Goal: Task Accomplishment & Management: Manage account settings

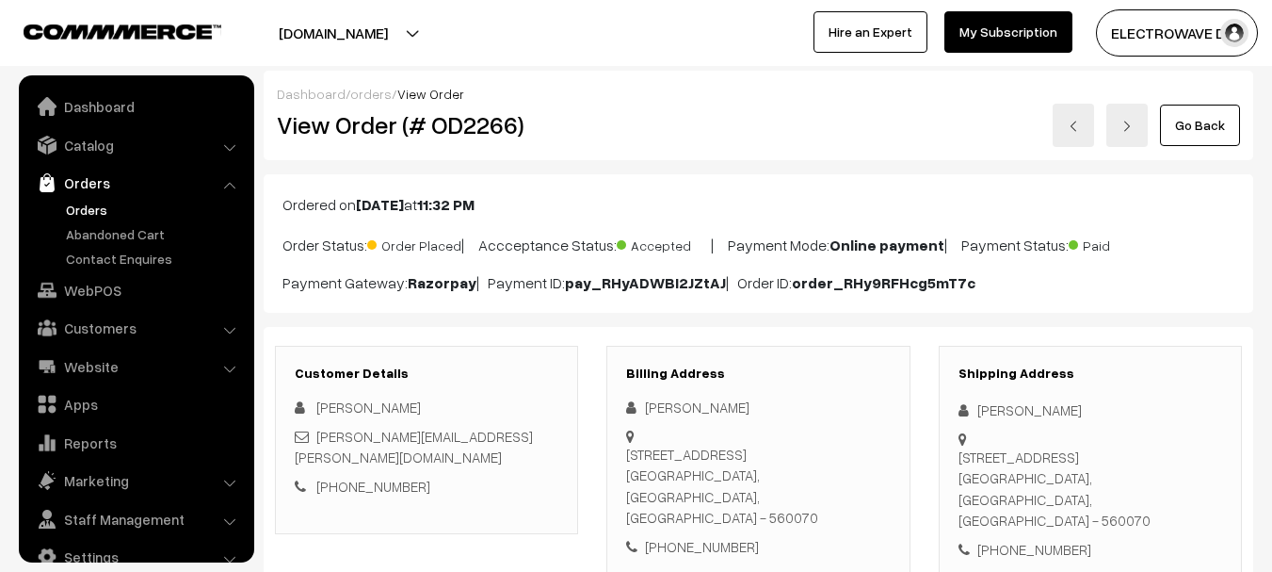
scroll to position [188, 0]
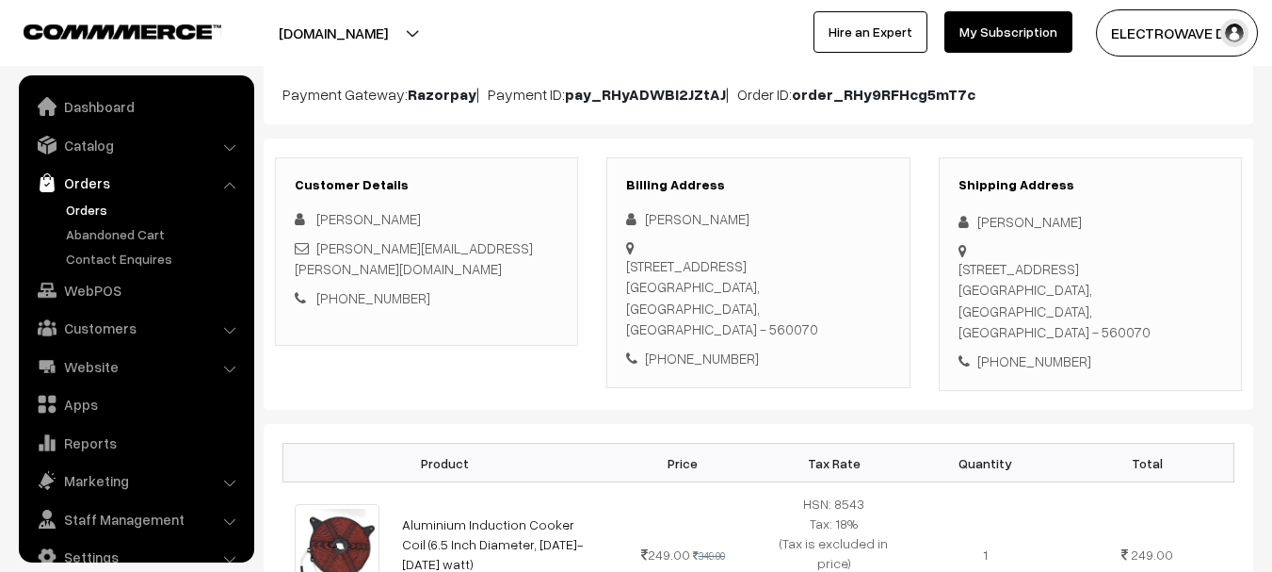
drag, startPoint x: 385, startPoint y: 40, endPoint x: 384, endPoint y: 52, distance: 12.3
click at [387, 39] on button "[DOMAIN_NAME]" at bounding box center [333, 32] width 241 height 47
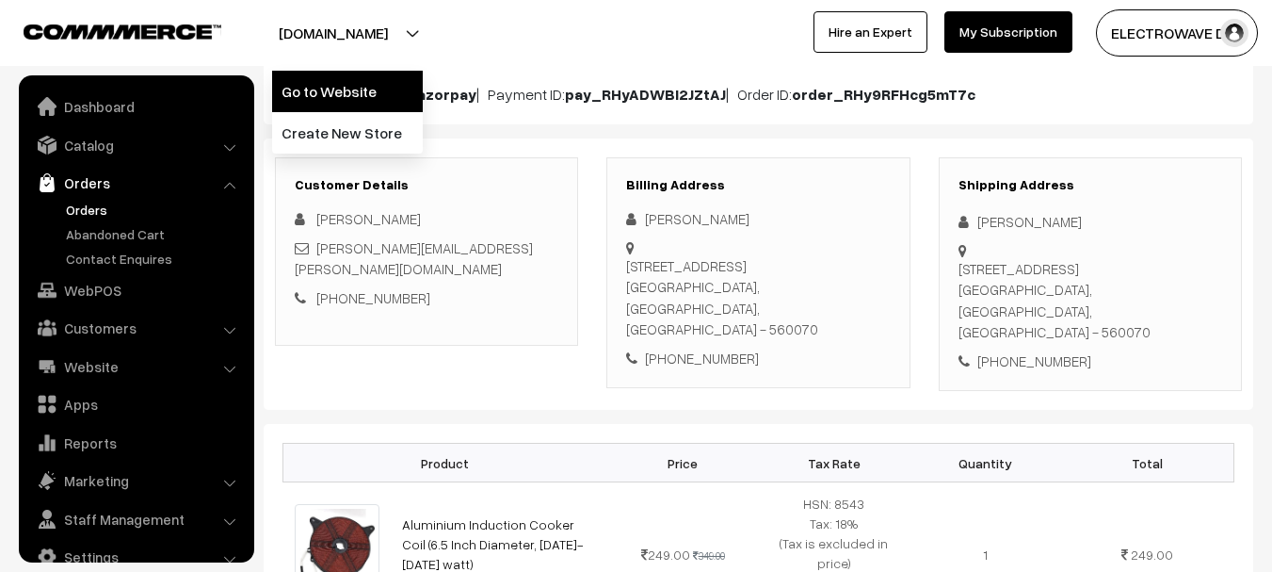
click at [362, 96] on link "Go to Website" at bounding box center [347, 91] width 151 height 41
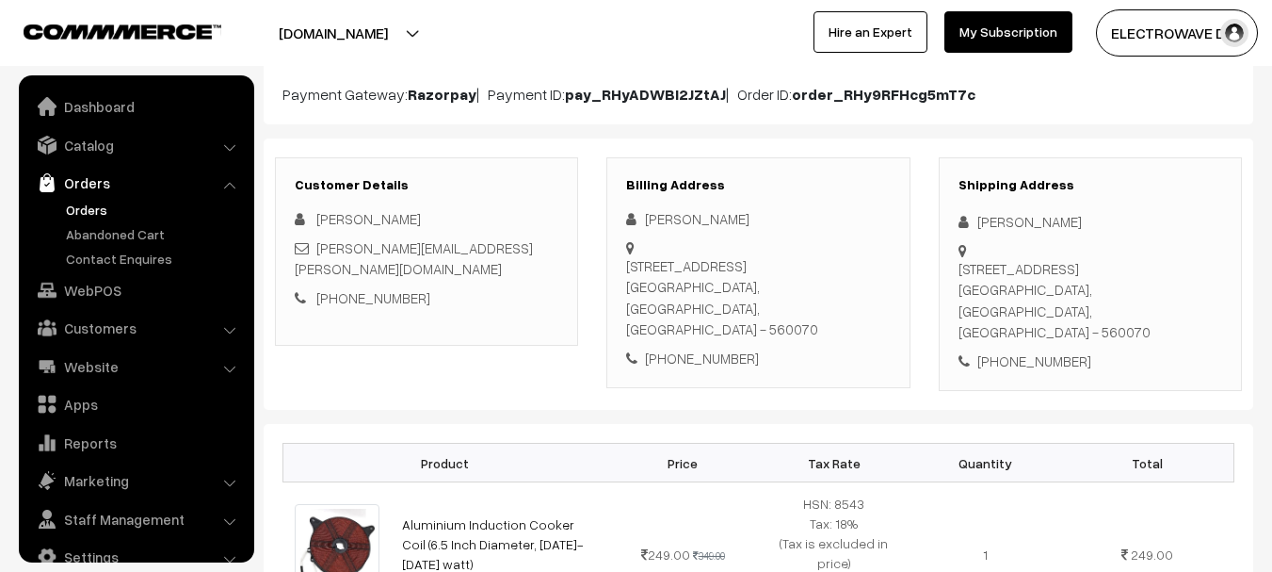
click at [92, 203] on link "Orders" at bounding box center [154, 210] width 186 height 20
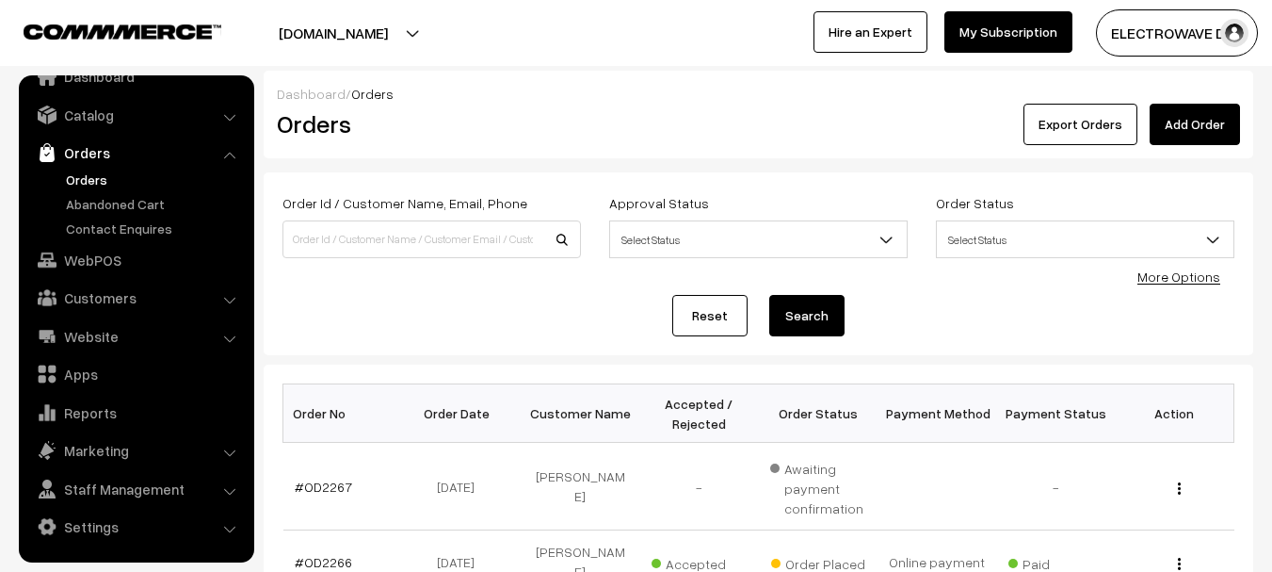
click at [88, 182] on link "Orders" at bounding box center [154, 180] width 186 height 20
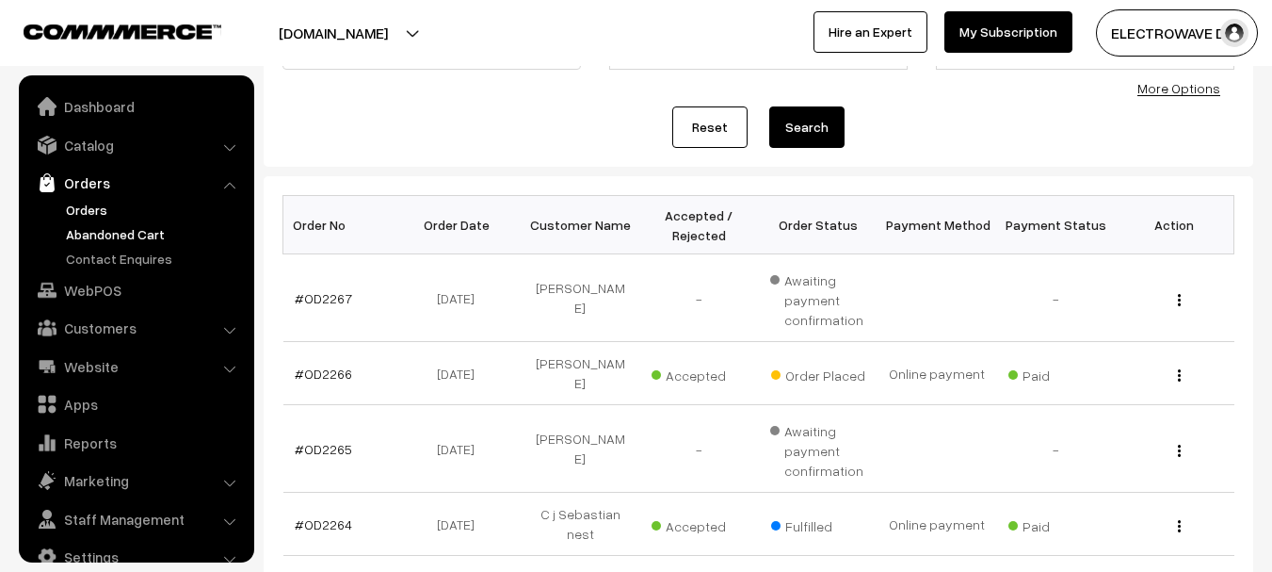
scroll to position [30, 0]
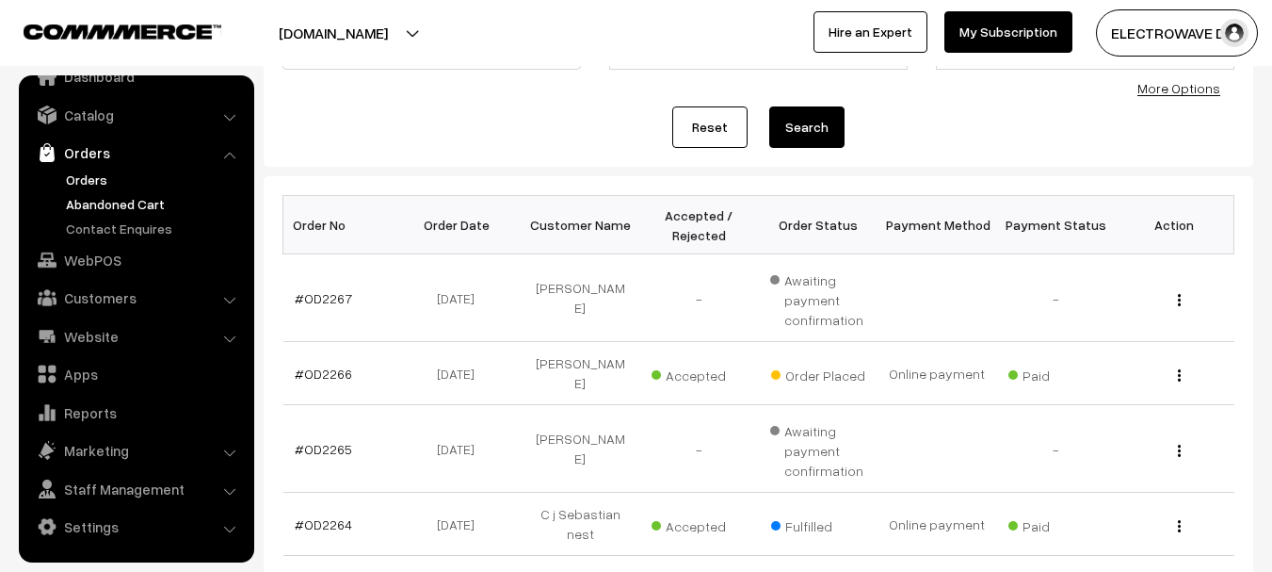
click at [121, 201] on link "Abandoned Cart" at bounding box center [154, 204] width 186 height 20
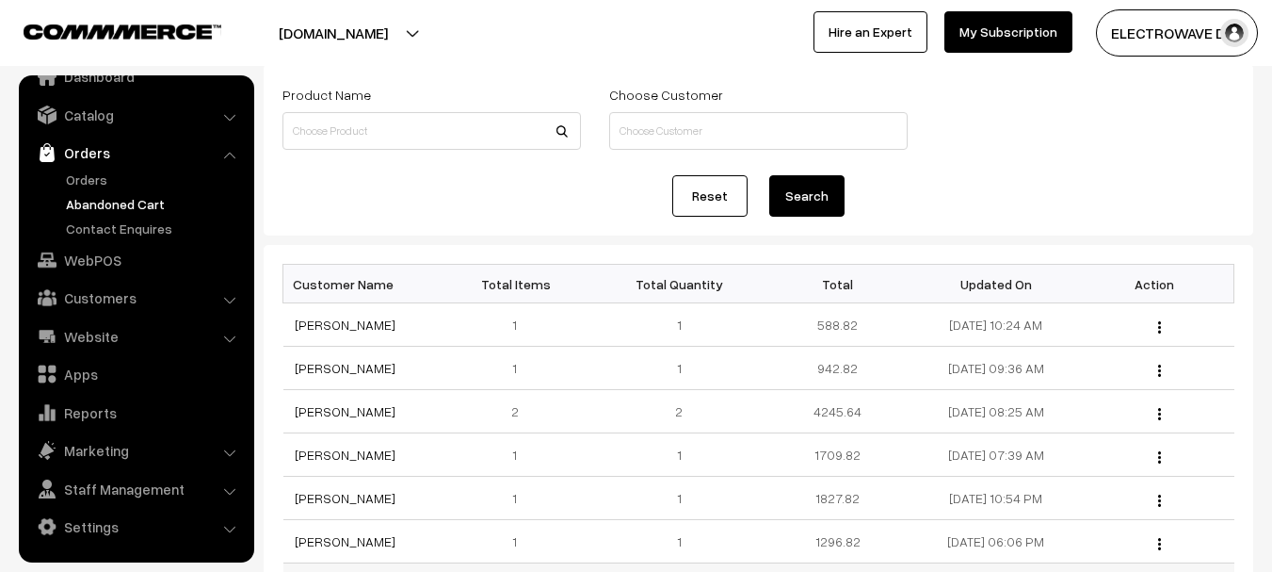
scroll to position [283, 0]
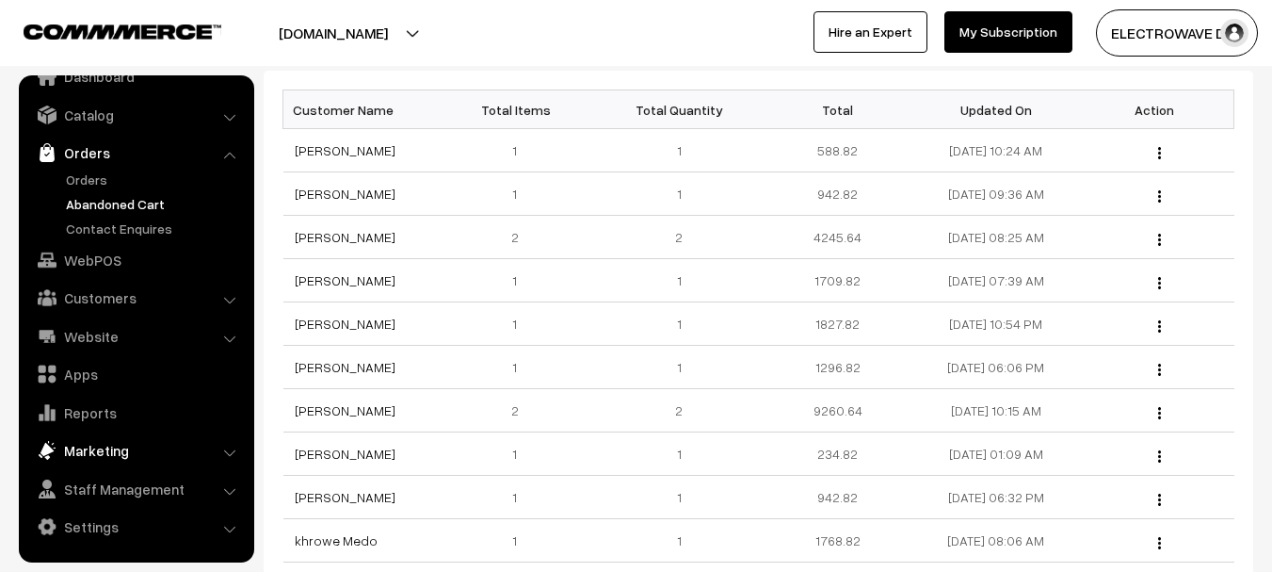
click at [115, 456] on link "Marketing" at bounding box center [136, 450] width 224 height 34
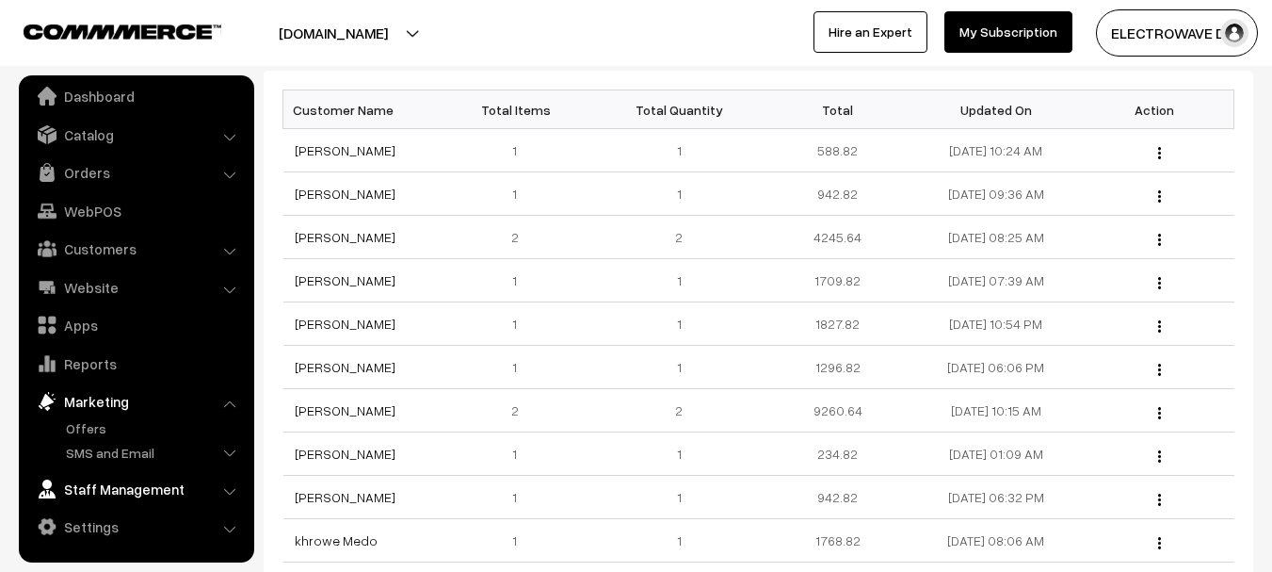
scroll to position [10, 0]
click at [82, 430] on link "Offers" at bounding box center [154, 428] width 186 height 20
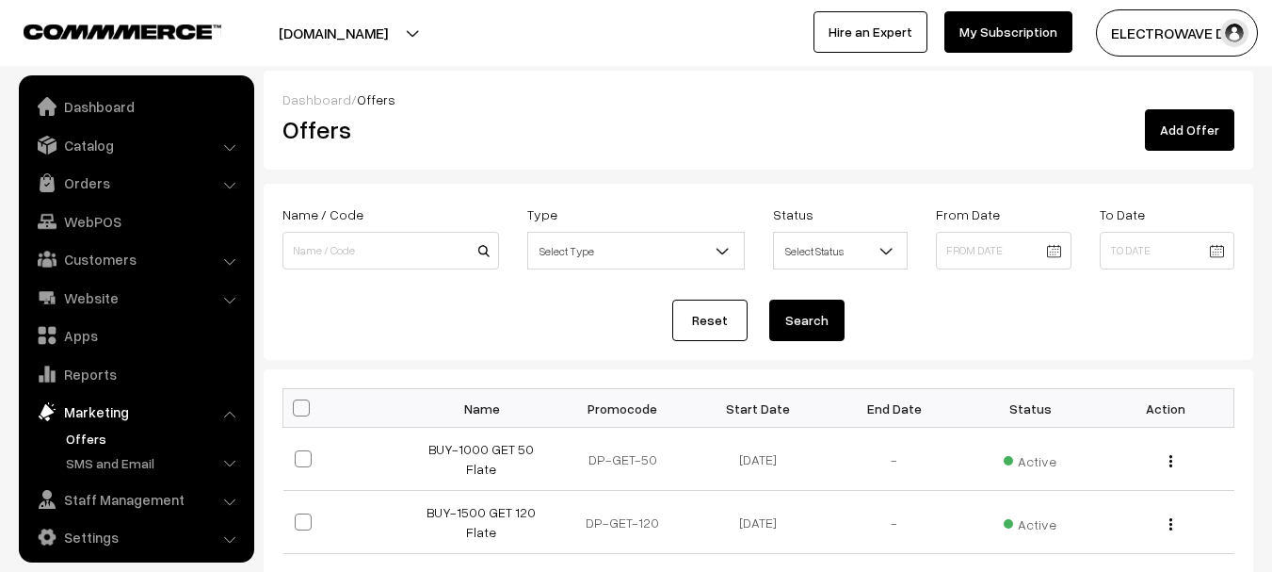
scroll to position [10, 0]
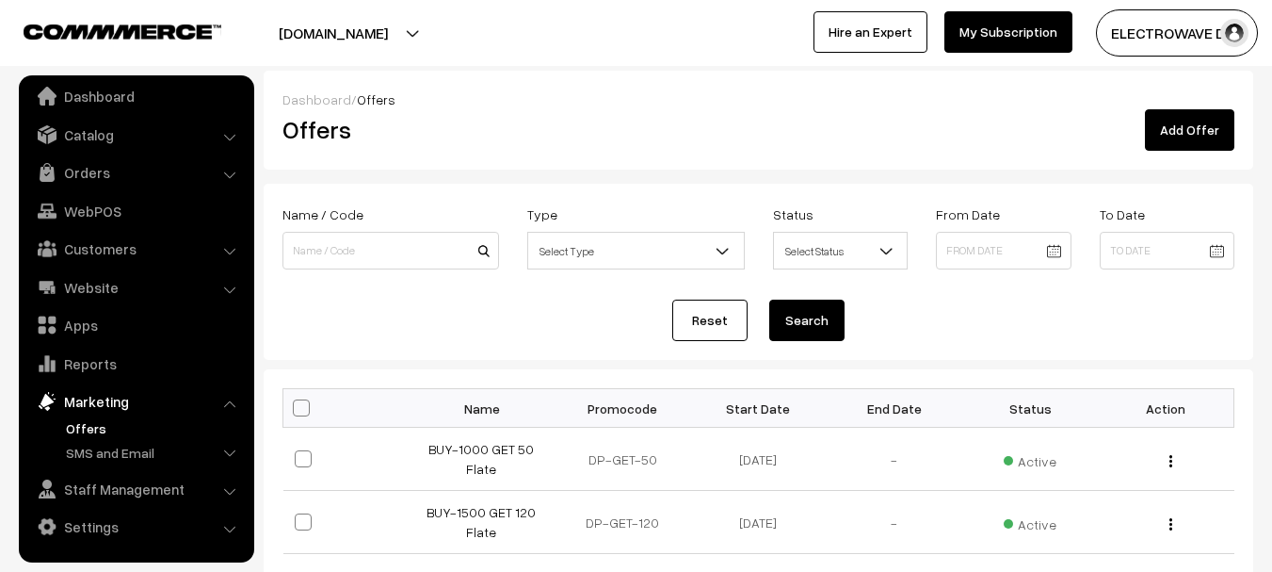
click at [362, 42] on button "[DOMAIN_NAME]" at bounding box center [333, 32] width 241 height 47
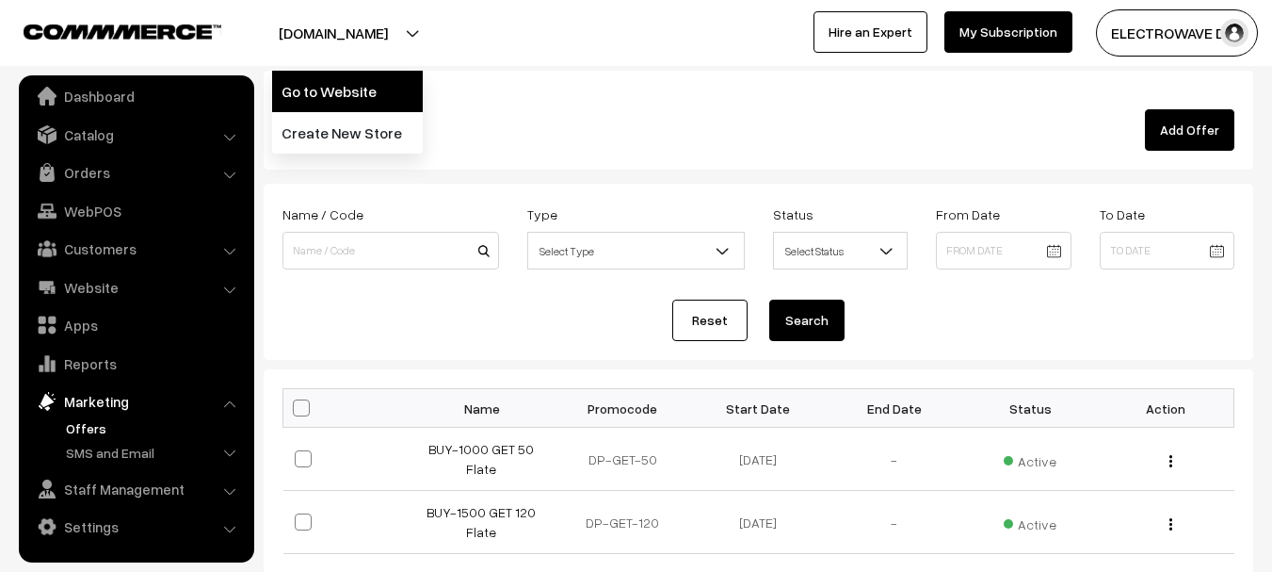
click at [356, 75] on link "Go to Website" at bounding box center [347, 91] width 151 height 41
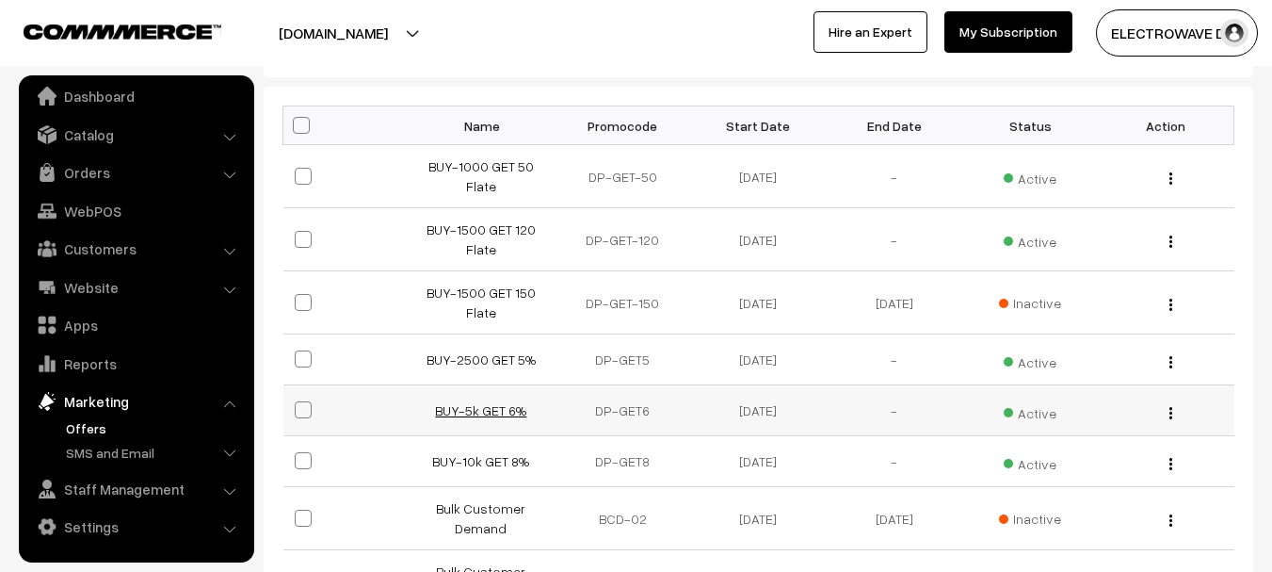
scroll to position [377, 0]
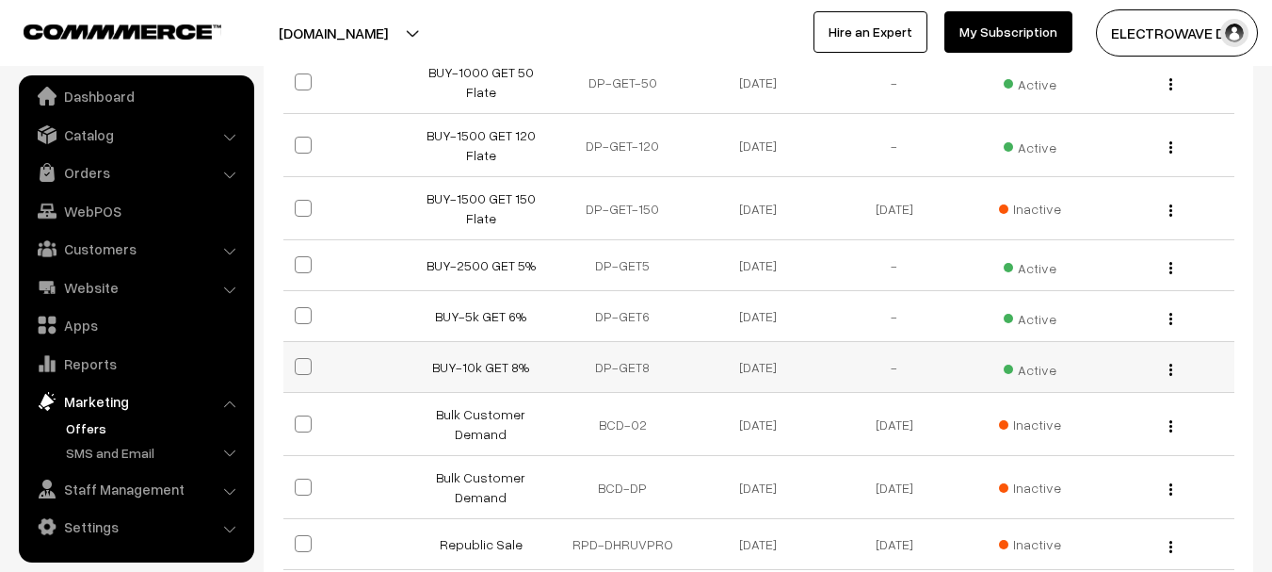
click at [608, 367] on td "DP-GET8" at bounding box center [623, 367] width 136 height 51
click at [608, 366] on td "DP-GET8" at bounding box center [623, 367] width 136 height 51
copy tr "DP-GET8"
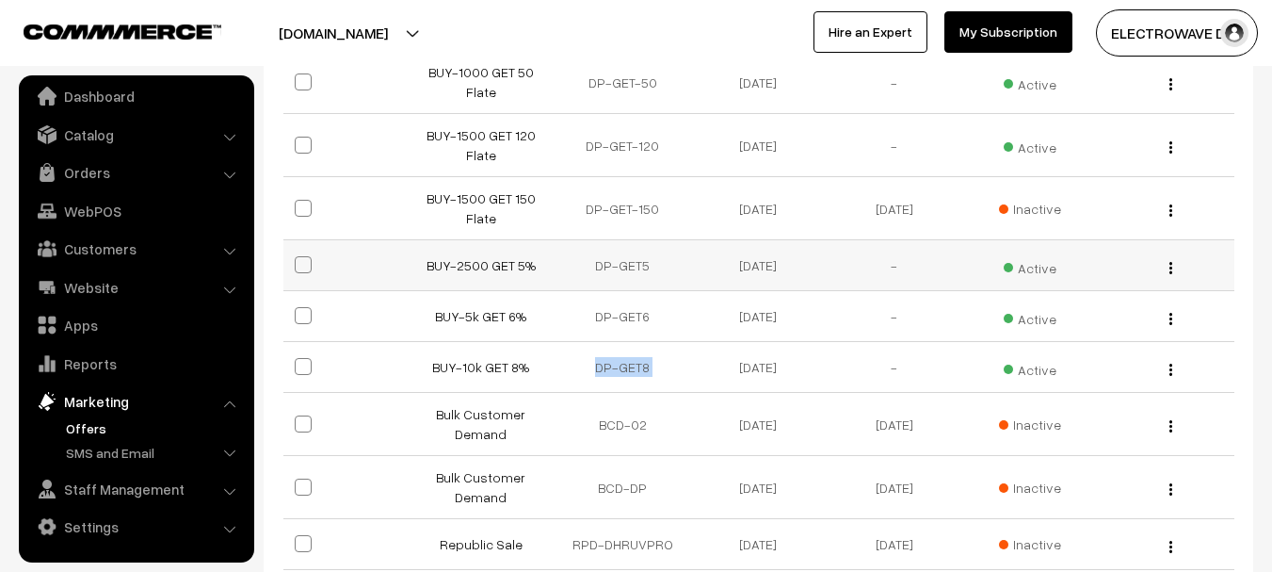
scroll to position [0, 0]
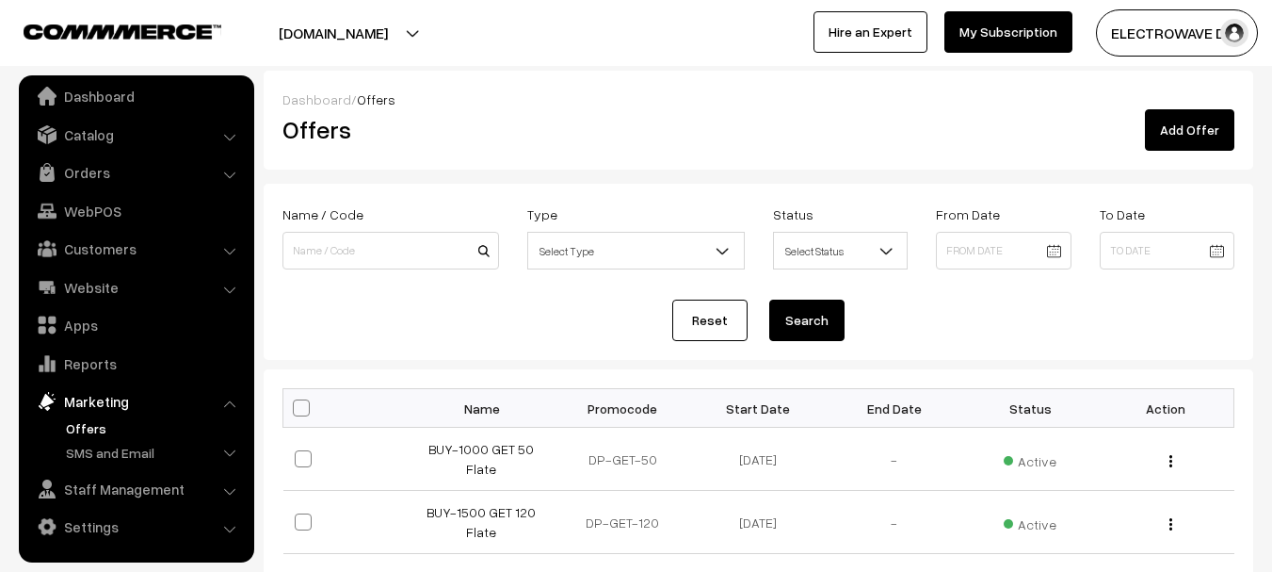
click at [610, 413] on th "Promocode" at bounding box center [623, 408] width 136 height 39
copy th "Promocode"
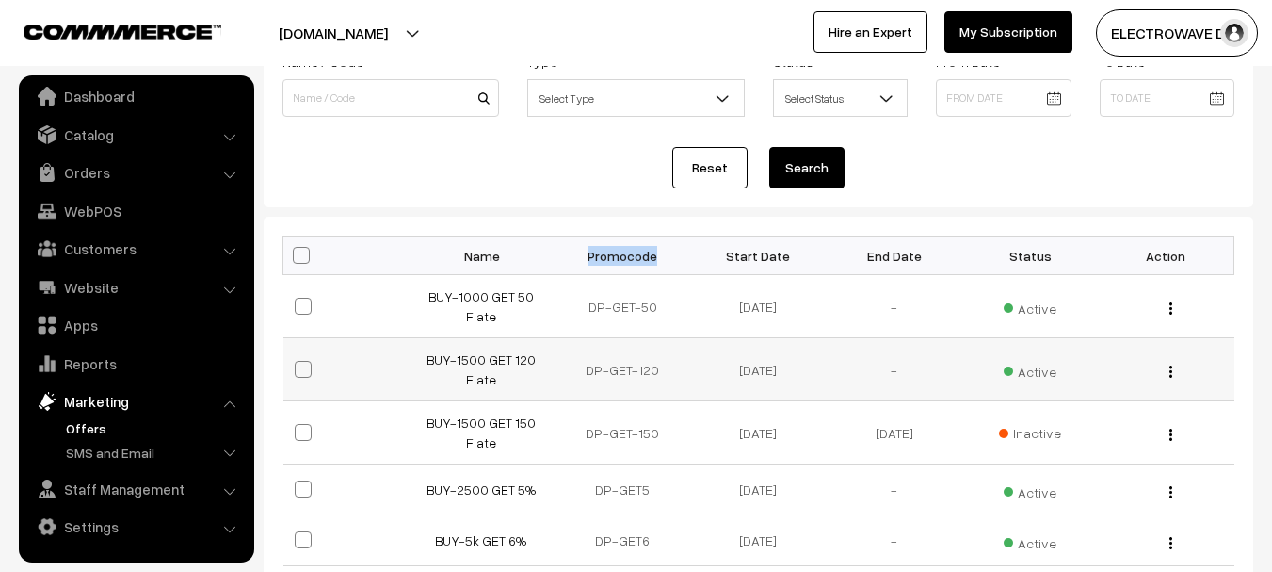
scroll to position [471, 0]
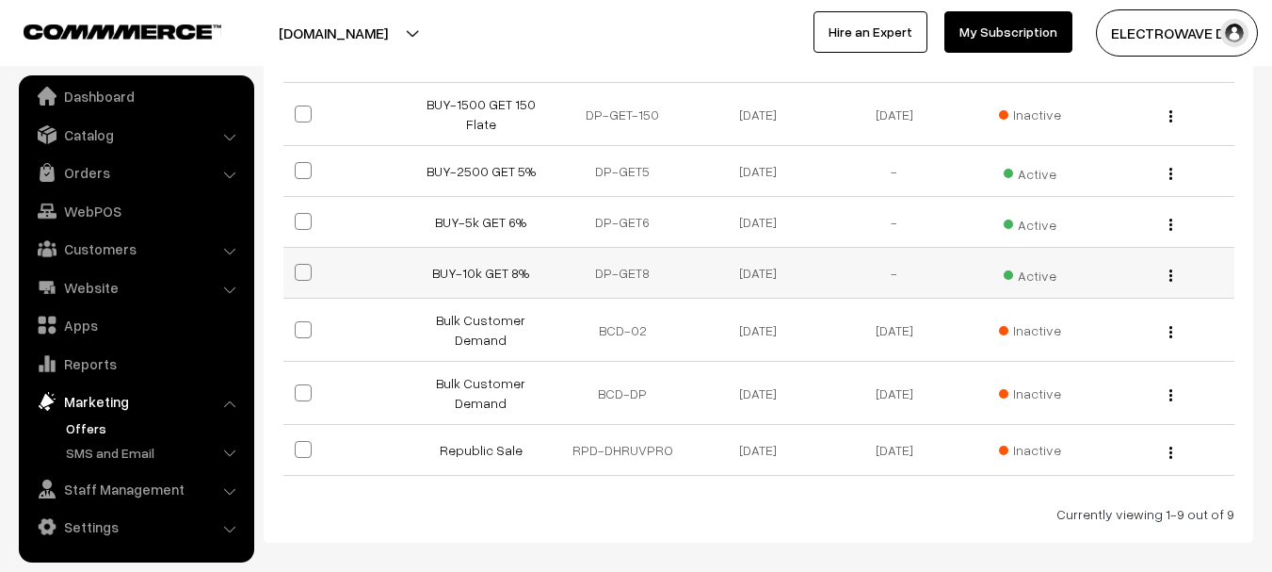
click at [621, 262] on td "DP-GET8" at bounding box center [623, 273] width 136 height 51
click at [621, 269] on td "DP-GET8" at bounding box center [623, 273] width 136 height 51
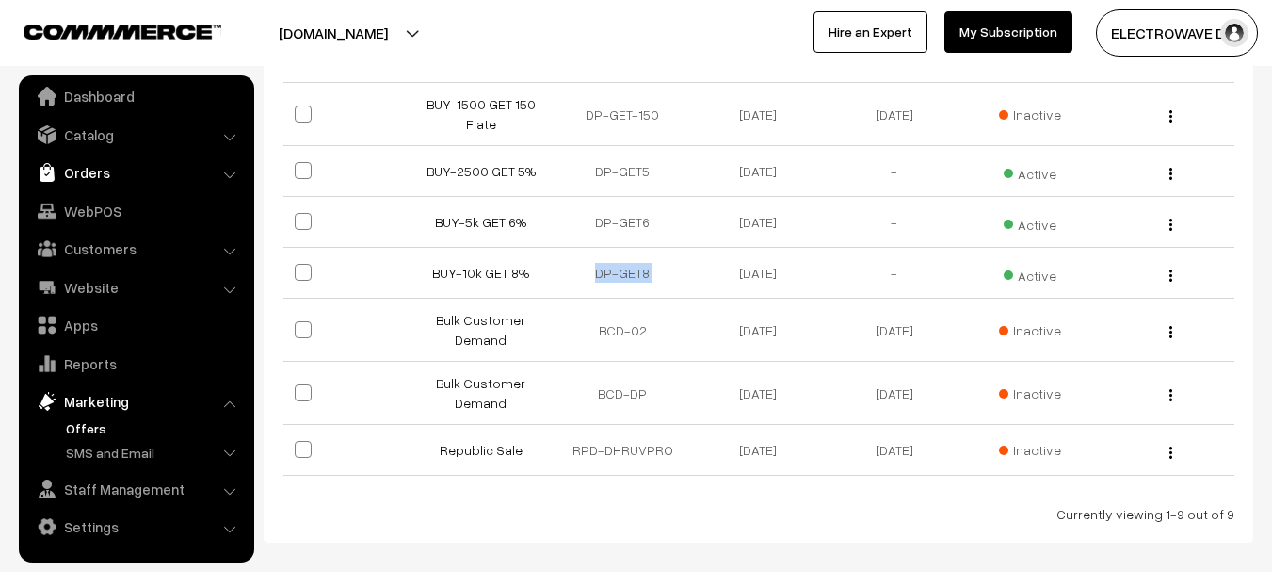
click at [95, 170] on link "Orders" at bounding box center [136, 172] width 224 height 34
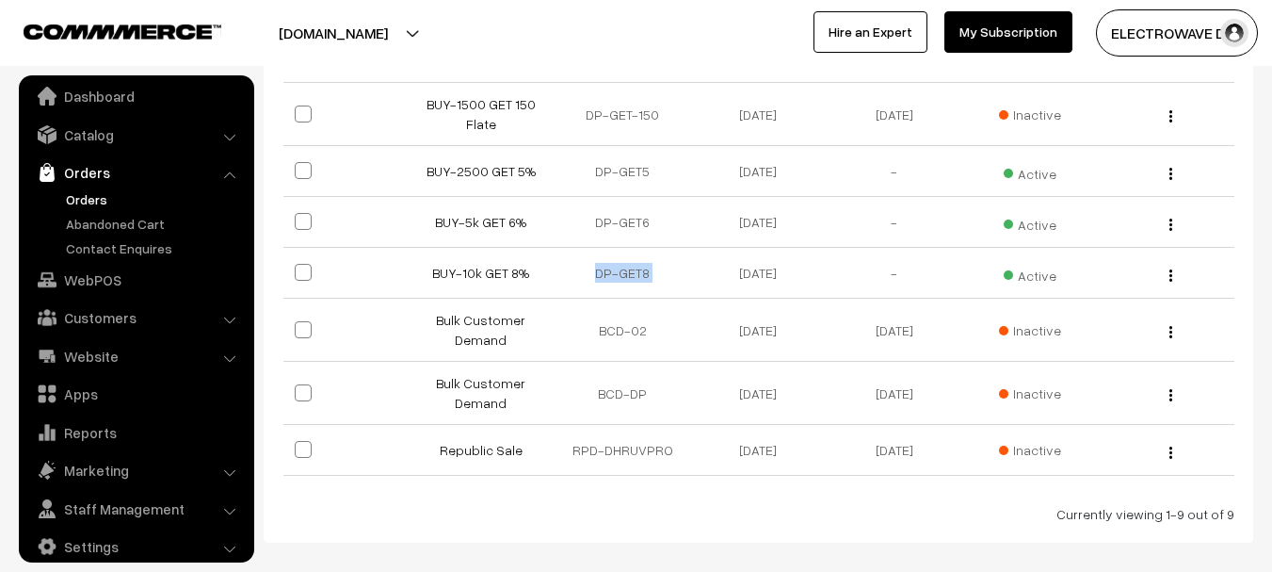
click at [93, 198] on link "Orders" at bounding box center [154, 199] width 186 height 20
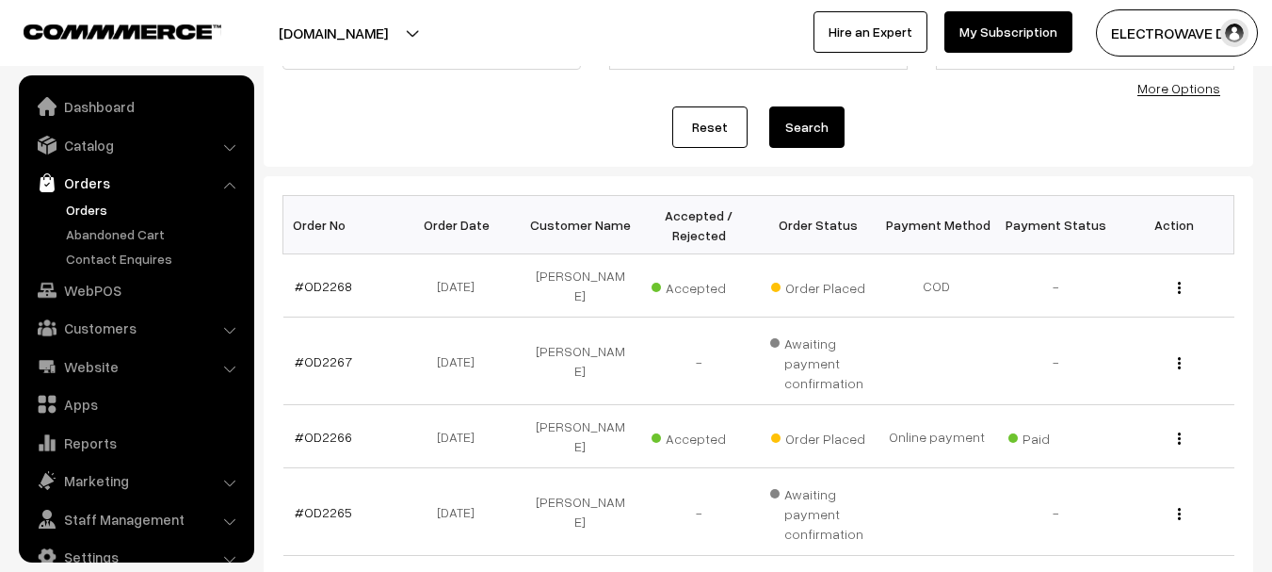
scroll to position [30, 0]
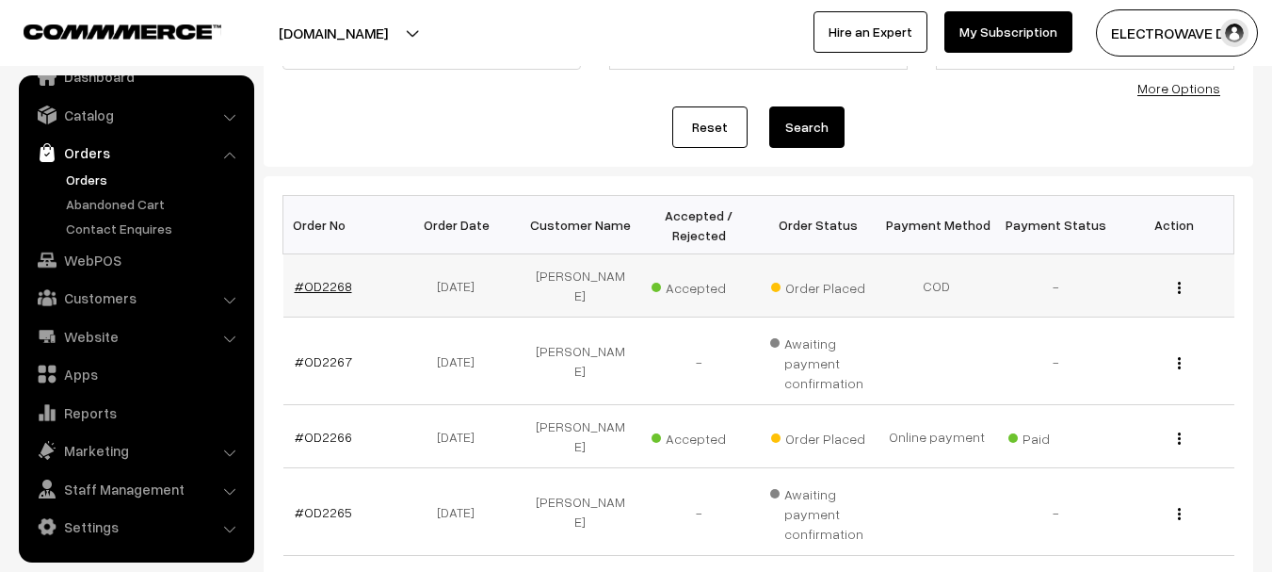
click at [338, 285] on link "#OD2268" at bounding box center [323, 286] width 57 height 16
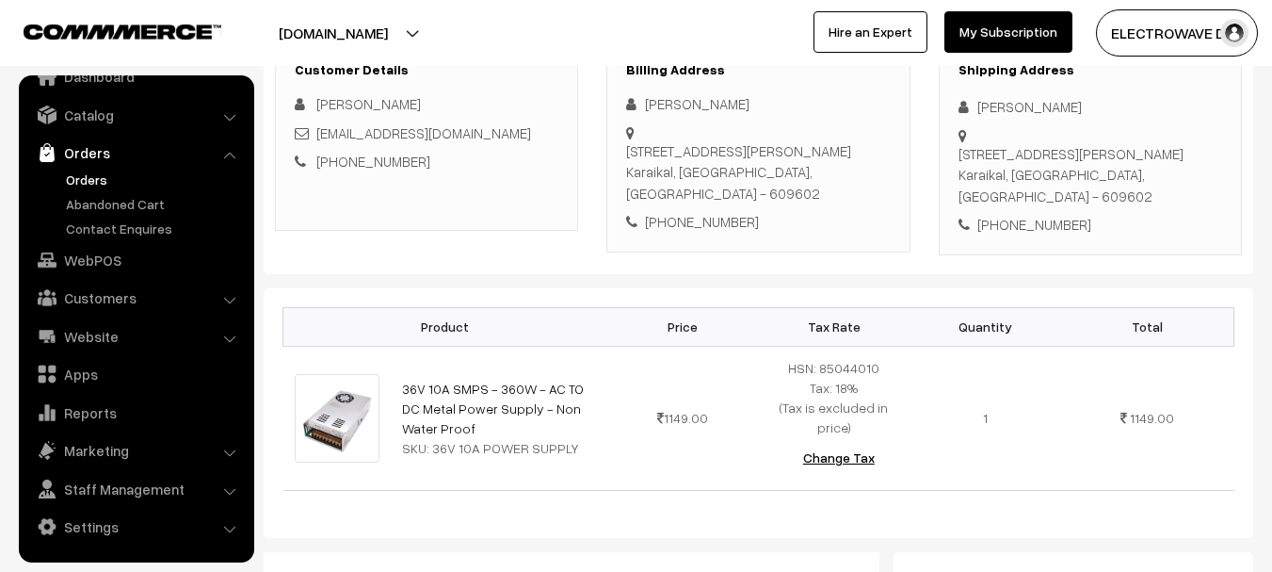
scroll to position [283, 0]
click at [1037, 212] on div "+91 6379623423" at bounding box center [1091, 223] width 264 height 22
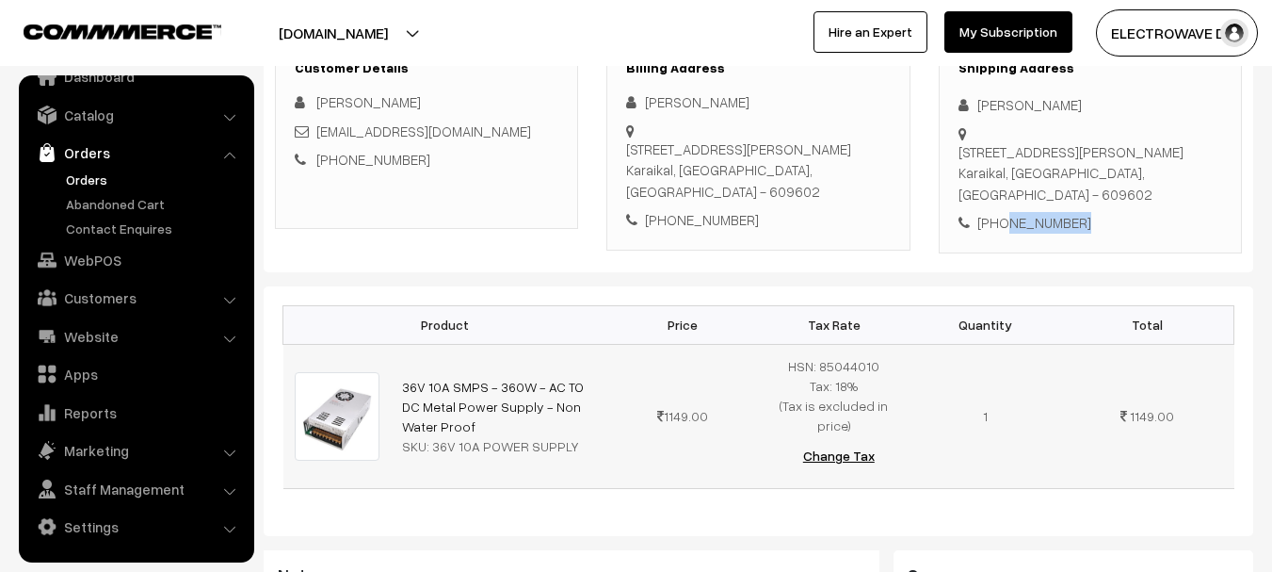
copy div "6379623423"
click at [93, 175] on link "Orders" at bounding box center [154, 180] width 186 height 20
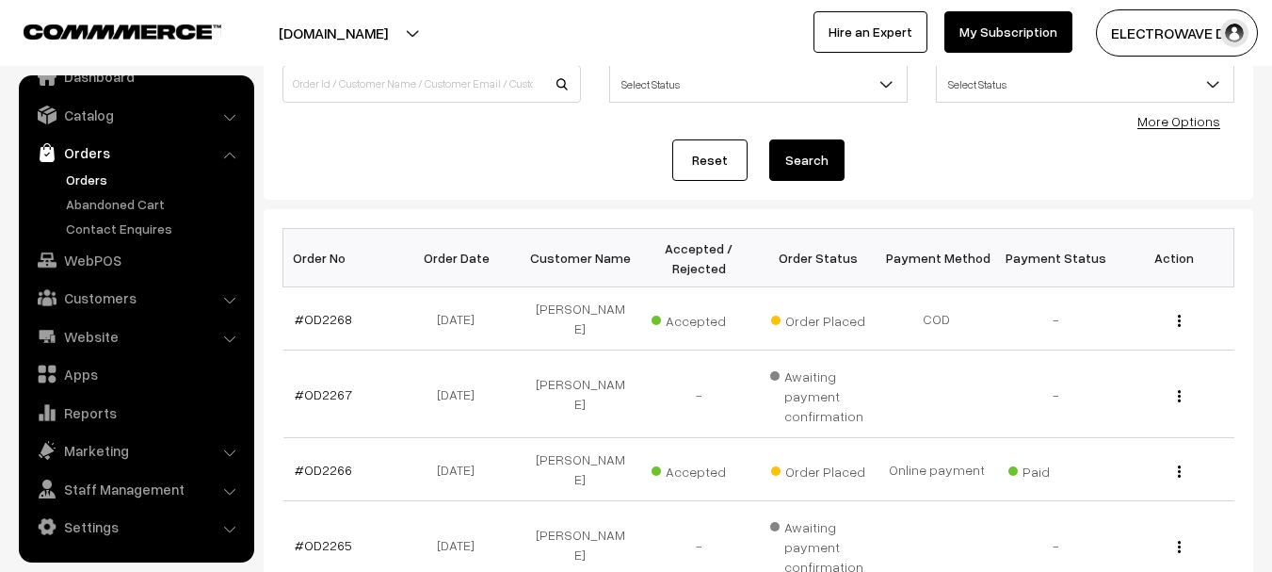
scroll to position [188, 0]
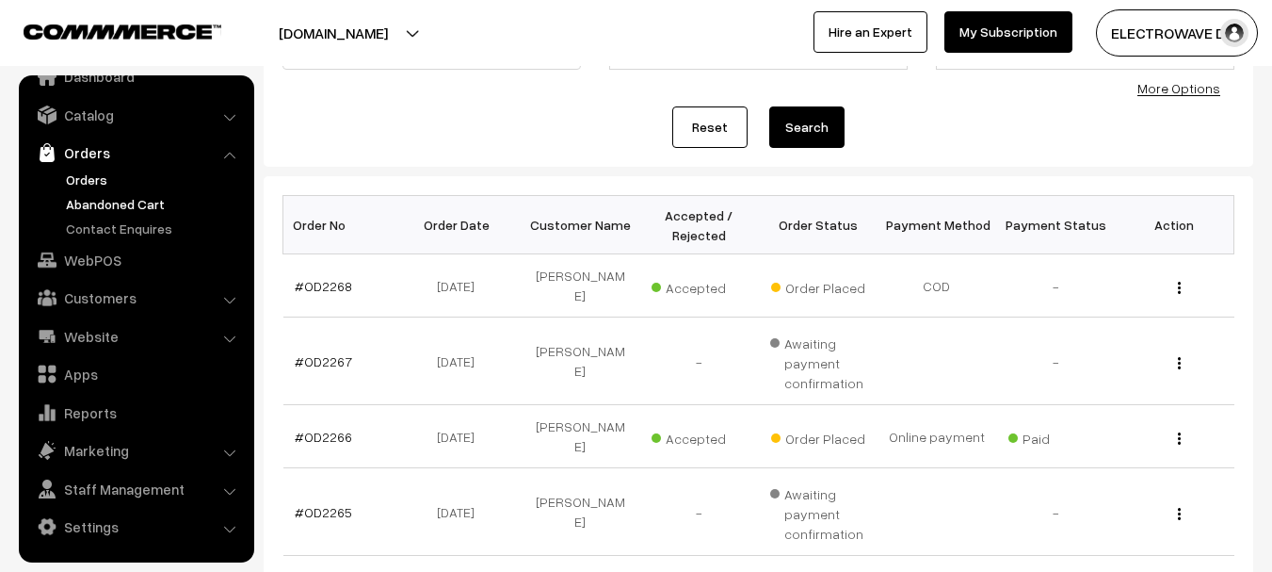
click at [100, 196] on link "Abandoned Cart" at bounding box center [154, 204] width 186 height 20
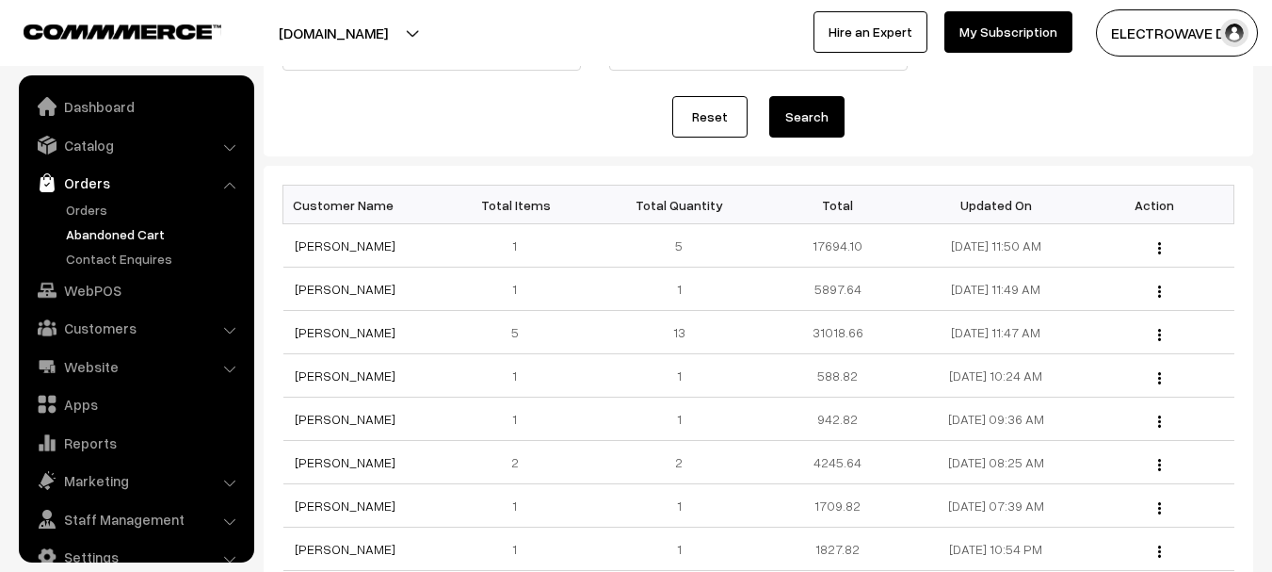
scroll to position [30, 0]
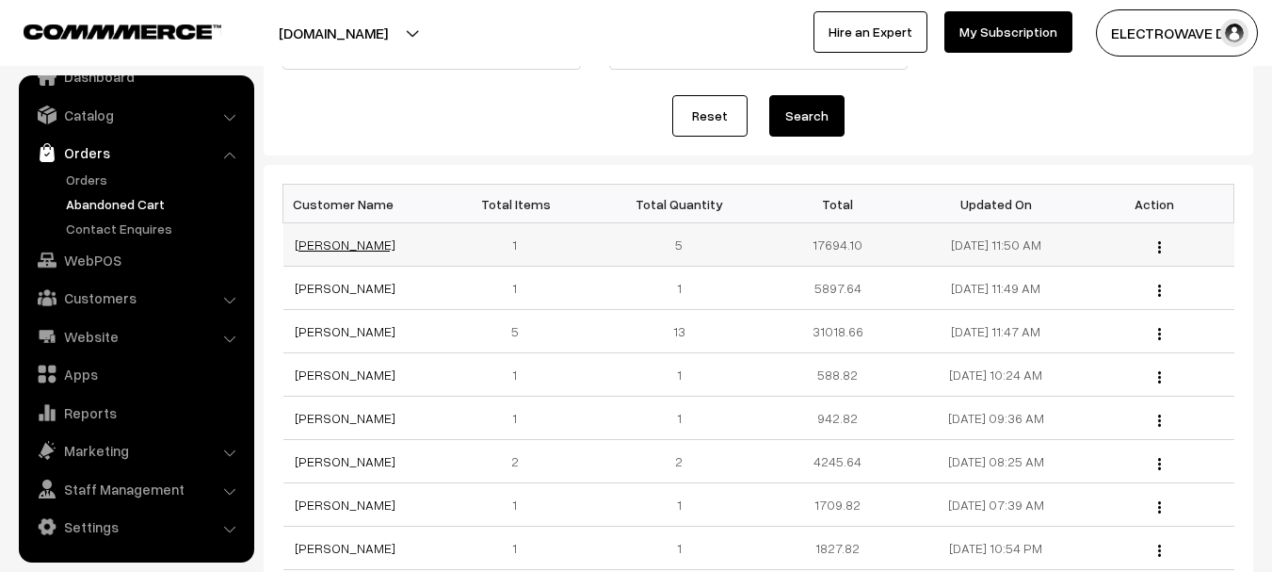
click at [343, 246] on link "[PERSON_NAME]" at bounding box center [345, 244] width 101 height 16
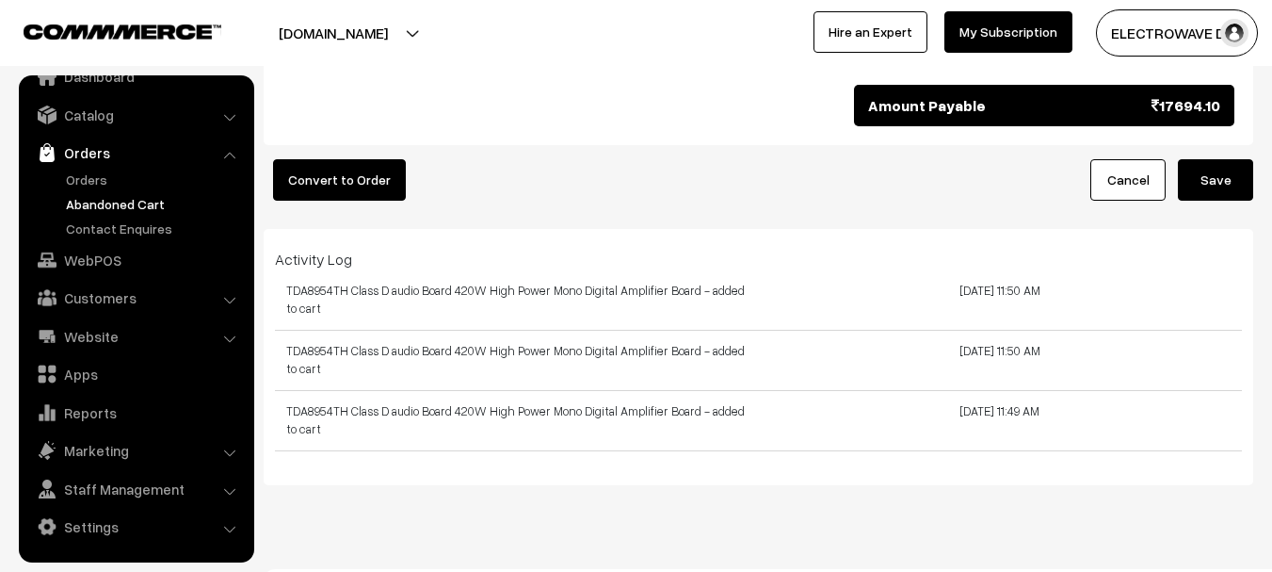
scroll to position [508, 0]
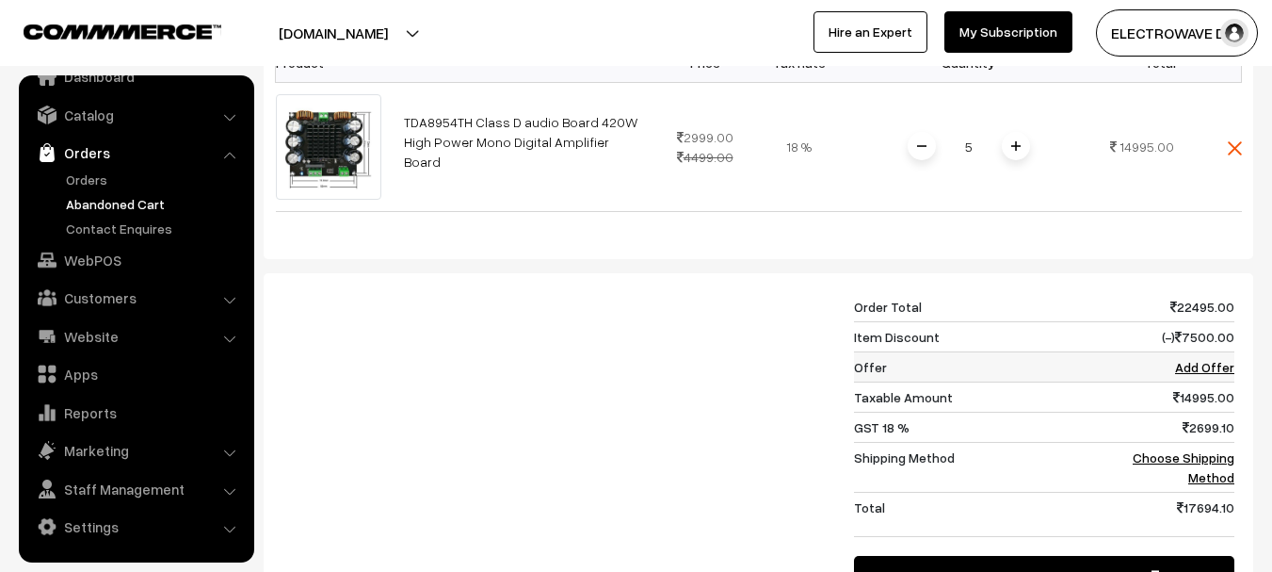
click at [1207, 359] on link "Add Offer" at bounding box center [1204, 367] width 59 height 16
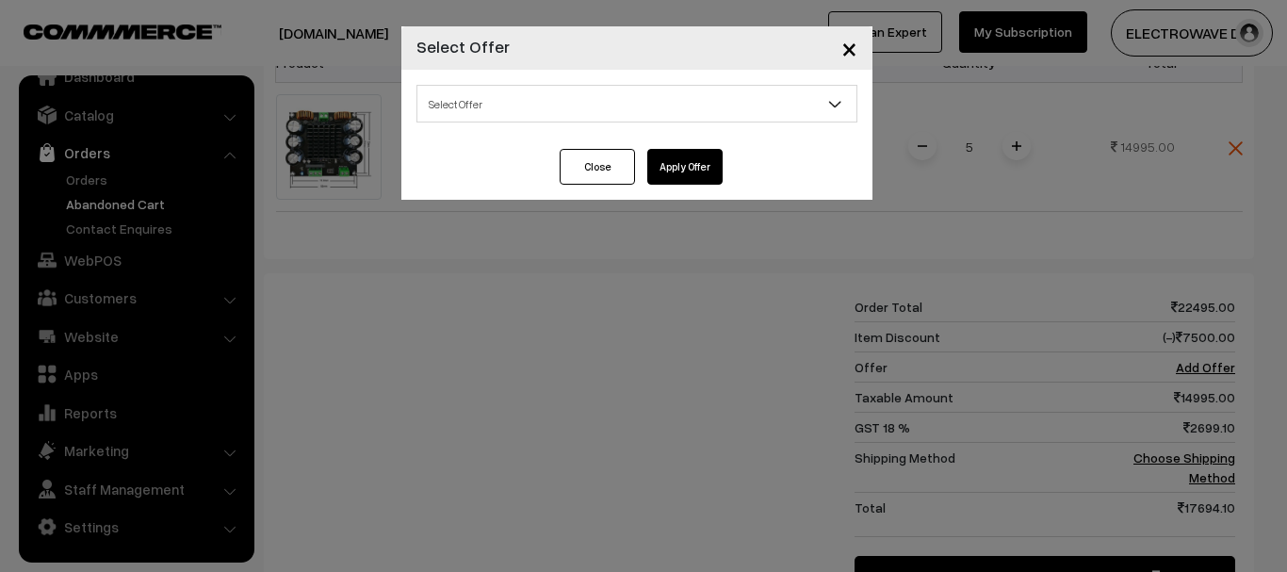
click at [590, 110] on span "Select Offer" at bounding box center [636, 104] width 439 height 33
click at [845, 55] on span "×" at bounding box center [849, 47] width 16 height 35
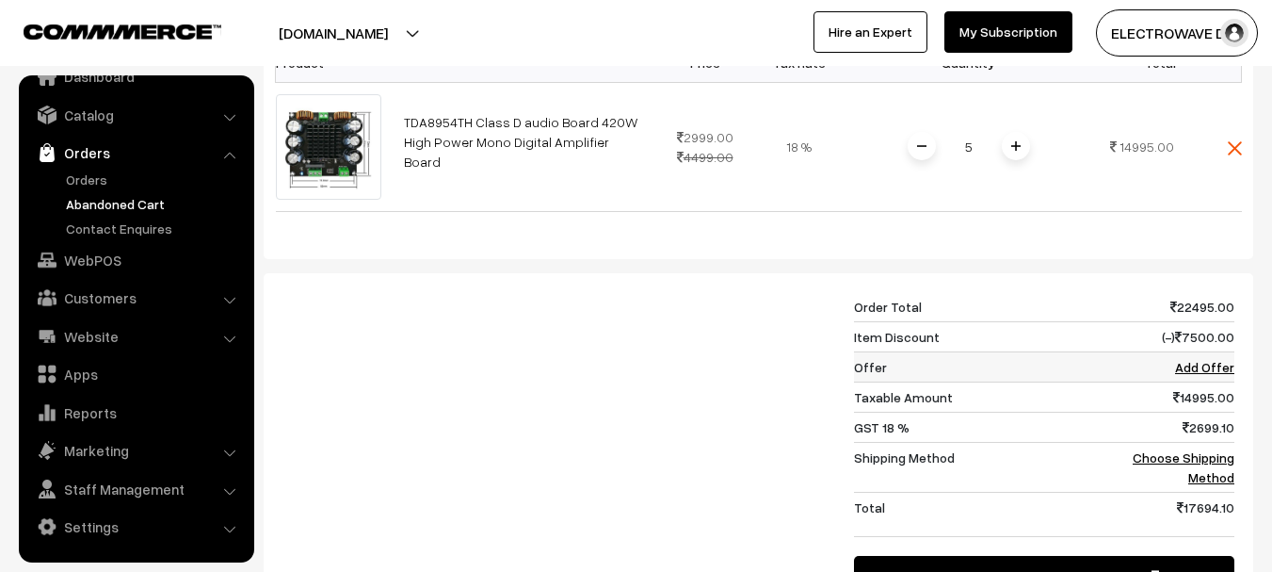
click at [1204, 359] on link "Add Offer" at bounding box center [1204, 367] width 59 height 16
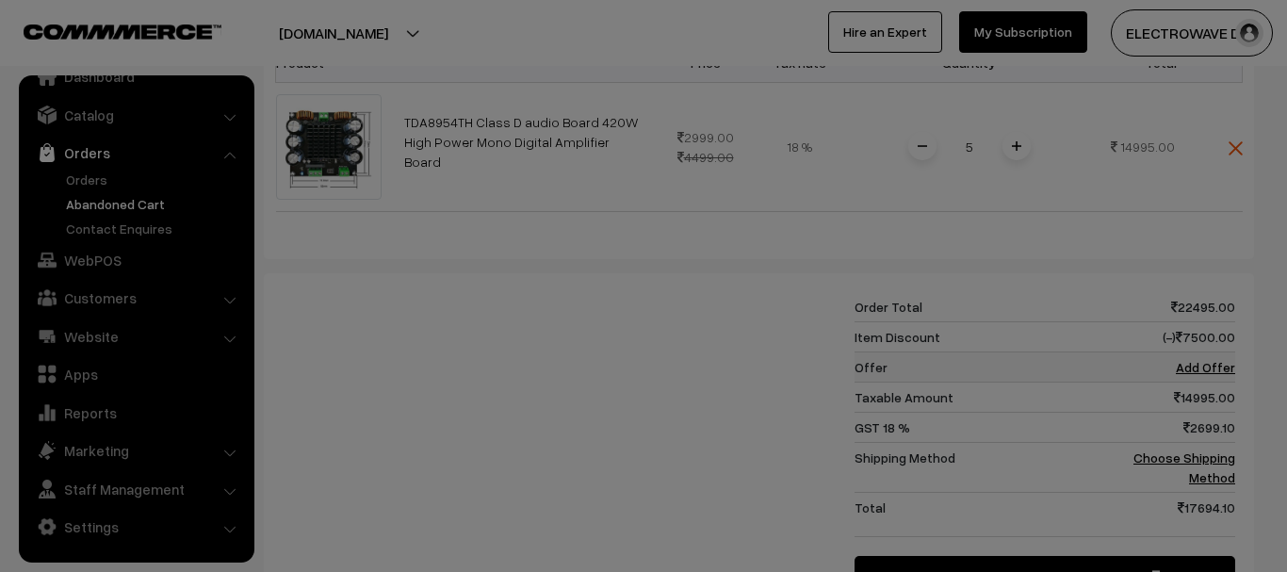
click at [1204, 332] on body "Thank you for showing interest. Our team will call you shortly. Close dhruvpro.…" at bounding box center [643, 285] width 1287 height 1586
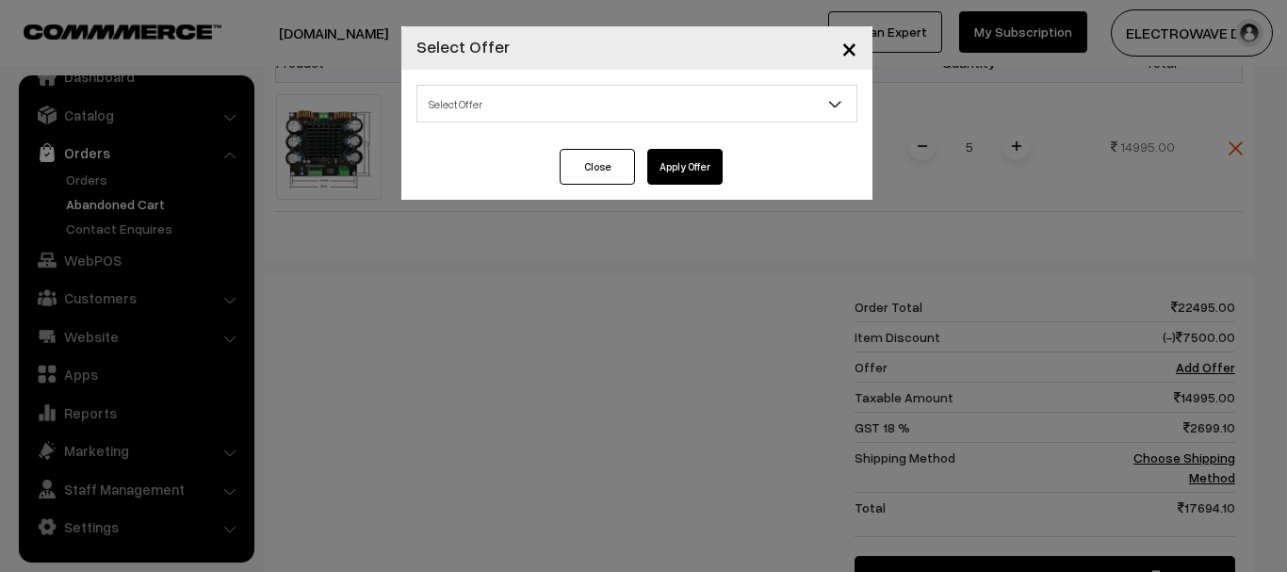
click at [532, 100] on span "Select Offer" at bounding box center [636, 104] width 439 height 33
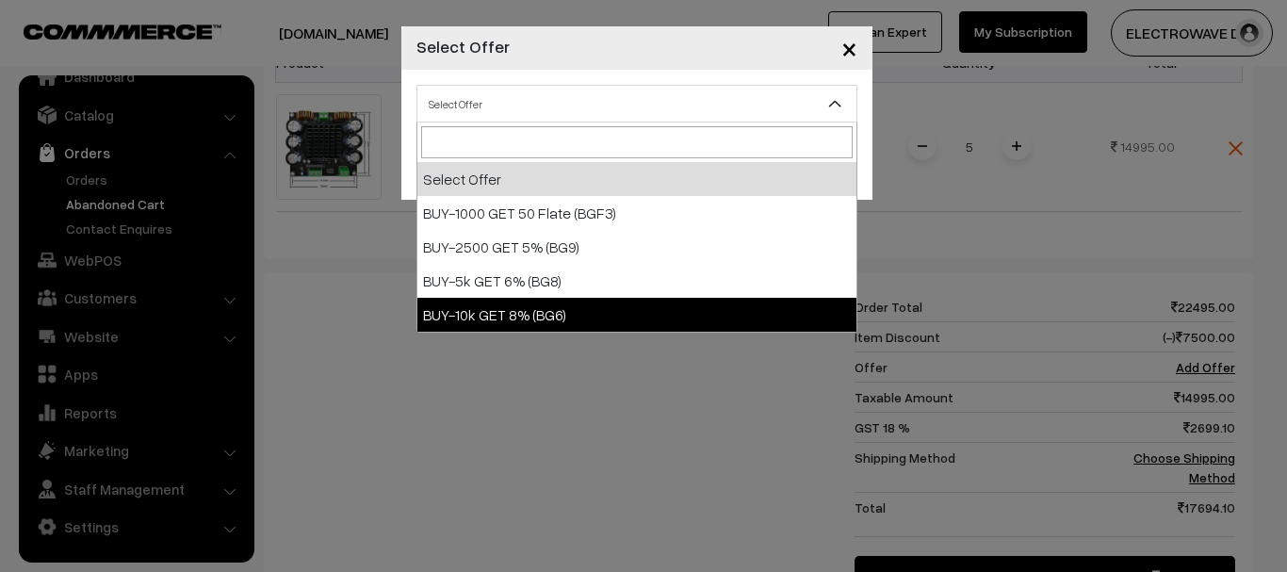
select select "9"
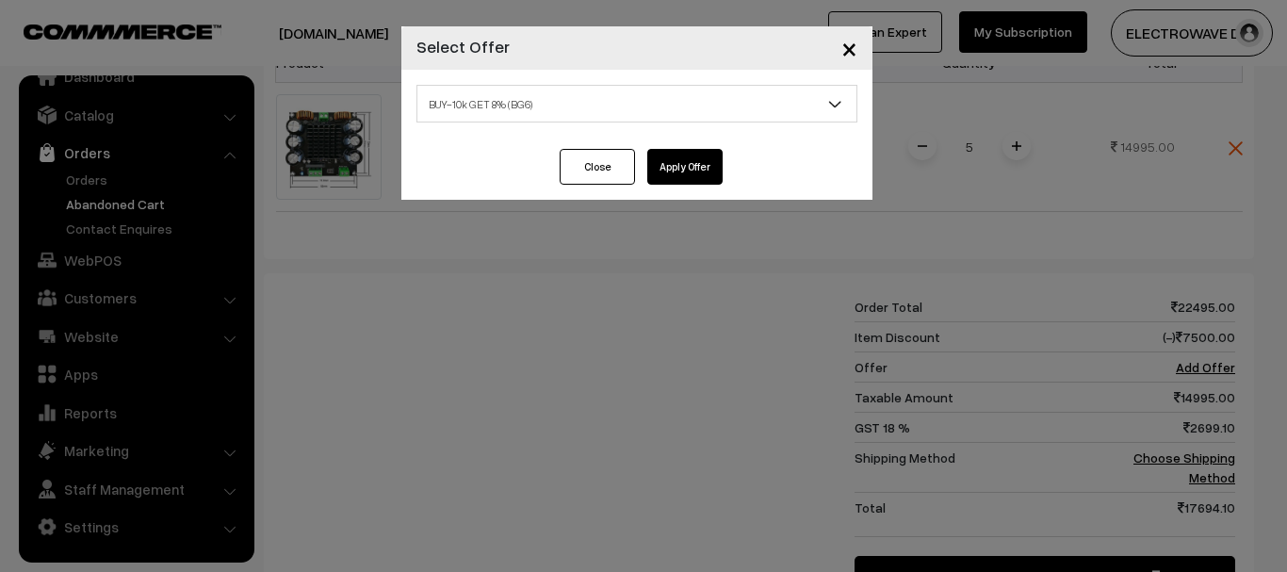
click at [693, 158] on button "Apply Offer" at bounding box center [684, 167] width 75 height 36
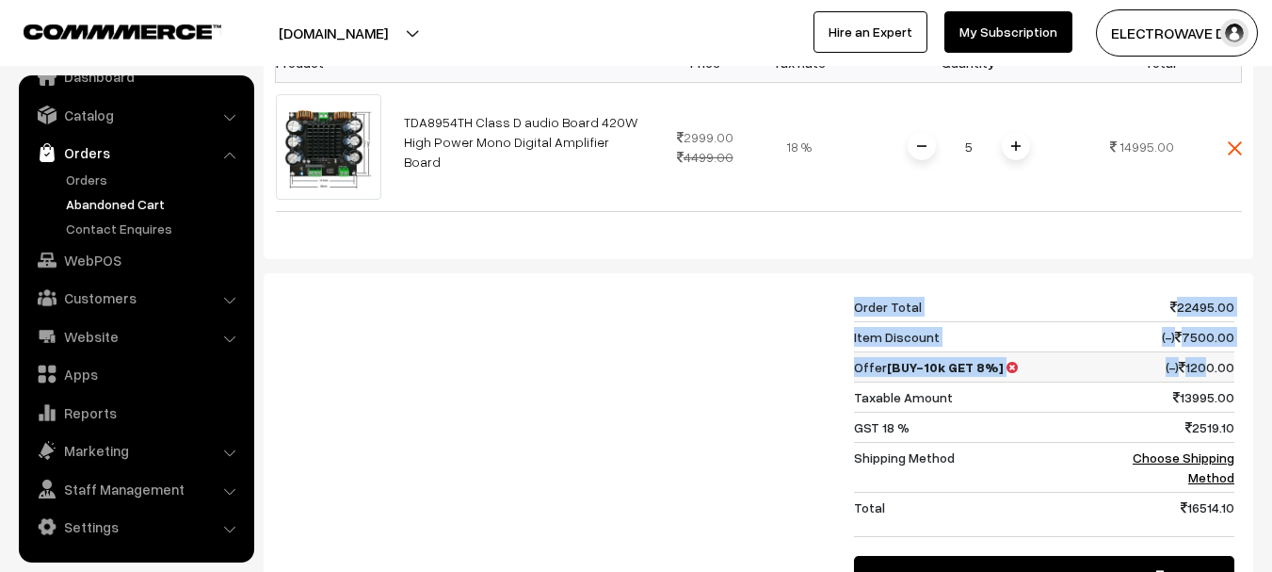
drag, startPoint x: 835, startPoint y: 333, endPoint x: 1205, endPoint y: 333, distance: 369.2
click at [1205, 333] on div "Order Total 22495.00 Item Discount (-) 7500.00 Offer [BUY-10k GET 8%] (-) 1200.…" at bounding box center [758, 444] width 981 height 305
click at [1128, 351] on td "(-) 1200.00" at bounding box center [1174, 366] width 122 height 30
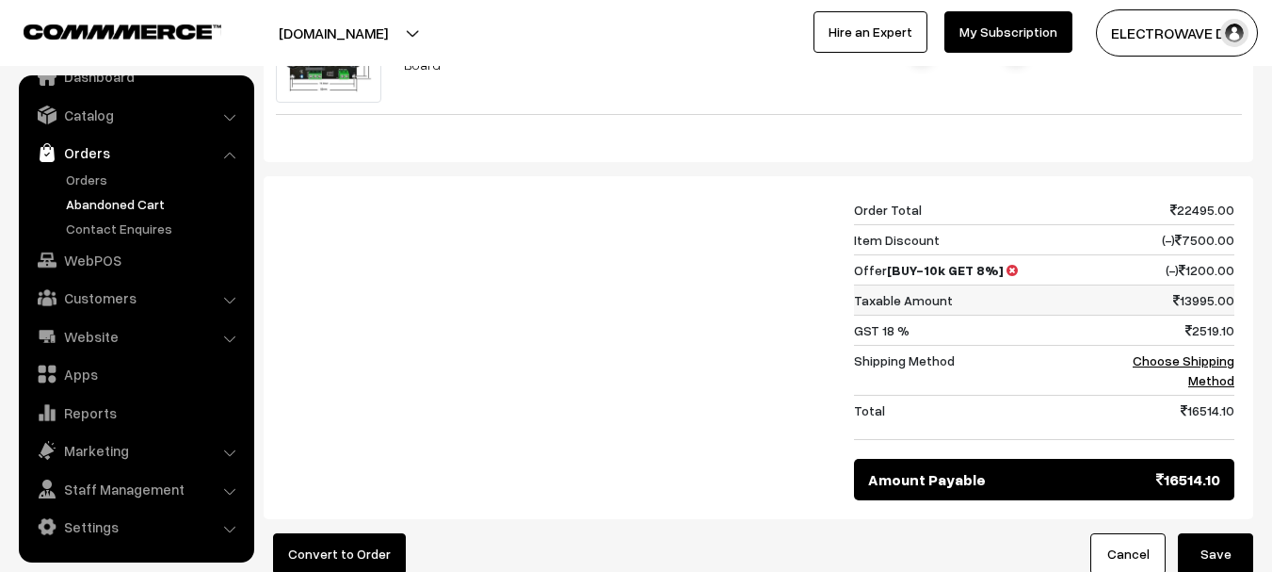
scroll to position [696, 0]
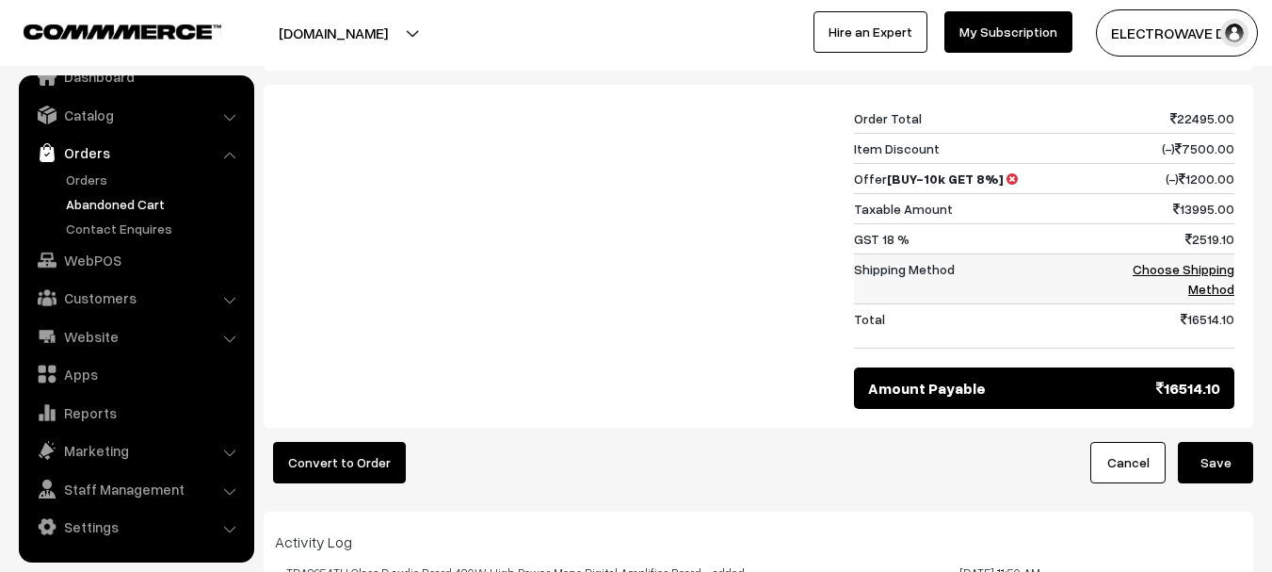
click at [1159, 261] on link "Choose Shipping Method" at bounding box center [1184, 279] width 102 height 36
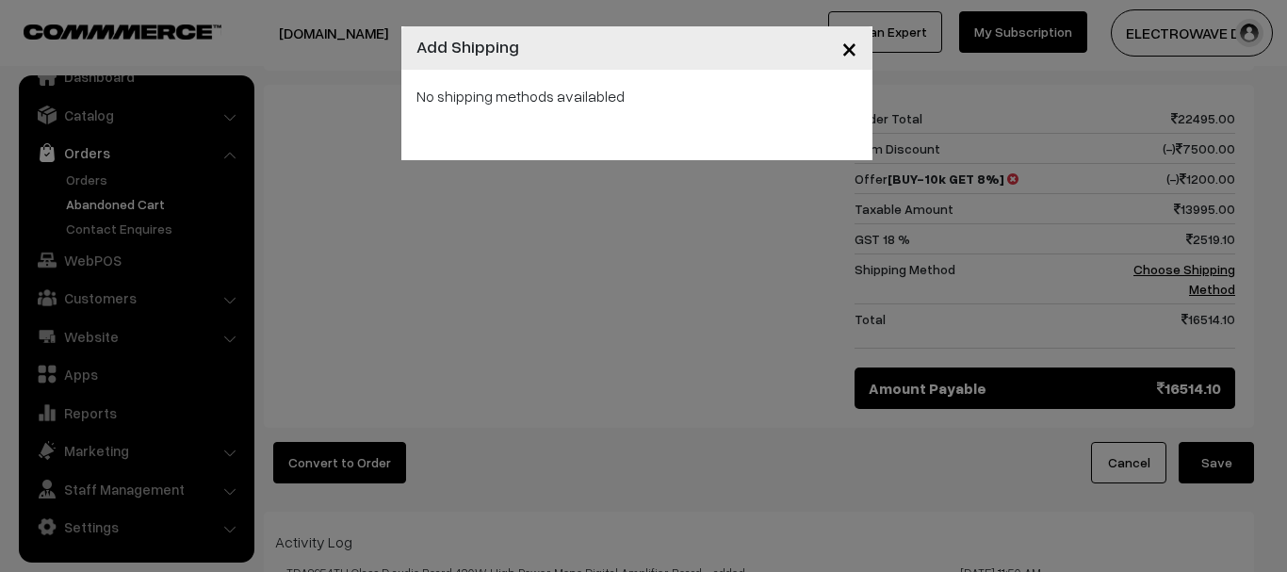
click at [860, 56] on button "×" at bounding box center [849, 48] width 46 height 58
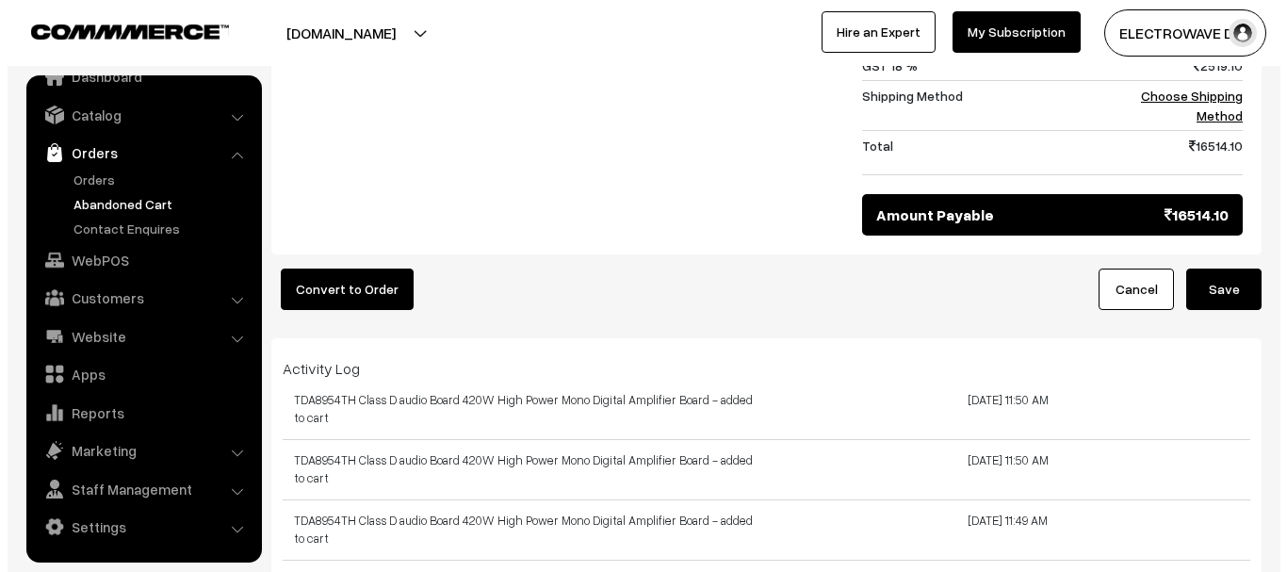
scroll to position [884, 0]
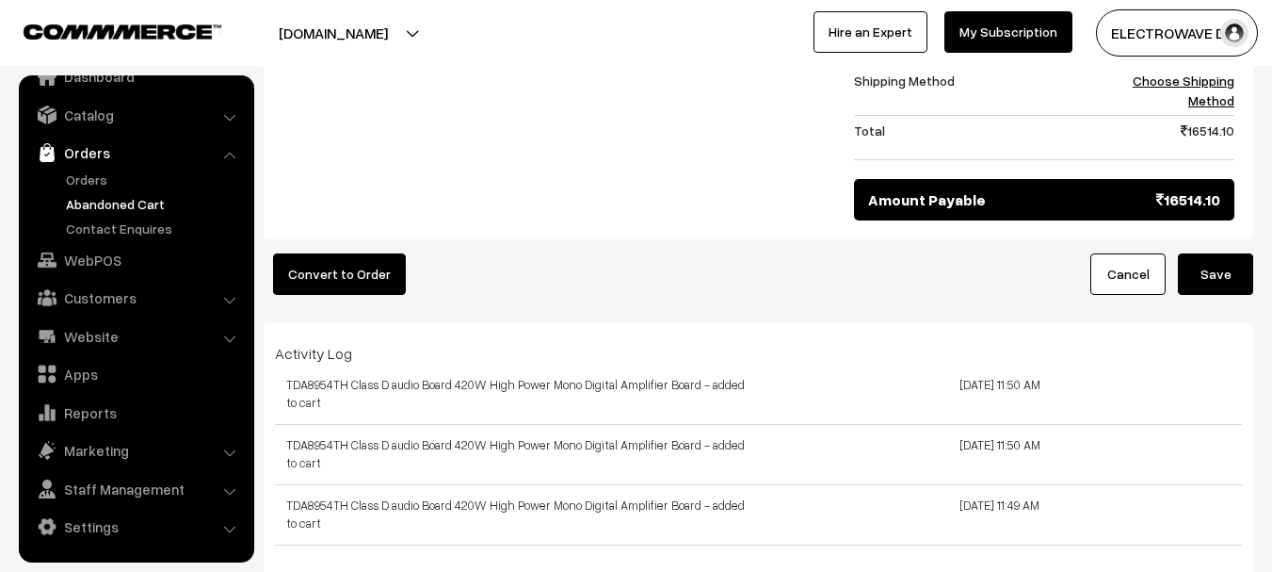
click at [368, 253] on button "Convert to Order" at bounding box center [339, 273] width 133 height 41
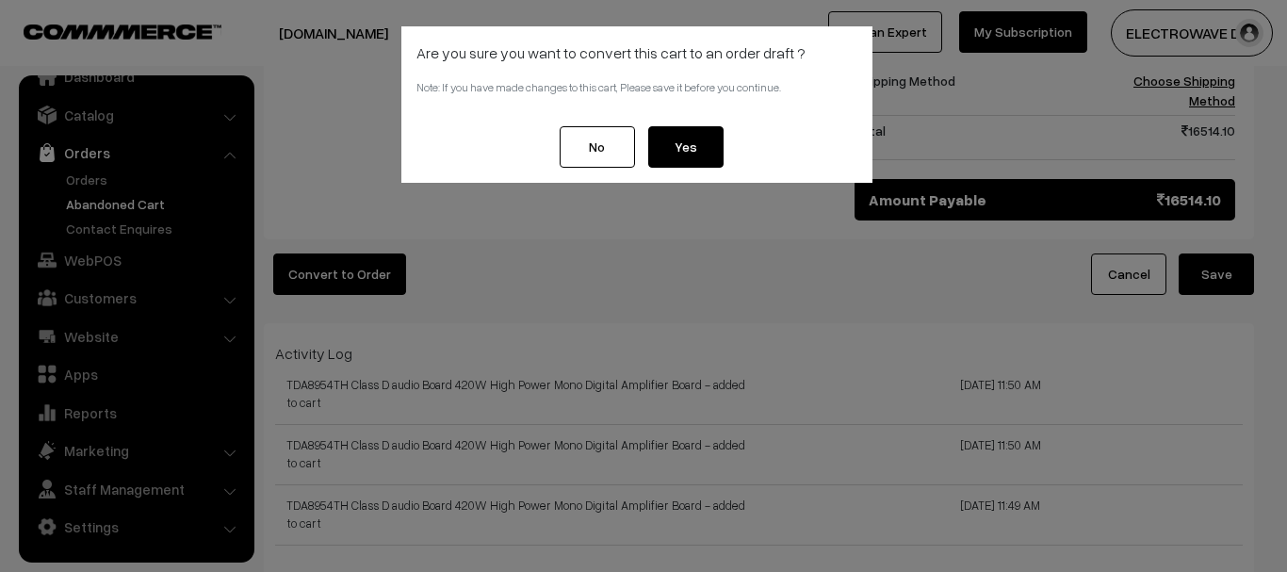
click at [585, 153] on button "No" at bounding box center [596, 146] width 75 height 41
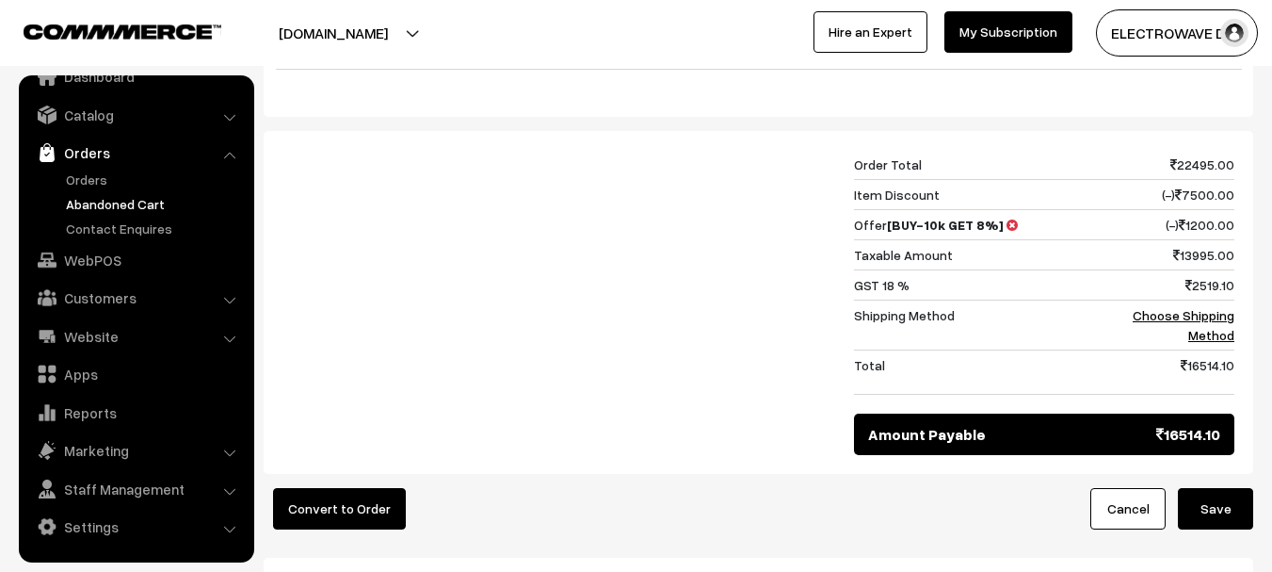
scroll to position [659, 0]
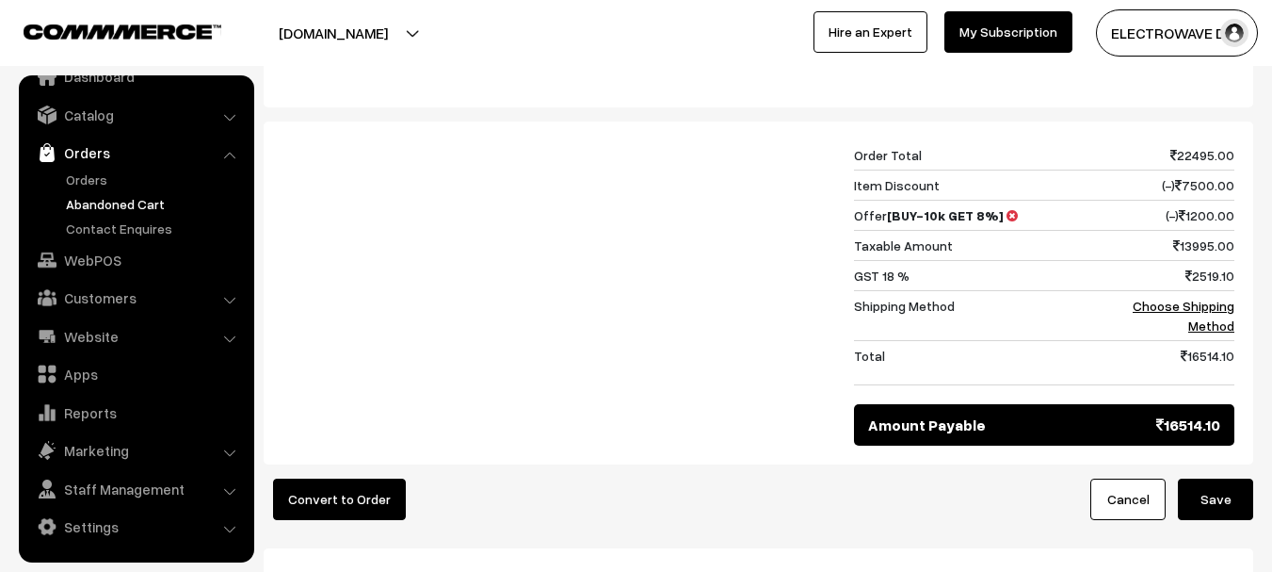
click at [1202, 478] on button "Save" at bounding box center [1215, 498] width 75 height 41
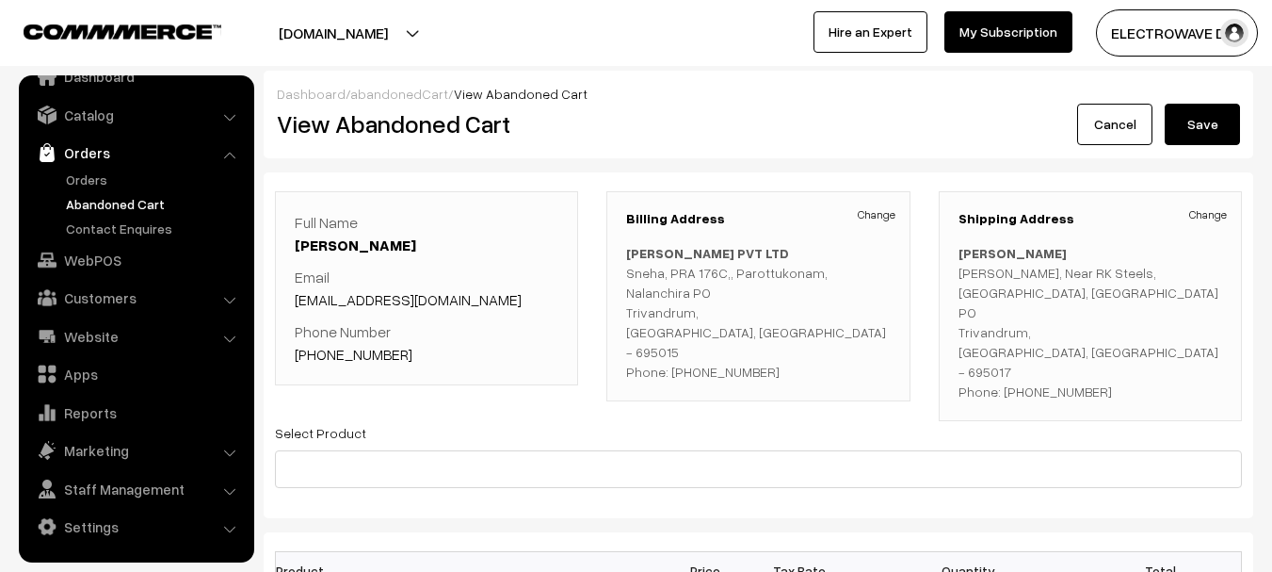
click at [1190, 118] on button "Save" at bounding box center [1202, 124] width 75 height 41
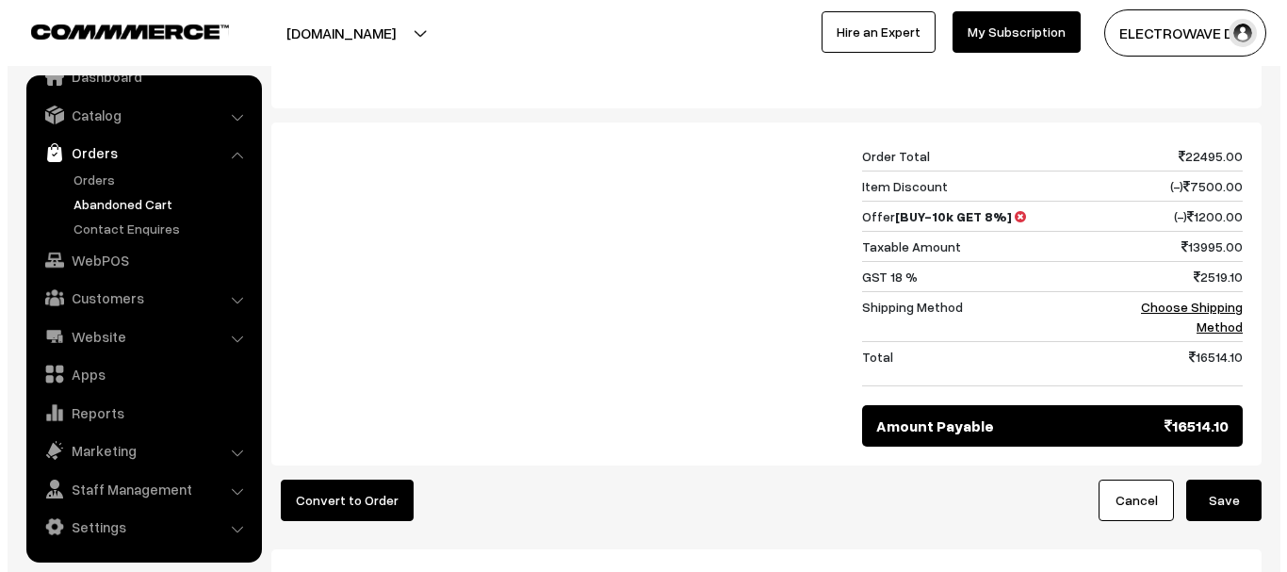
scroll to position [659, 0]
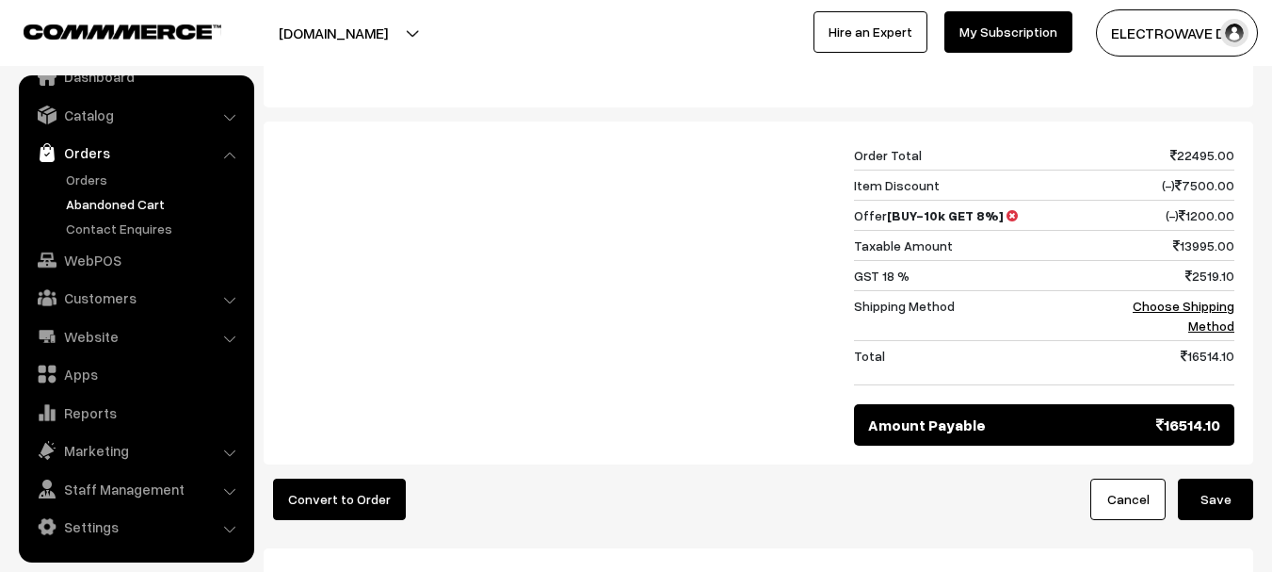
click at [386, 478] on button "Convert to Order" at bounding box center [339, 498] width 133 height 41
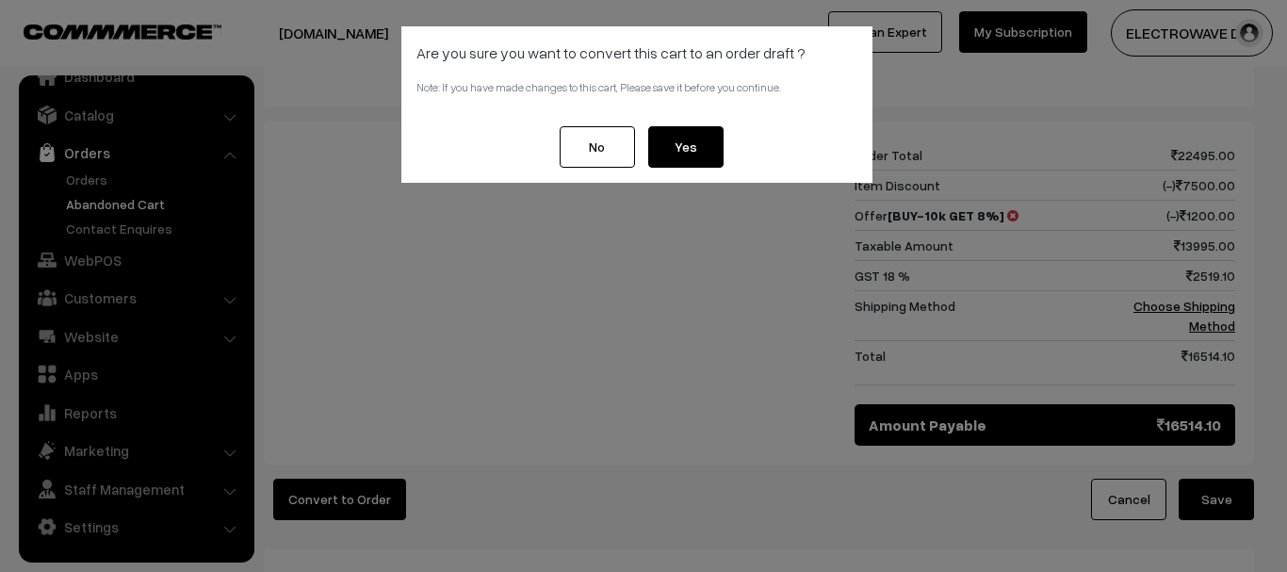
click at [698, 142] on button "Yes" at bounding box center [685, 146] width 75 height 41
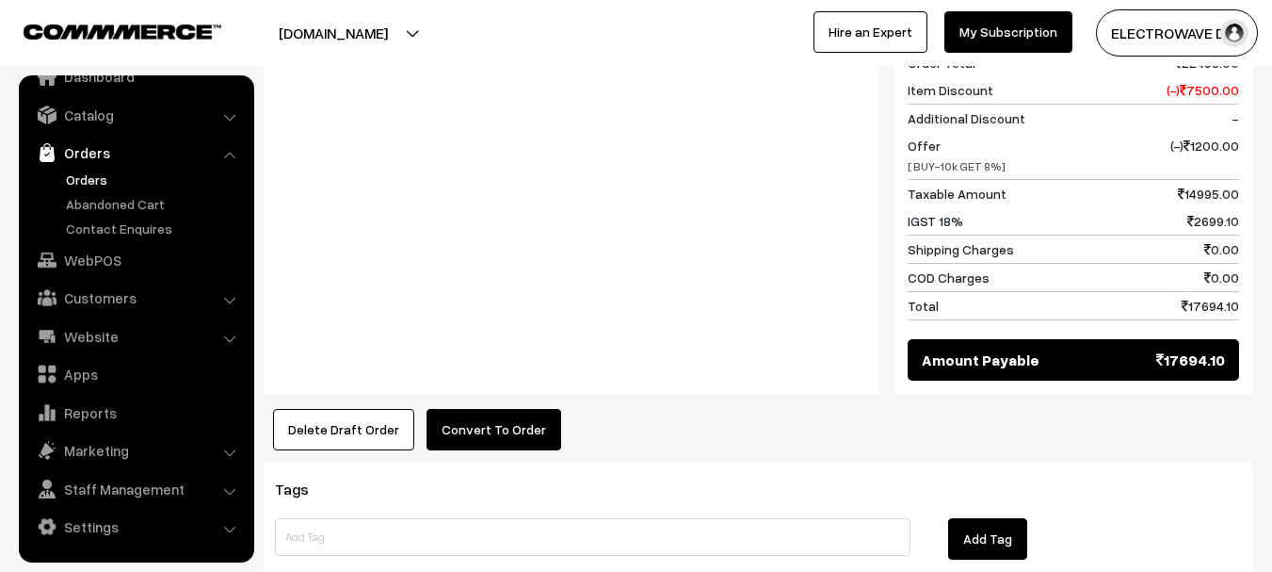
scroll to position [848, 0]
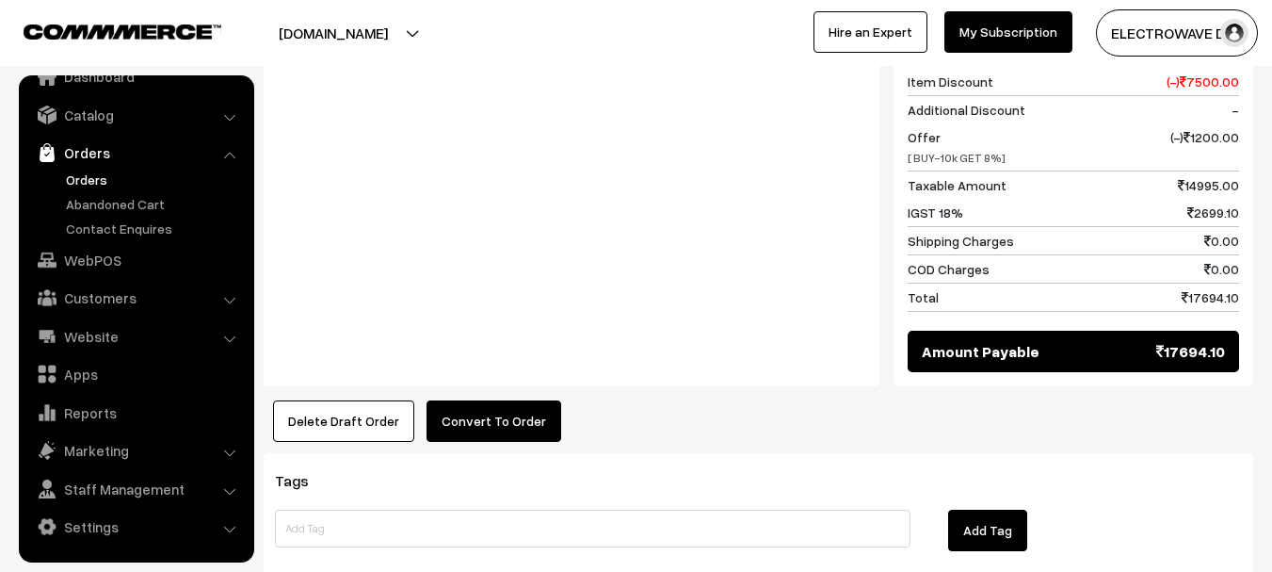
click at [479, 400] on button "Convert To Order" at bounding box center [494, 420] width 135 height 41
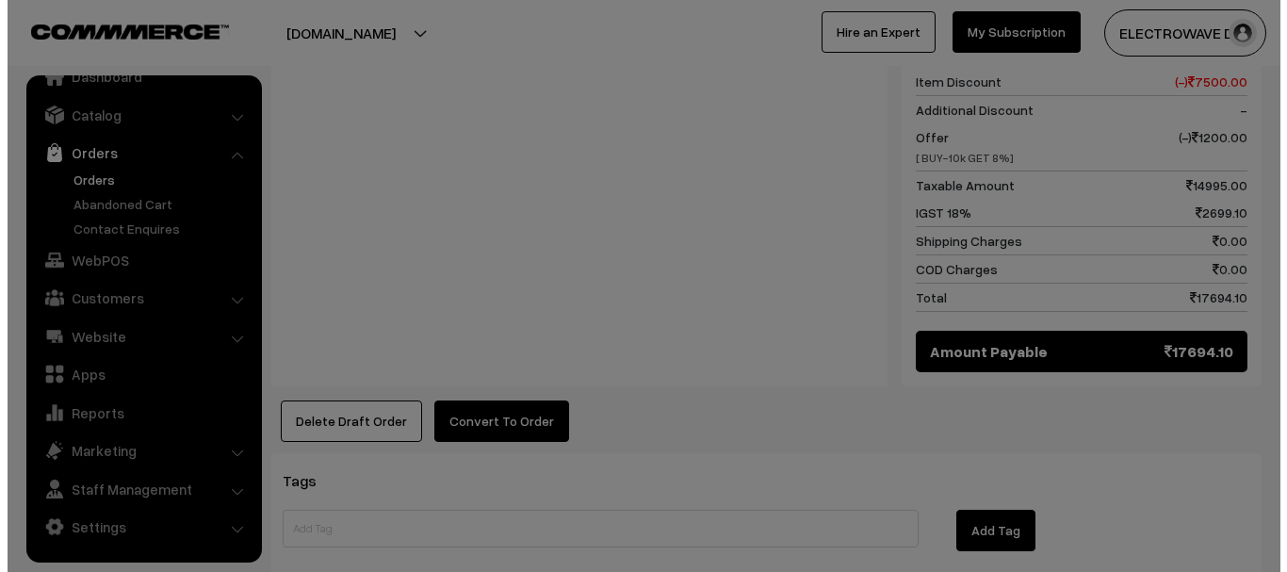
scroll to position [850, 0]
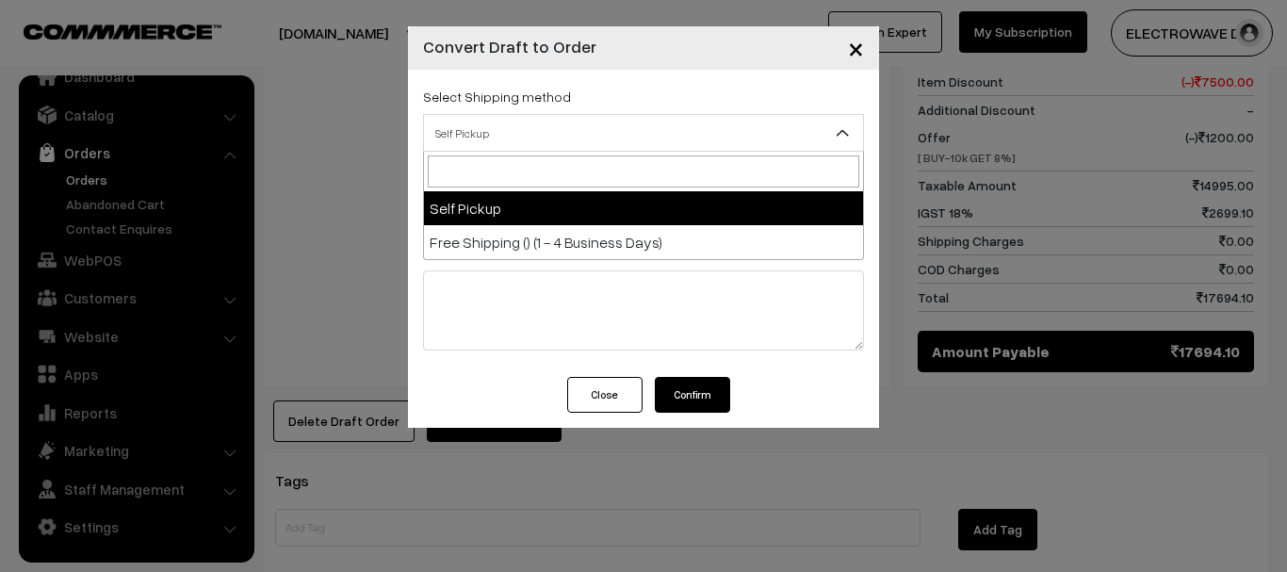
click at [561, 135] on span "Self Pickup" at bounding box center [643, 133] width 439 height 33
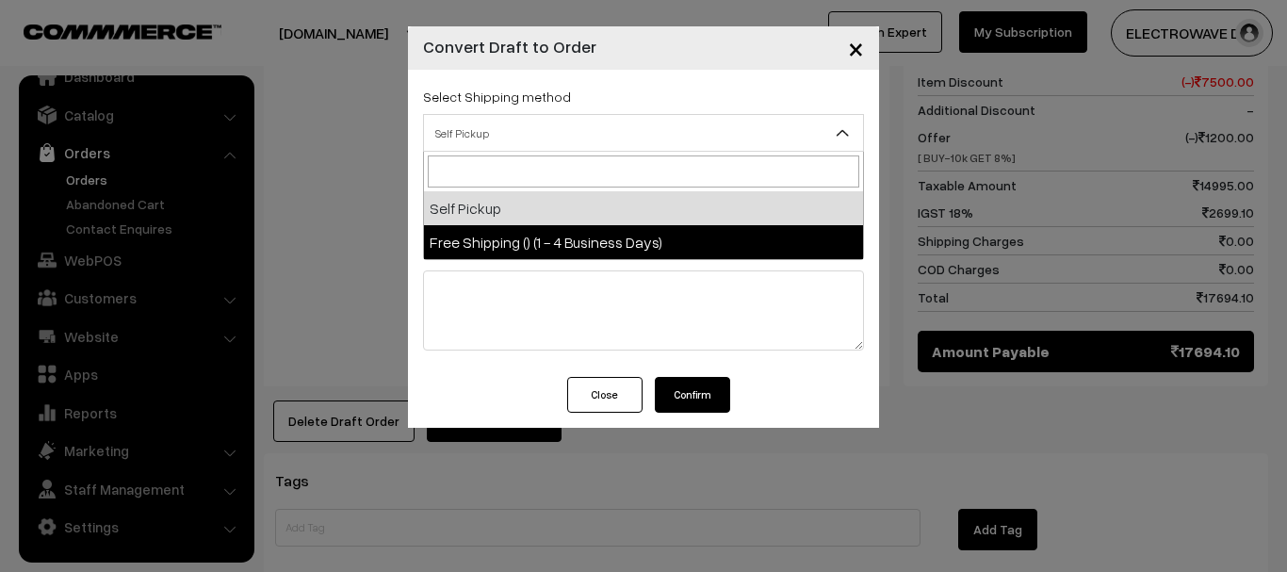
select select "FS2"
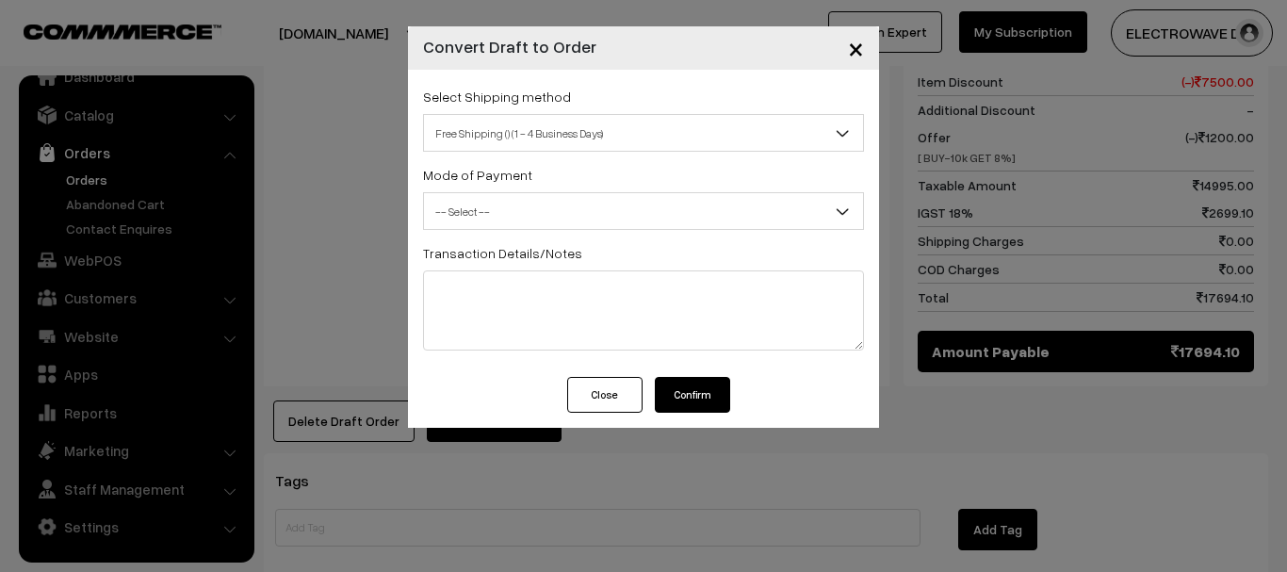
click at [509, 205] on span "-- Select --" at bounding box center [643, 211] width 439 height 33
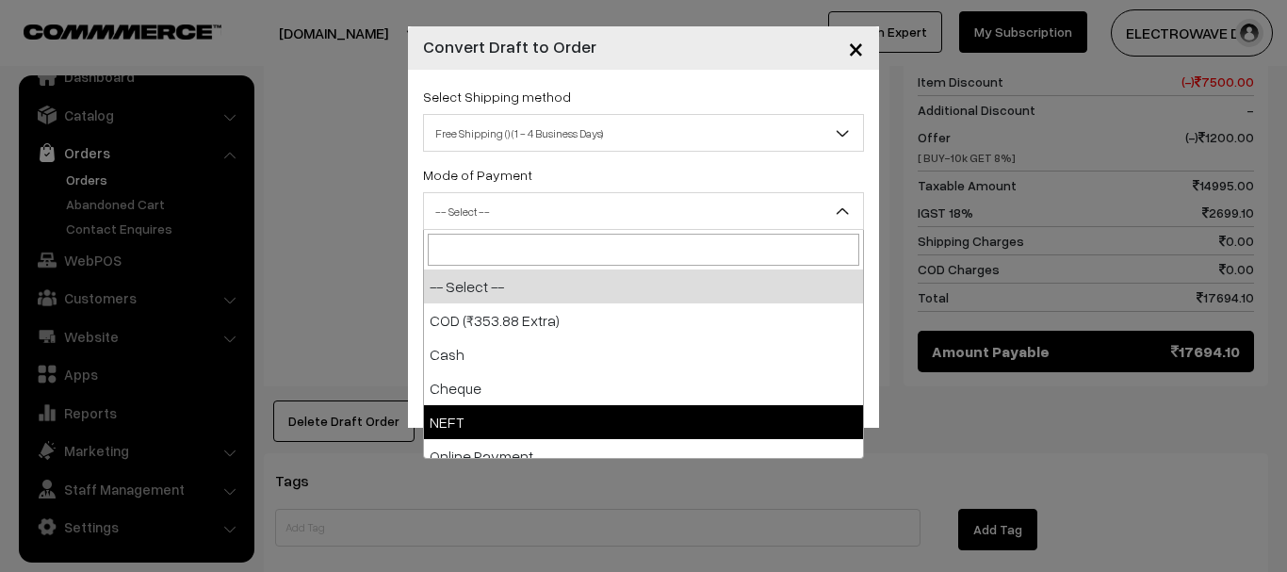
drag, startPoint x: 523, startPoint y: 318, endPoint x: 519, endPoint y: 418, distance: 99.9
select select "4"
checkbox input "true"
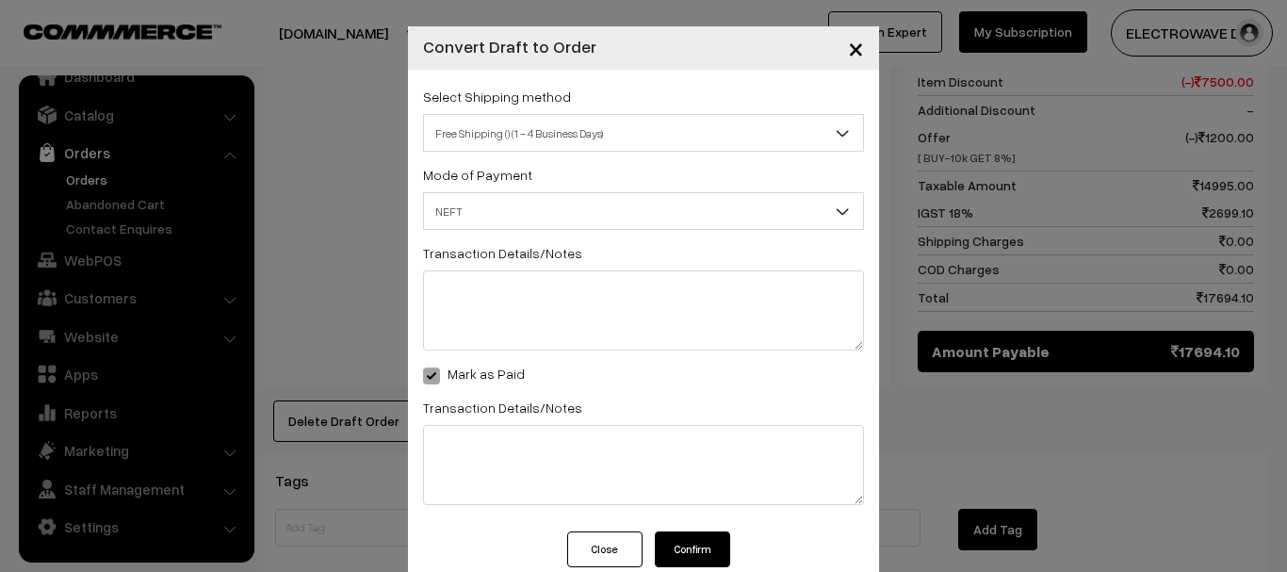
click at [569, 222] on span "NEFT" at bounding box center [643, 211] width 439 height 33
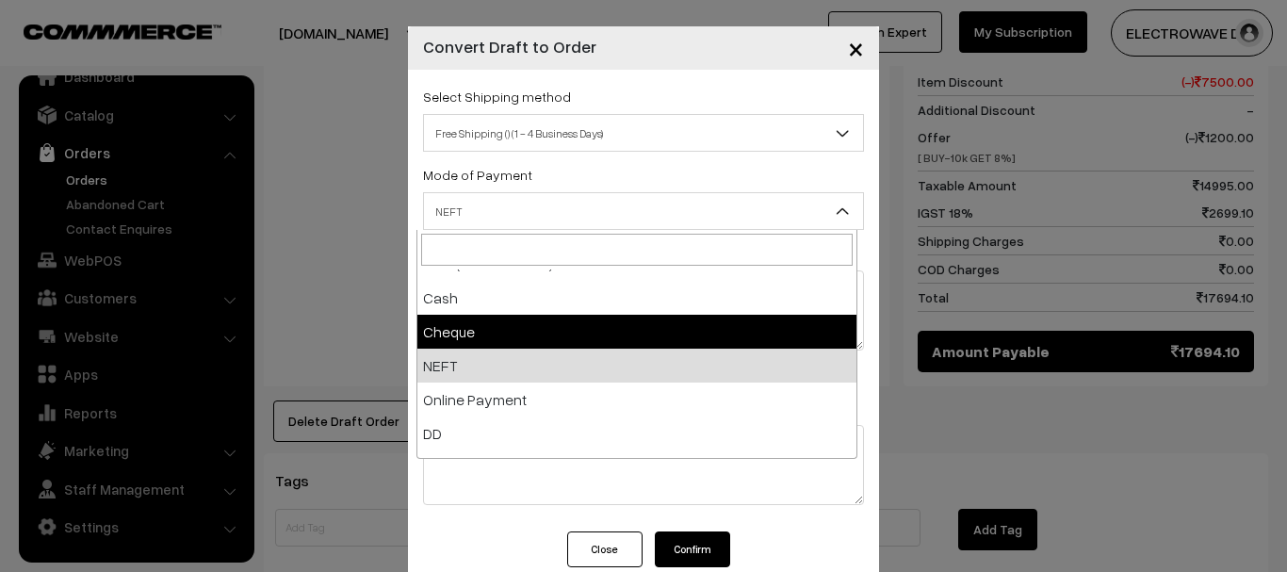
scroll to position [83, 0]
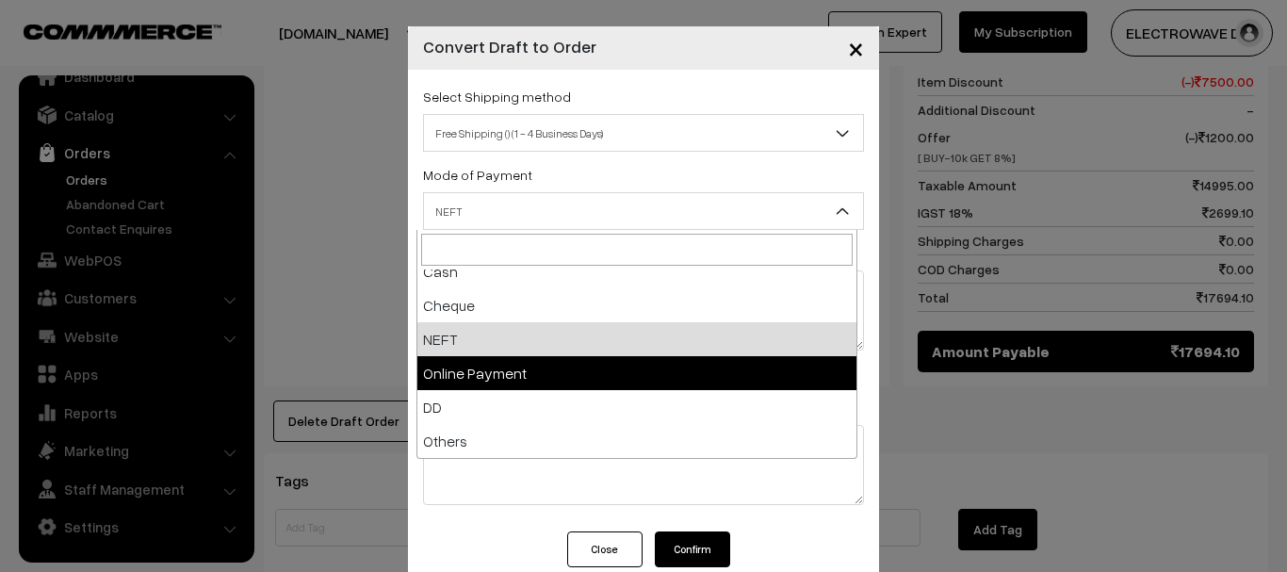
select select "5"
checkbox input "true"
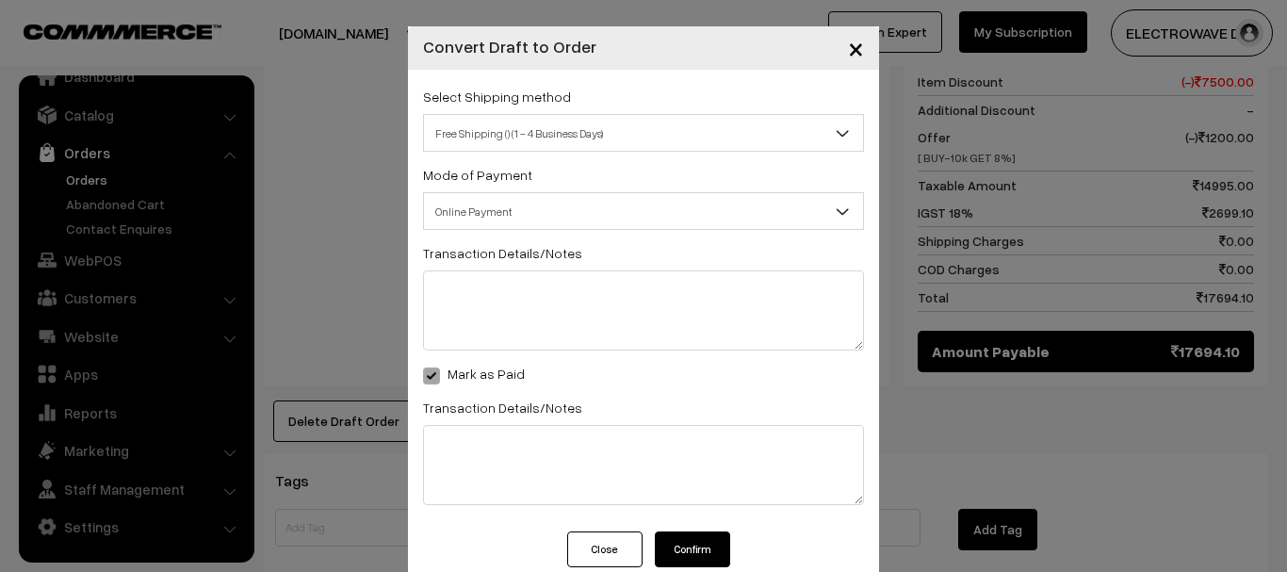
scroll to position [37, 0]
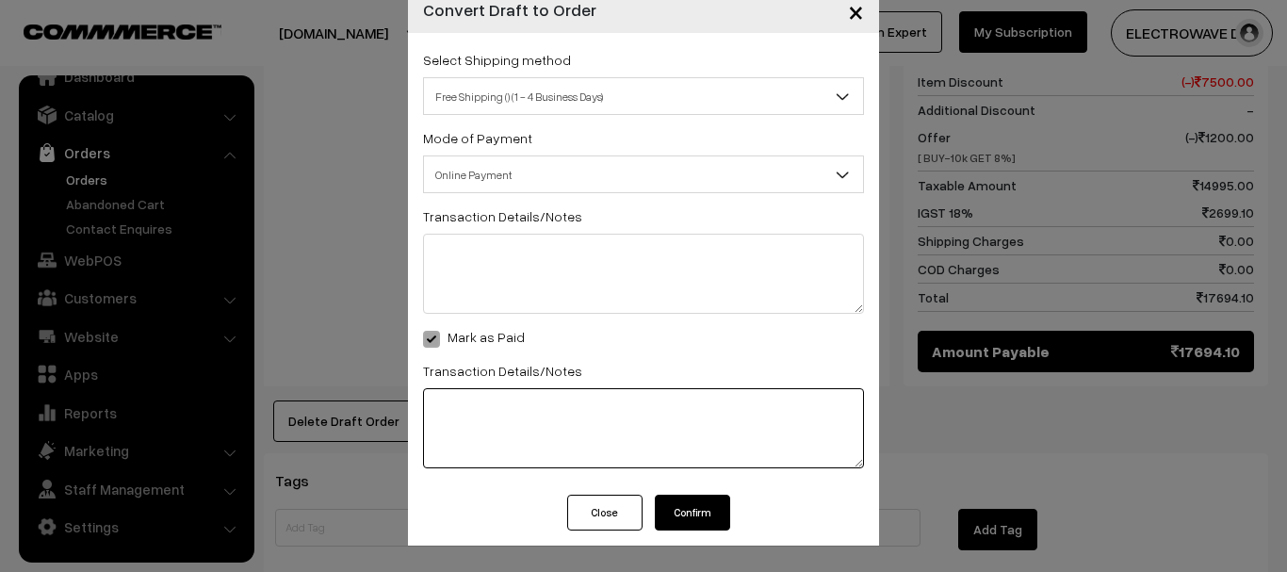
click at [518, 419] on textarea at bounding box center [643, 428] width 441 height 80
click at [593, 514] on button "Close" at bounding box center [604, 512] width 75 height 36
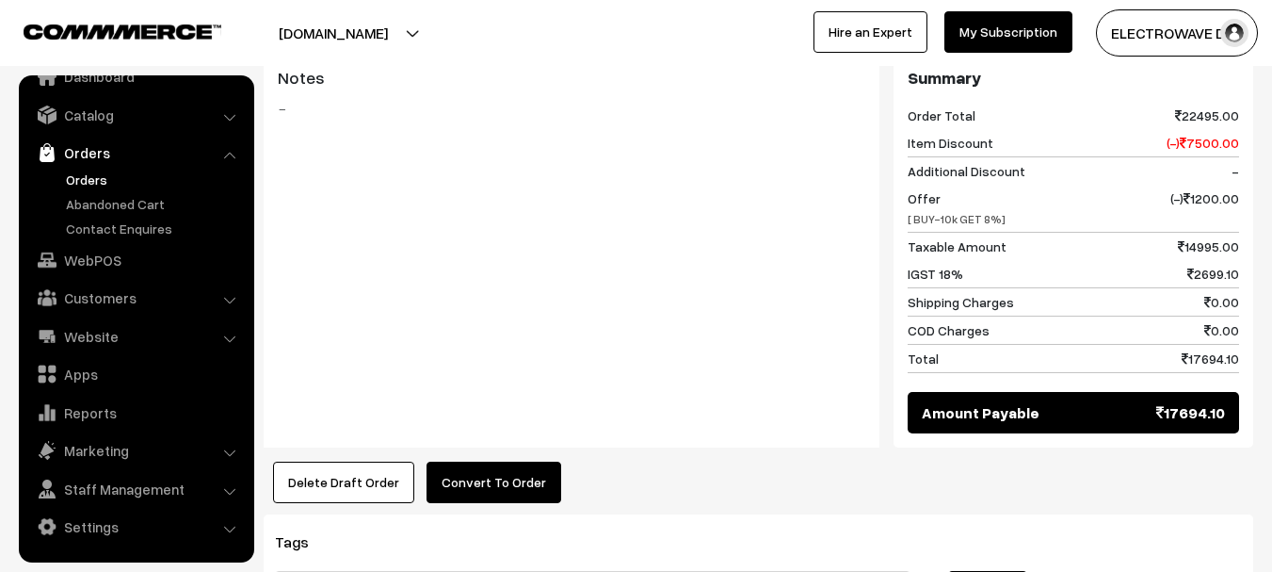
scroll to position [659, 0]
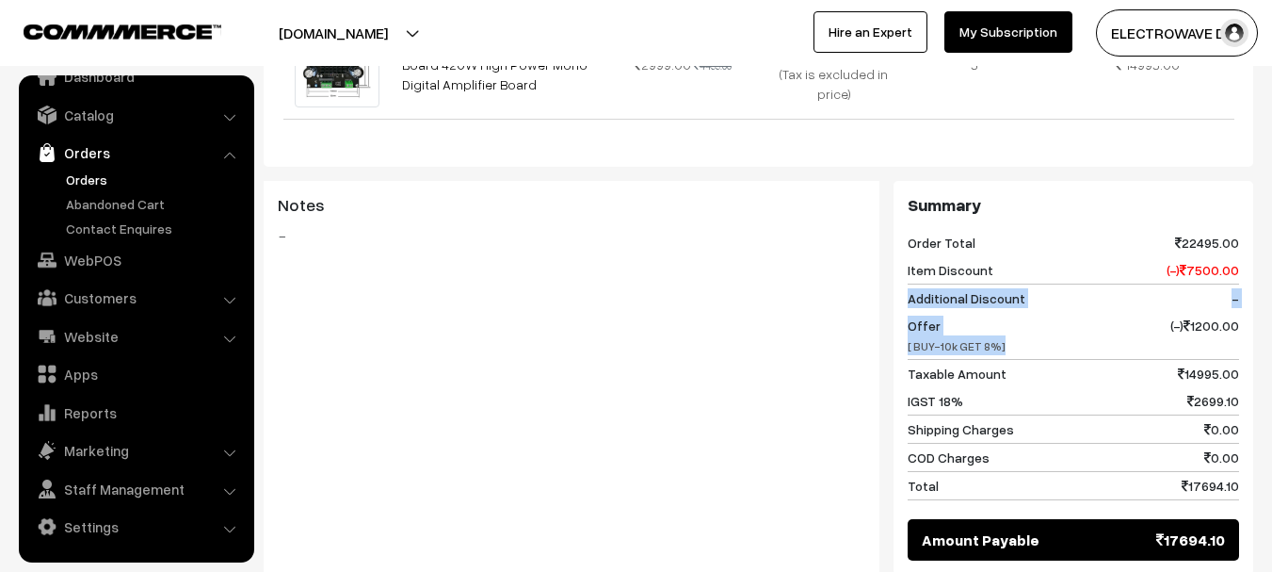
drag, startPoint x: 906, startPoint y: 248, endPoint x: 1013, endPoint y: 311, distance: 123.7
click at [1013, 311] on div "Summary Order Total 22495.00 Item Discount (-) 7500.00 Additional Discount - Of…" at bounding box center [1074, 378] width 360 height 395
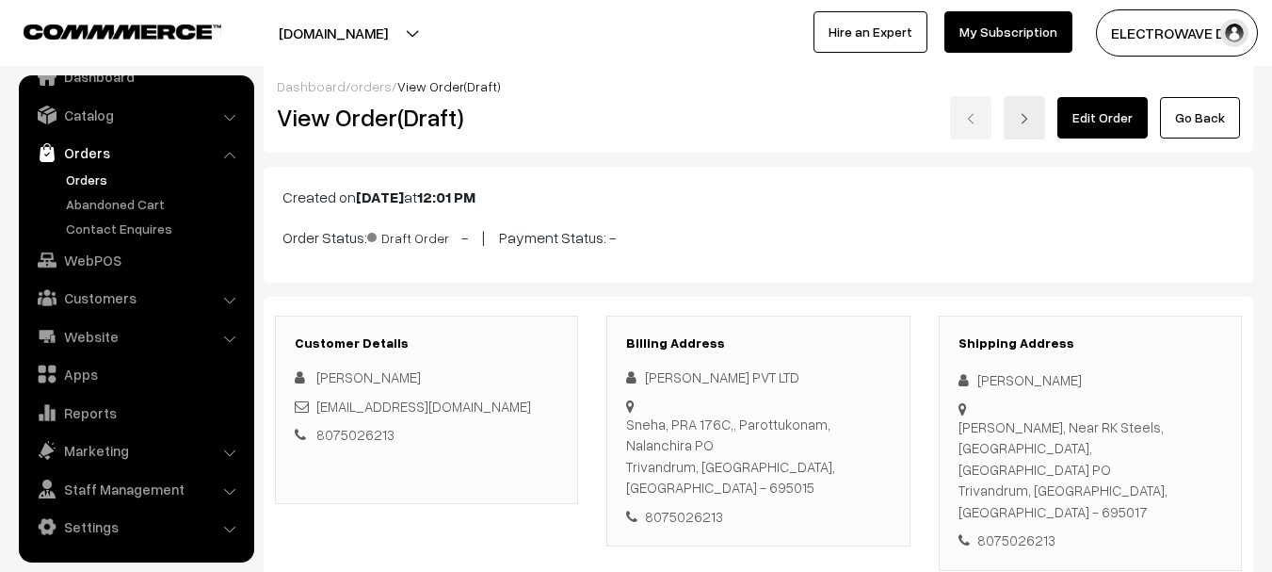
scroll to position [0, 0]
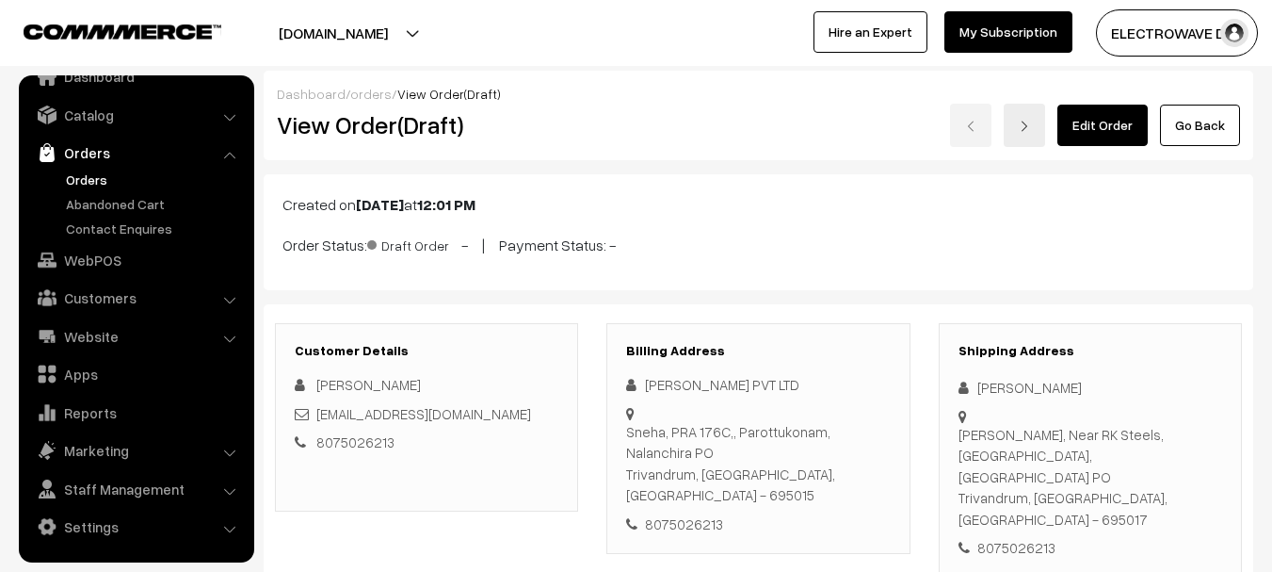
click at [415, 25] on button "[DOMAIN_NAME]" at bounding box center [333, 32] width 241 height 47
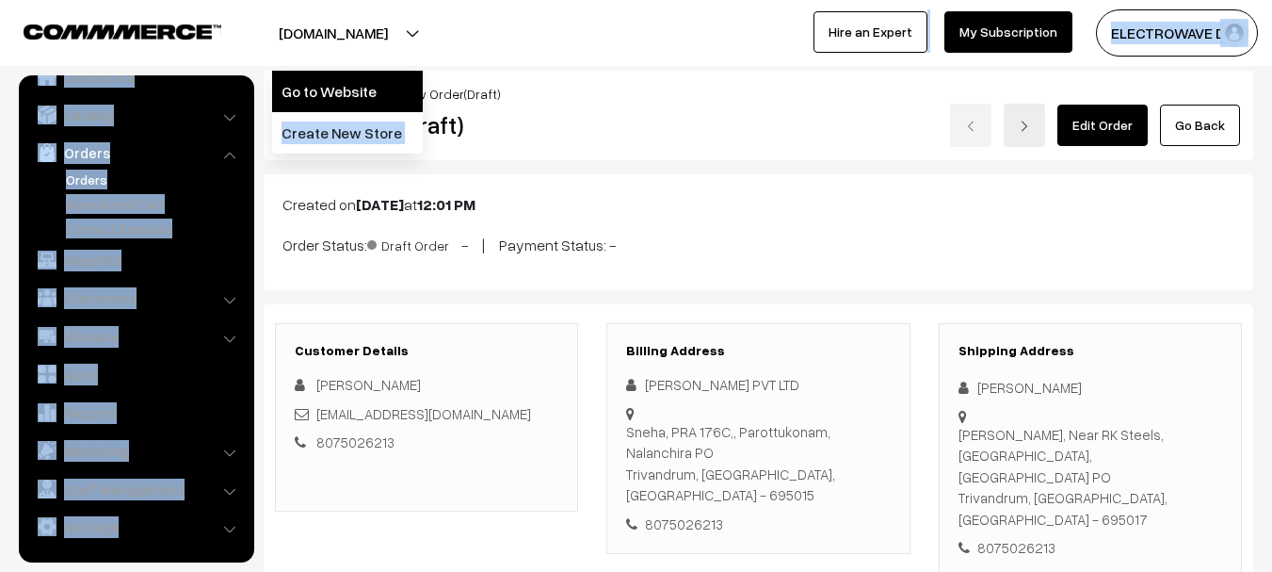
drag, startPoint x: 378, startPoint y: 66, endPoint x: 378, endPoint y: 89, distance: 23.5
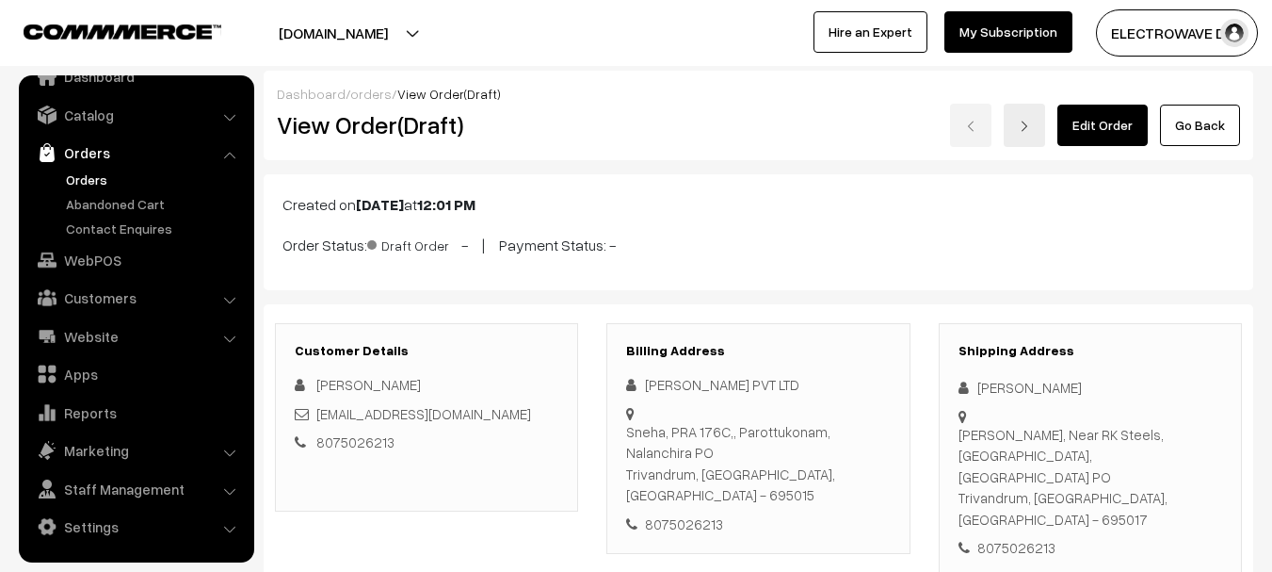
click at [644, 73] on div "Dashboard / orders / View Order(Draft) View Order(Draft) Edit Order Go Back" at bounding box center [759, 115] width 990 height 89
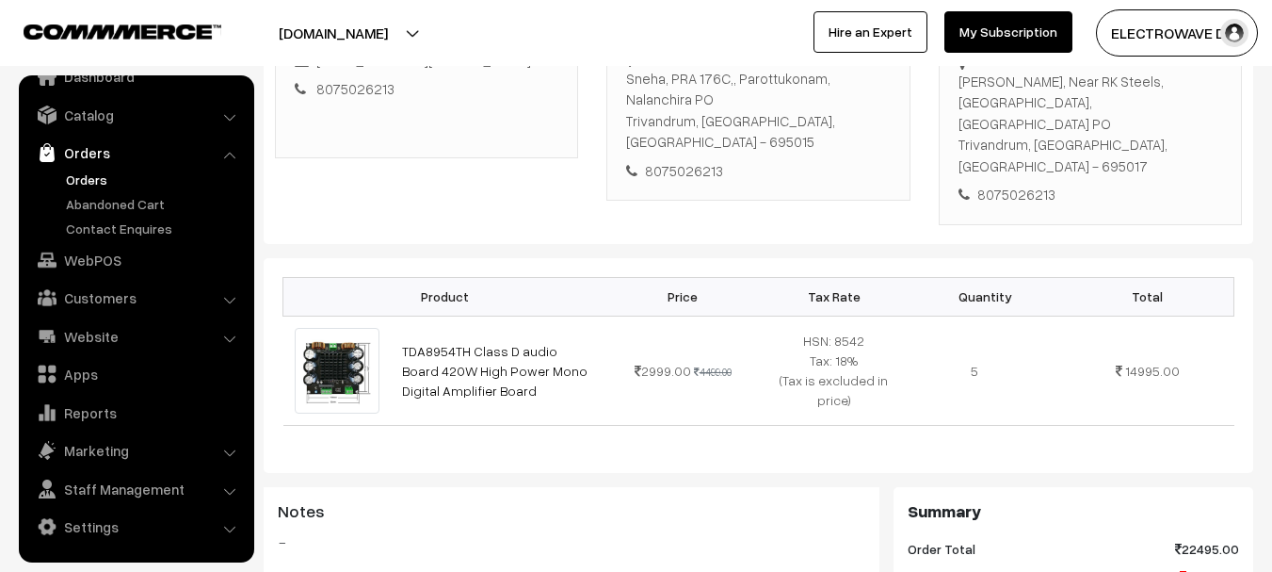
scroll to position [188, 0]
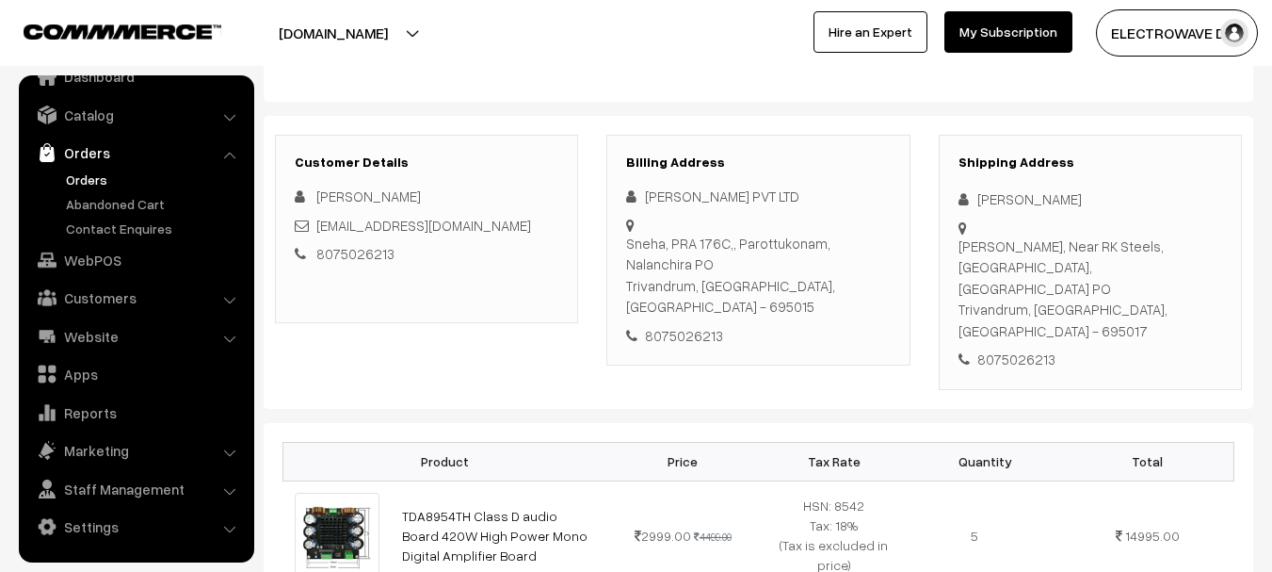
drag, startPoint x: 638, startPoint y: 196, endPoint x: 941, endPoint y: 297, distance: 319.6
click at [783, 341] on div "Billing Address TIERA PVT LTD Sneha, PRA 176C,, Parottukonam, Nalanchira PO Tri…" at bounding box center [758, 251] width 303 height 232
click at [1027, 348] on div "8075026213" at bounding box center [1091, 359] width 264 height 22
click at [1016, 292] on div "Rakash, Near RK Steels, Alathara Kattela Road, Engineering College PO Trivandru…" at bounding box center [1091, 288] width 264 height 106
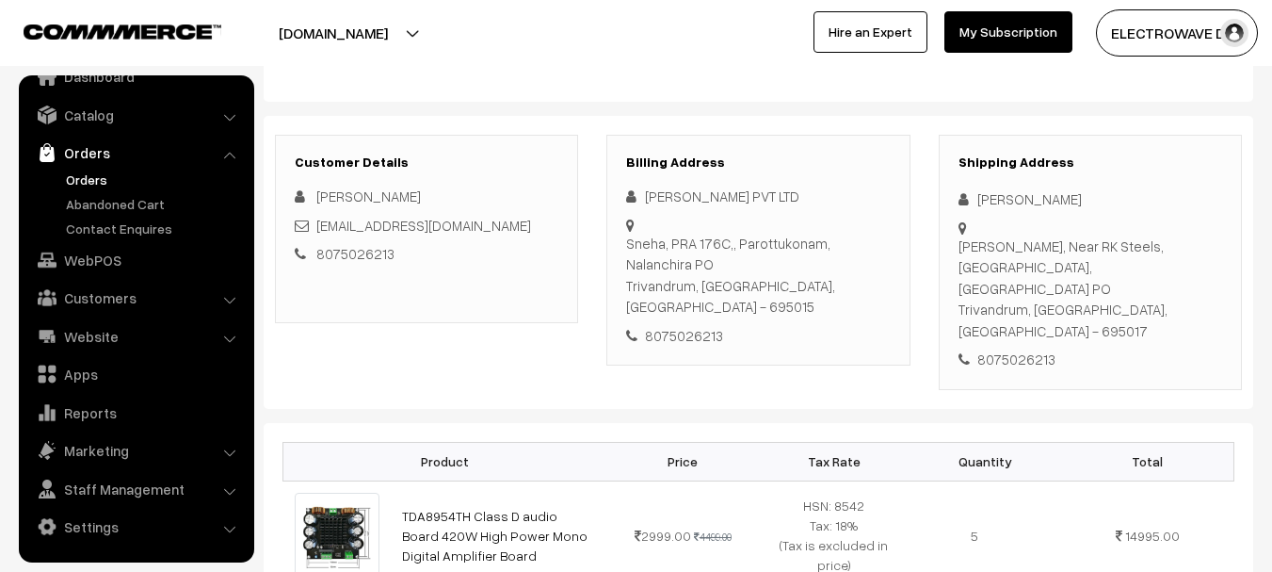
click at [1016, 292] on div "Rakash, Near RK Steels, Alathara Kattela Road, Engineering College PO Trivandru…" at bounding box center [1091, 288] width 264 height 106
click at [84, 177] on link "Orders" at bounding box center [154, 180] width 186 height 20
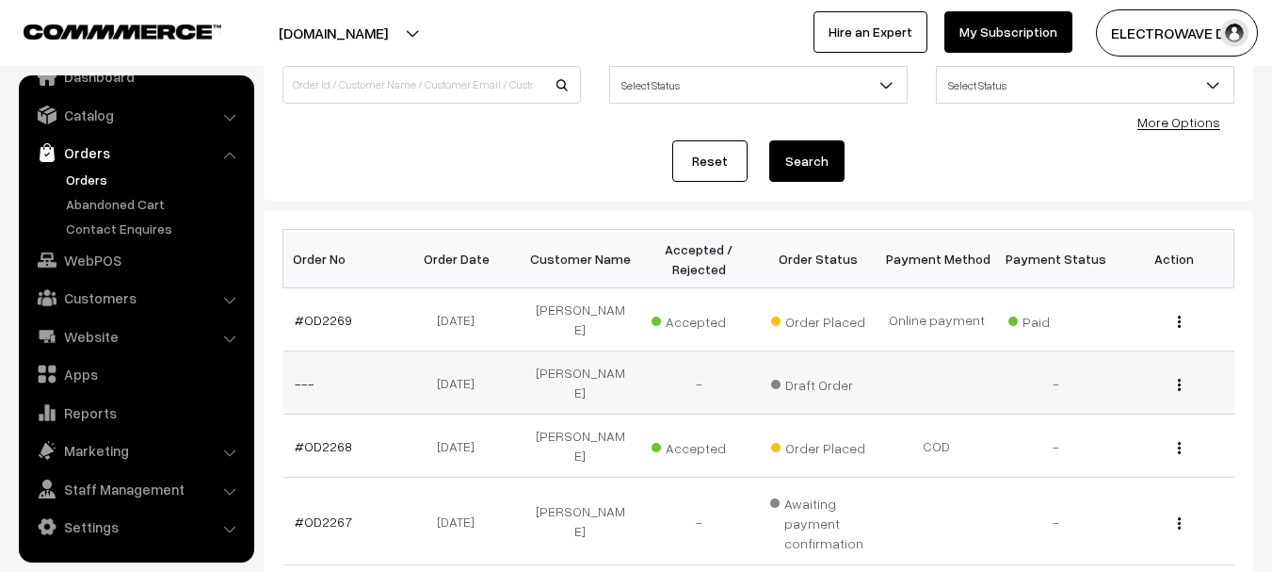
scroll to position [188, 0]
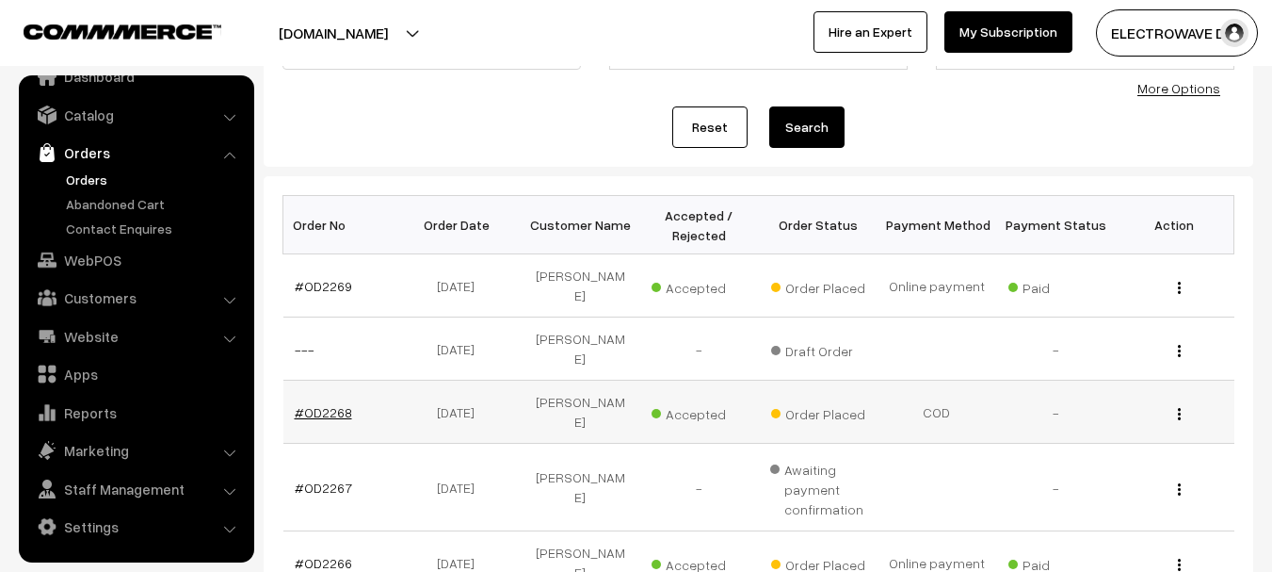
click at [319, 404] on link "#OD2268" at bounding box center [323, 412] width 57 height 16
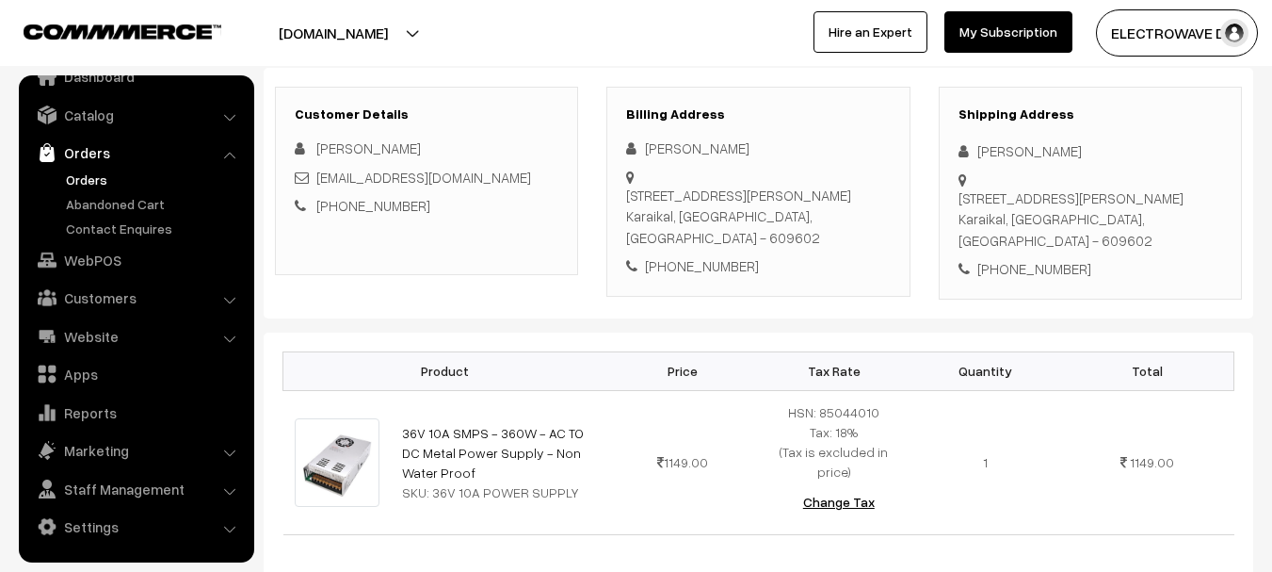
scroll to position [283, 0]
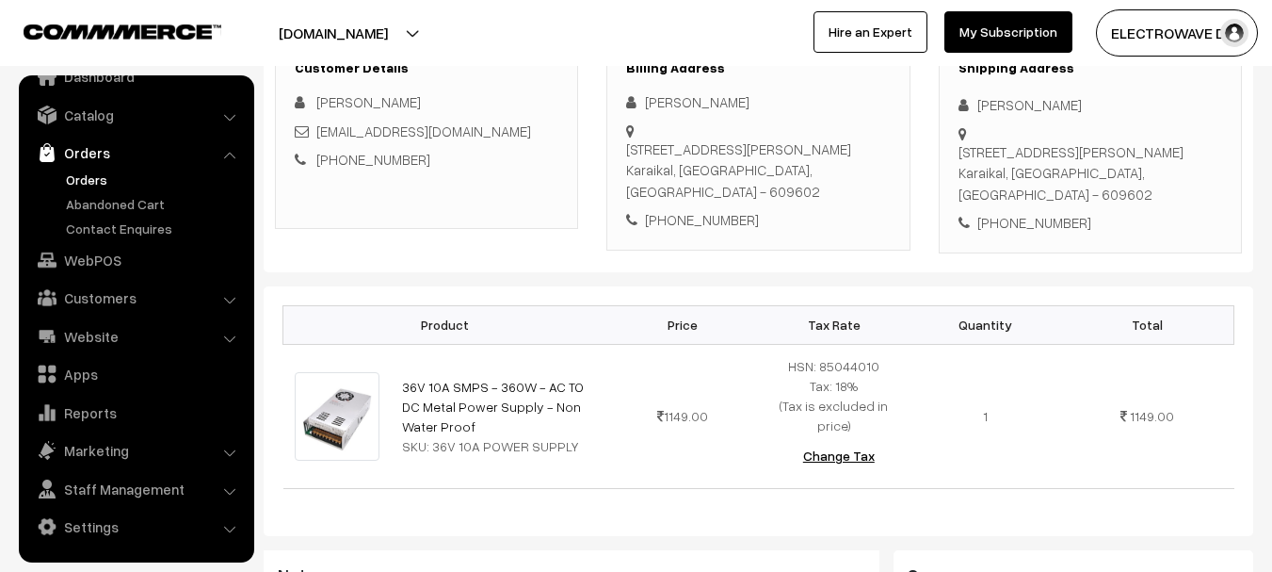
click at [995, 105] on div "[PERSON_NAME]" at bounding box center [1091, 105] width 264 height 22
click at [995, 105] on div "Augustin A" at bounding box center [1091, 105] width 264 height 22
copy div "Augustin"
copy link "36V 10A SMPS - 360W - AC TO DC Metal Power Supply - Non Water Proof"
drag, startPoint x: 448, startPoint y: 396, endPoint x: 393, endPoint y: 357, distance: 67.7
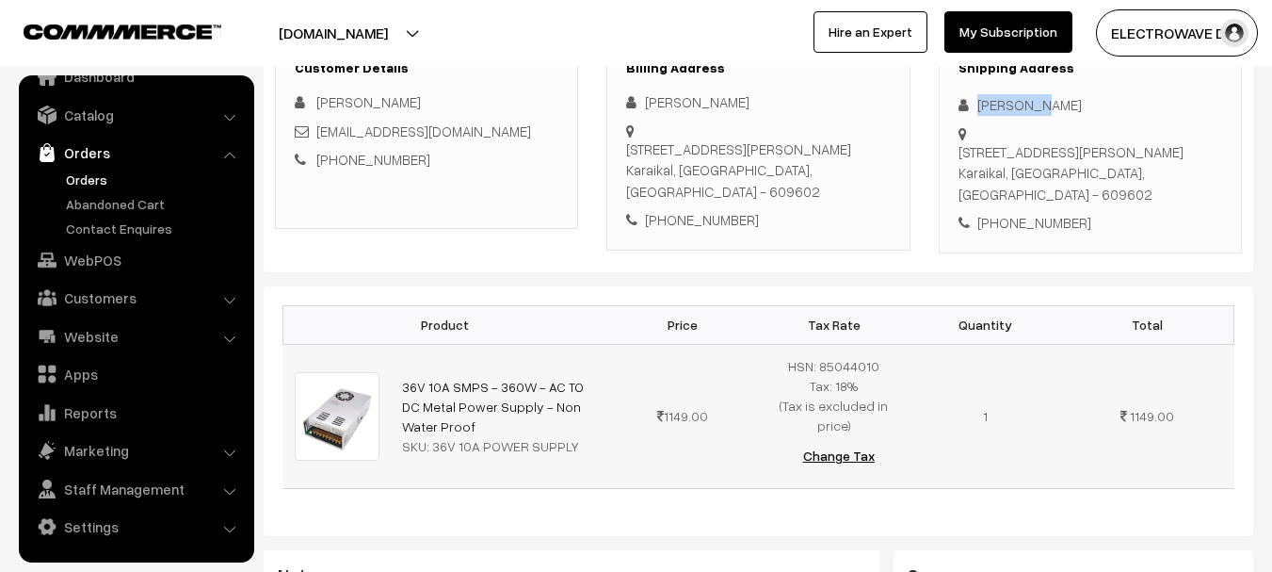
click at [393, 357] on td "36V 10A SMPS - 360W - AC TO DC Metal Power Supply - Non Water Proof SKU: 36V 10…" at bounding box center [499, 416] width 217 height 144
copy div "36V 10A POWER SUPPLY"
drag, startPoint x: 428, startPoint y: 422, endPoint x: 578, endPoint y: 426, distance: 150.7
click at [578, 436] on div "SKU: 36V 10A POWER SUPPLY" at bounding box center [499, 446] width 194 height 20
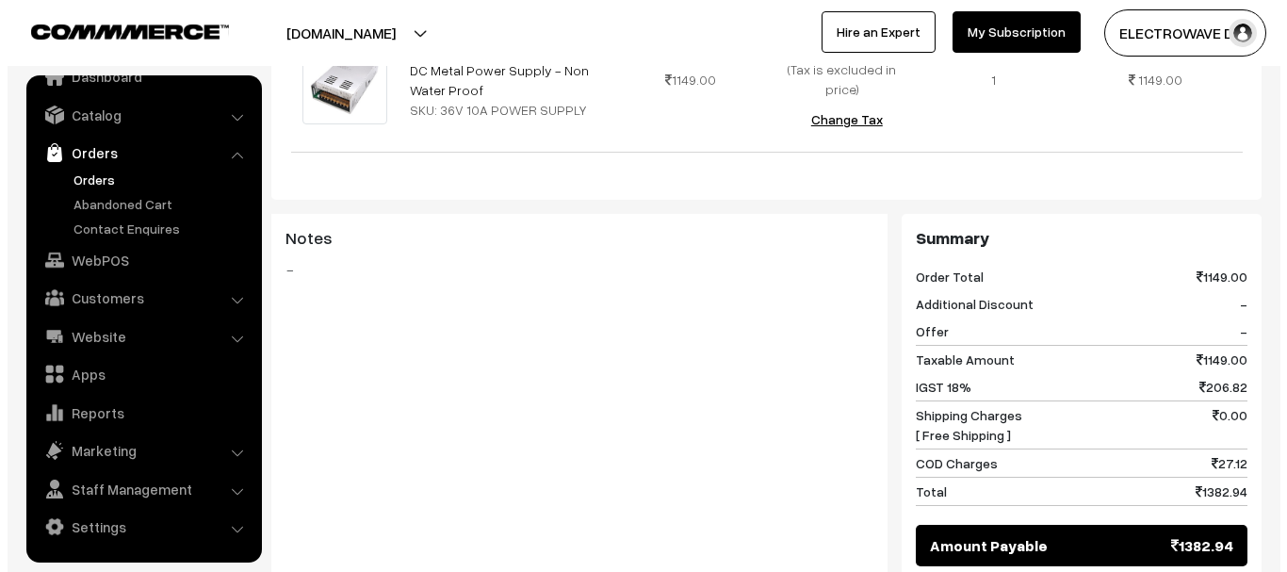
scroll to position [926, 0]
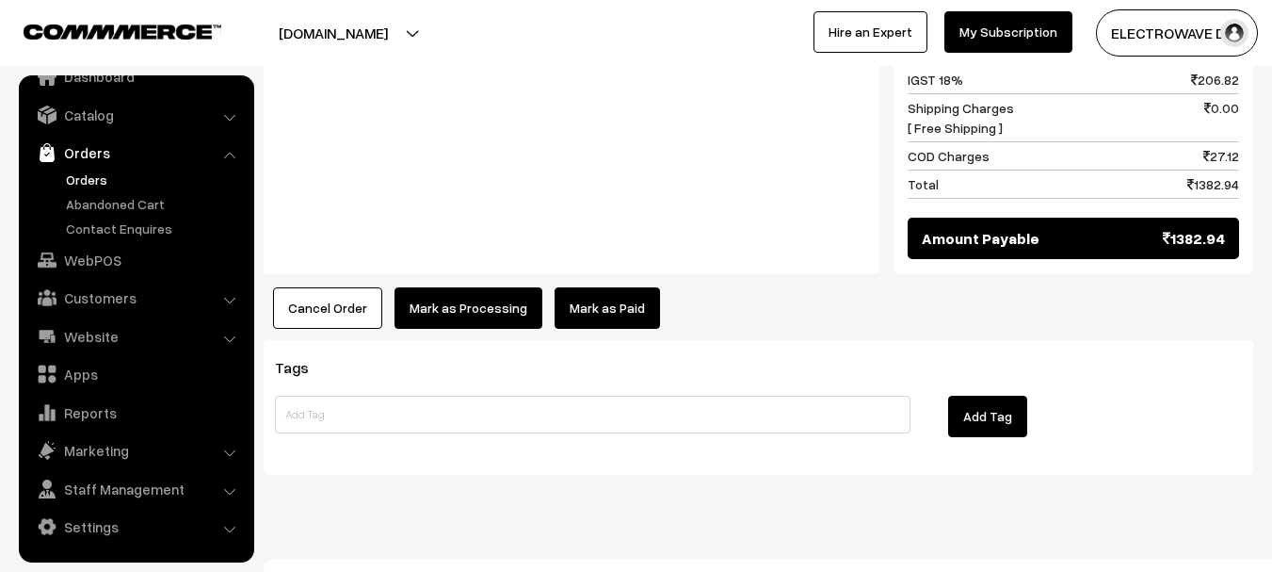
click at [431, 301] on button "Mark as Processing" at bounding box center [469, 307] width 148 height 41
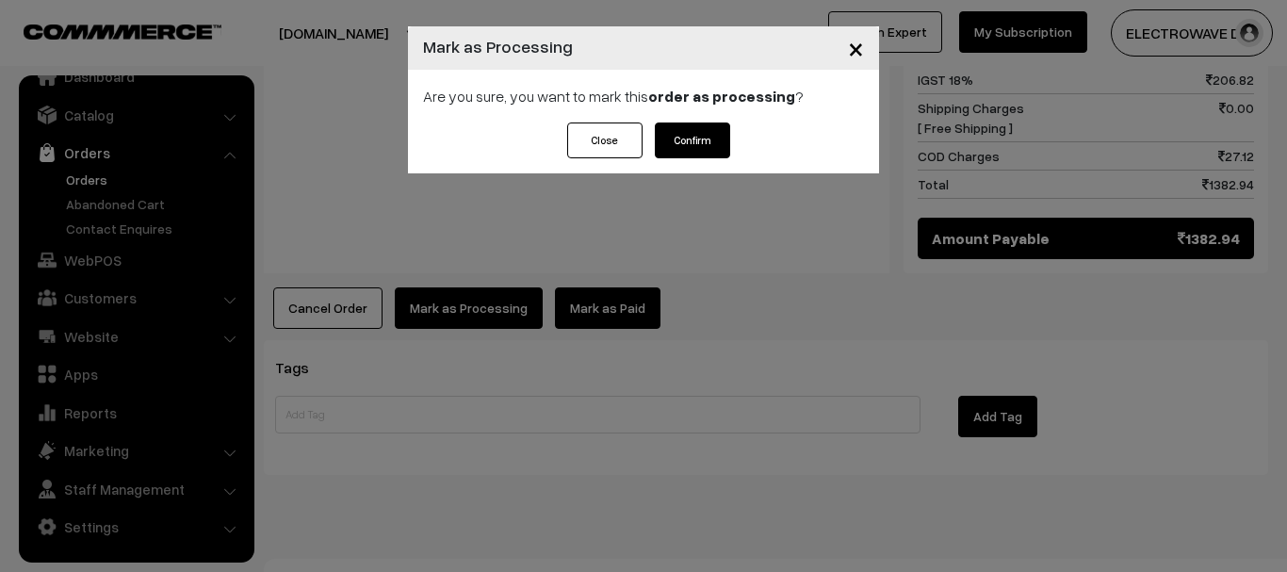
click at [705, 133] on button "Confirm" at bounding box center [692, 140] width 75 height 36
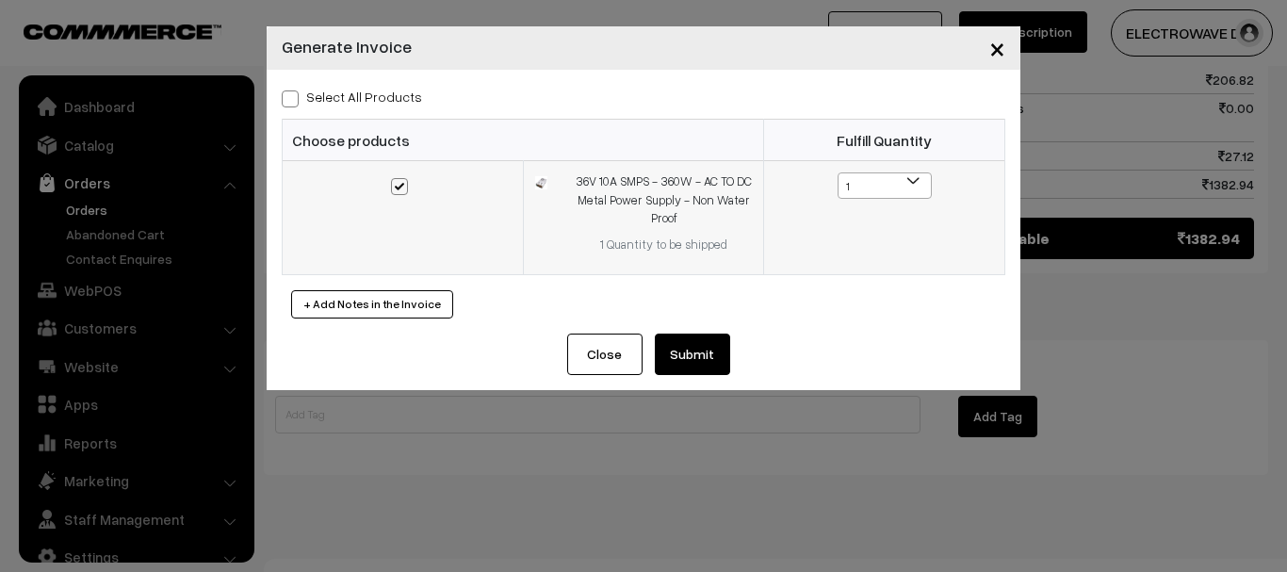
scroll to position [30, 0]
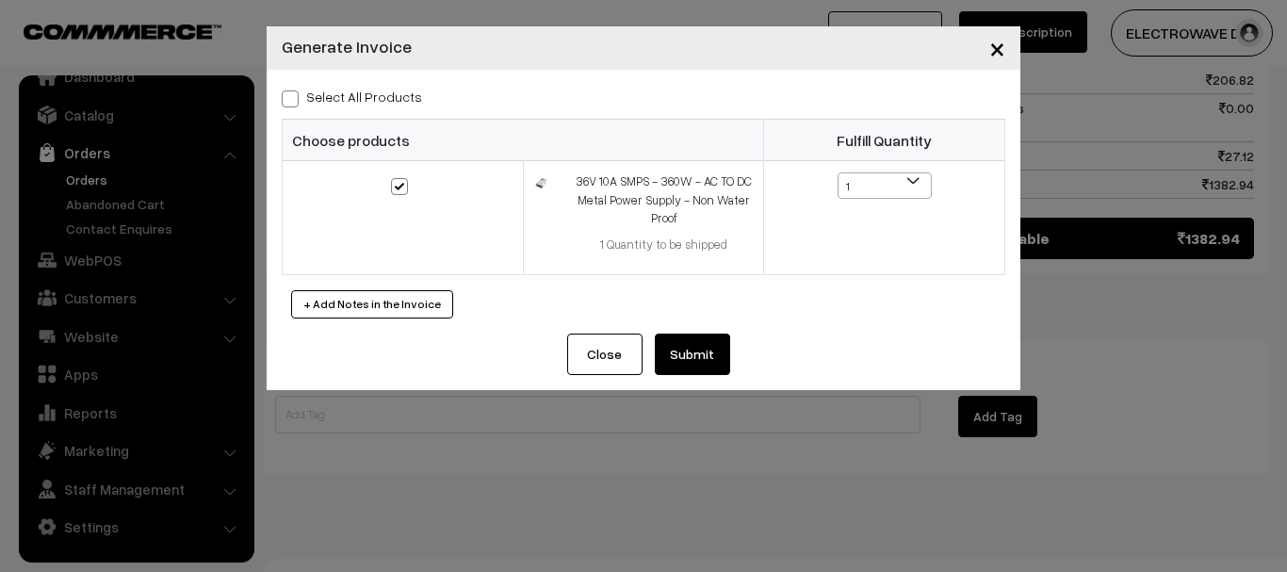
click at [697, 369] on button "Submit" at bounding box center [692, 353] width 75 height 41
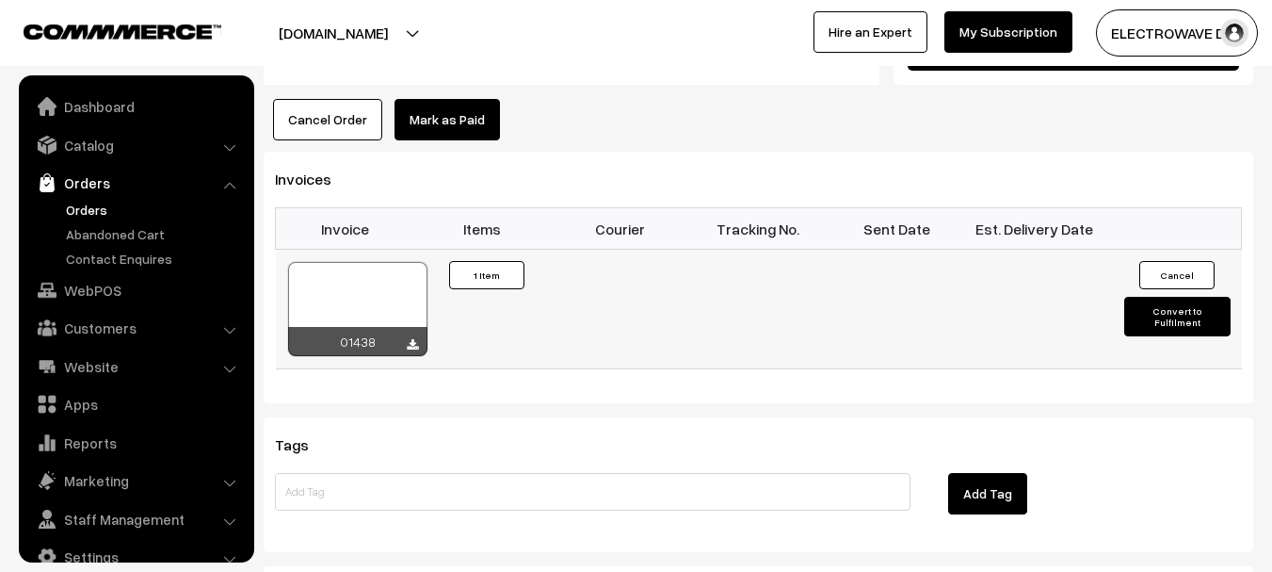
scroll to position [30, 0]
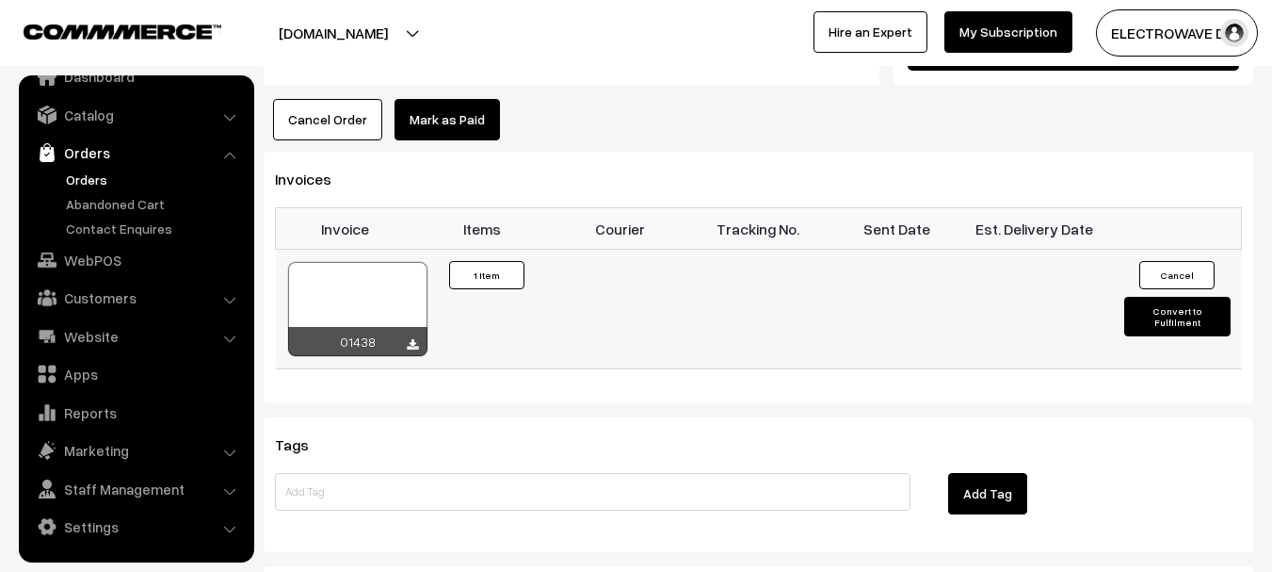
click at [386, 262] on div at bounding box center [357, 309] width 139 height 94
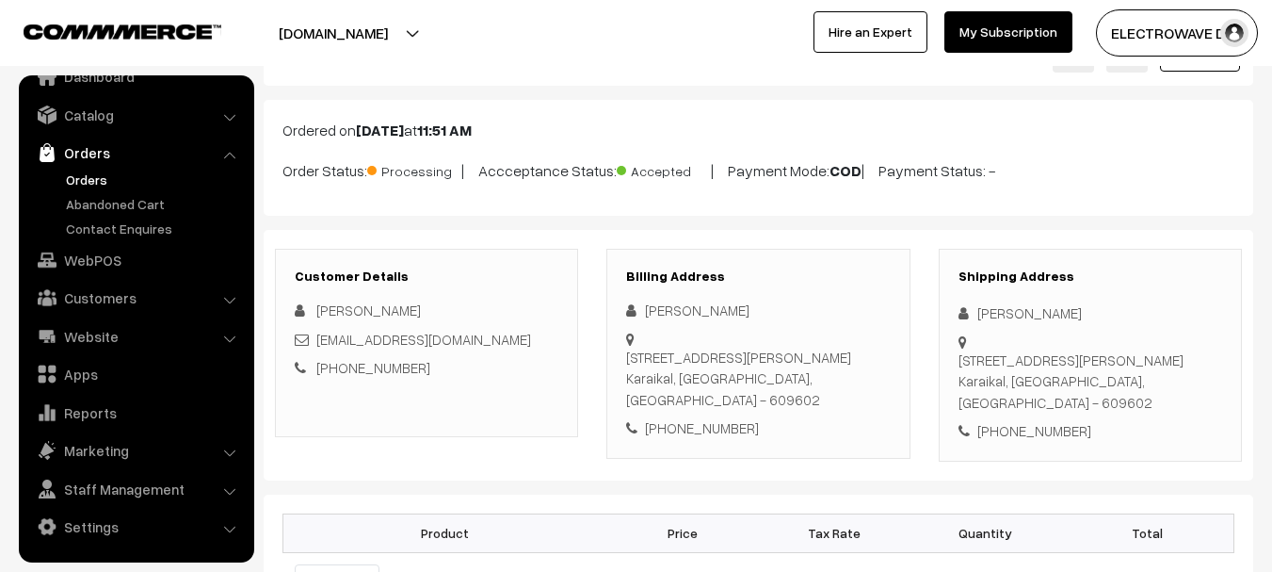
scroll to position [0, 0]
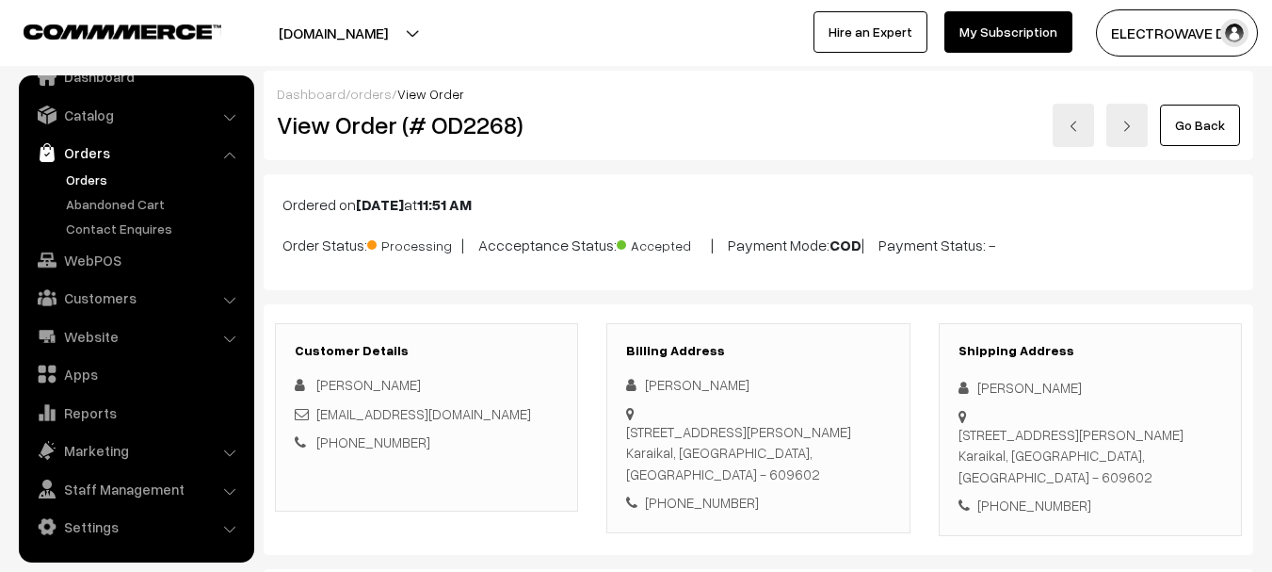
click at [482, 129] on h2 "View Order (# OD2268)" at bounding box center [428, 124] width 302 height 29
copy h2 "OD2268"
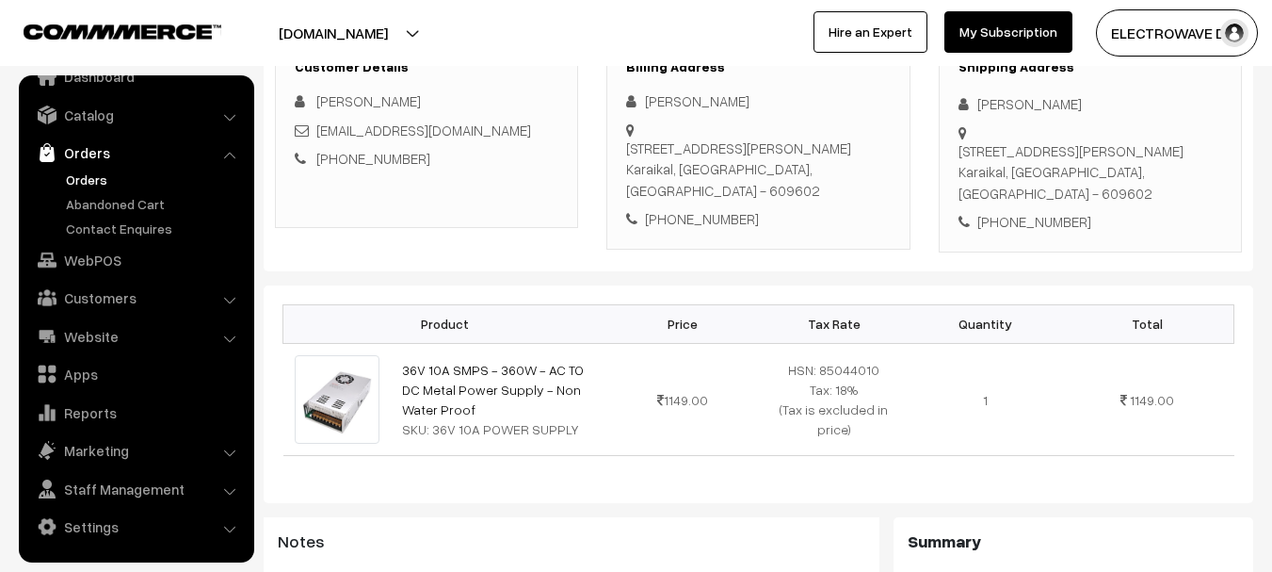
scroll to position [283, 0]
click at [1044, 212] on div "[PHONE_NUMBER]" at bounding box center [1091, 223] width 264 height 22
copy div "6379623423"
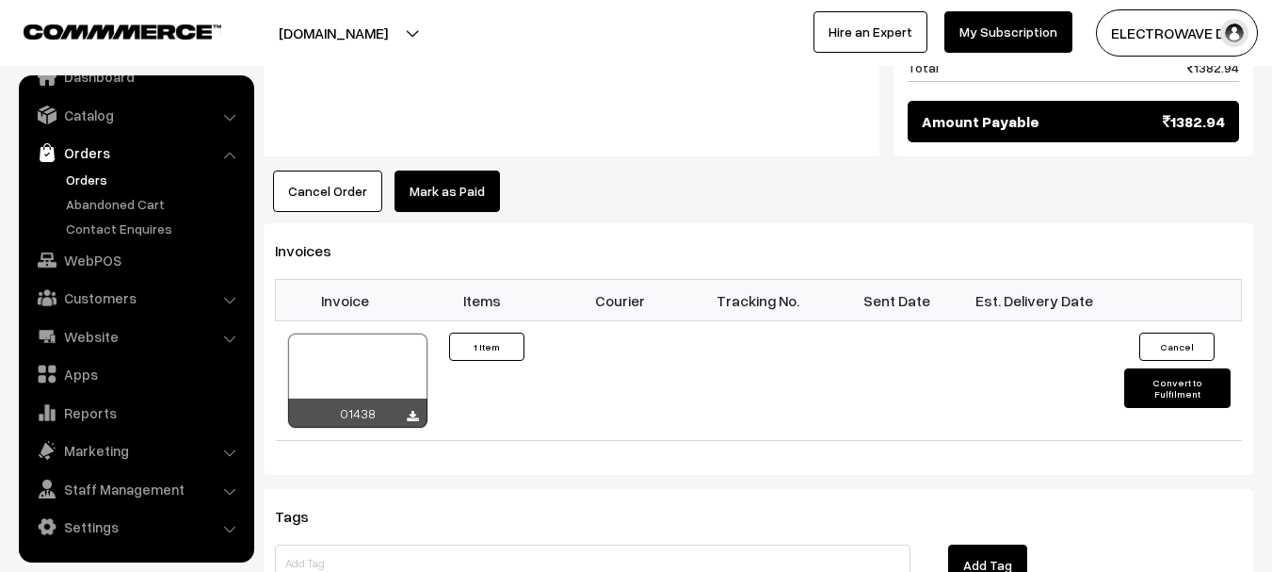
scroll to position [1036, 0]
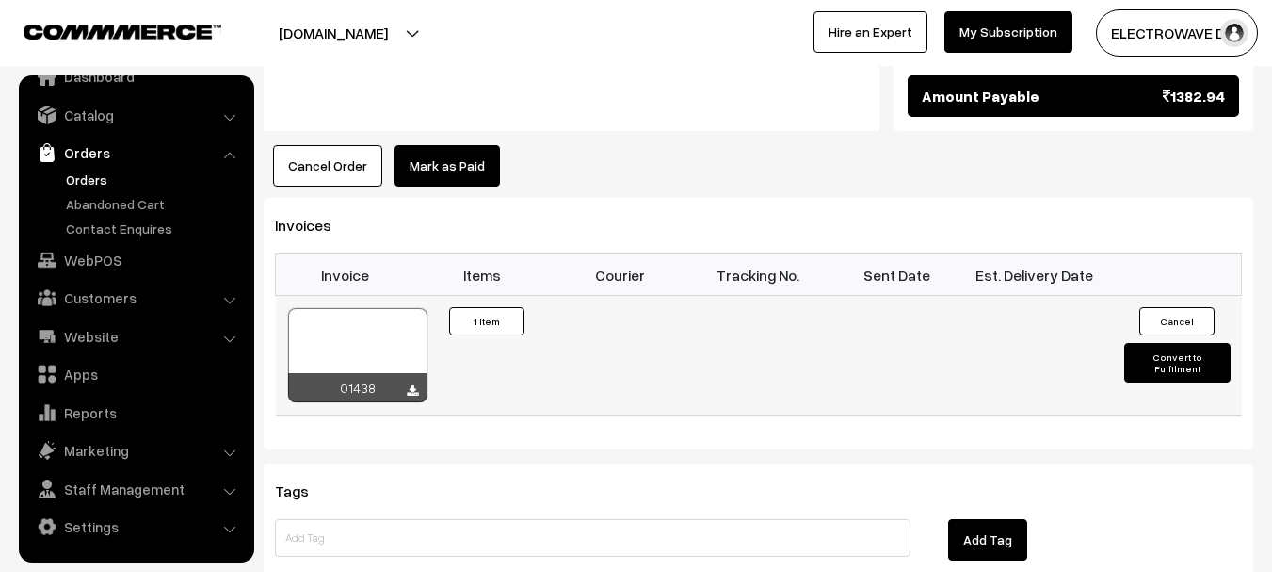
click at [389, 325] on div at bounding box center [357, 355] width 139 height 94
click at [1146, 343] on button "Convert to Fulfilment" at bounding box center [1178, 363] width 106 height 40
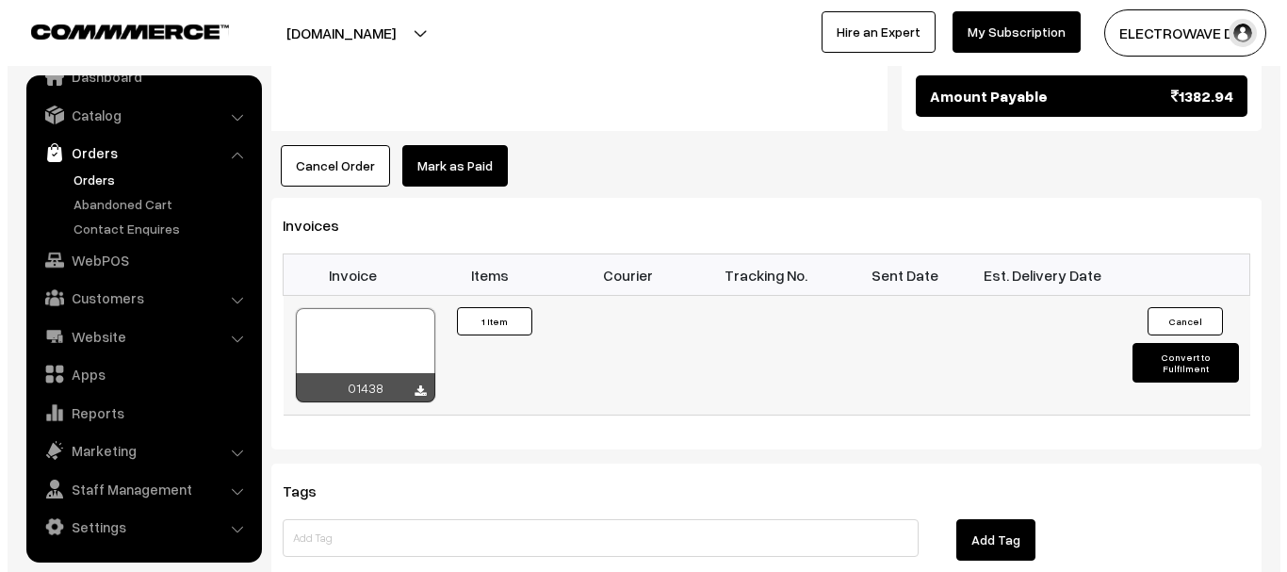
scroll to position [1038, 0]
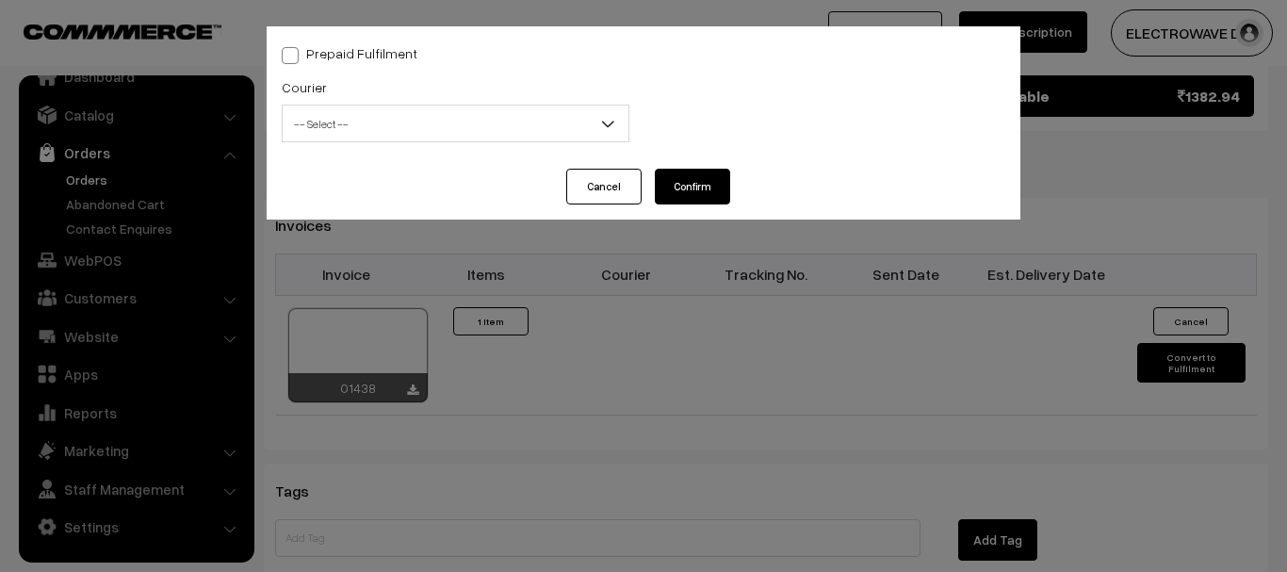
click at [384, 114] on span "-- Select --" at bounding box center [456, 123] width 346 height 33
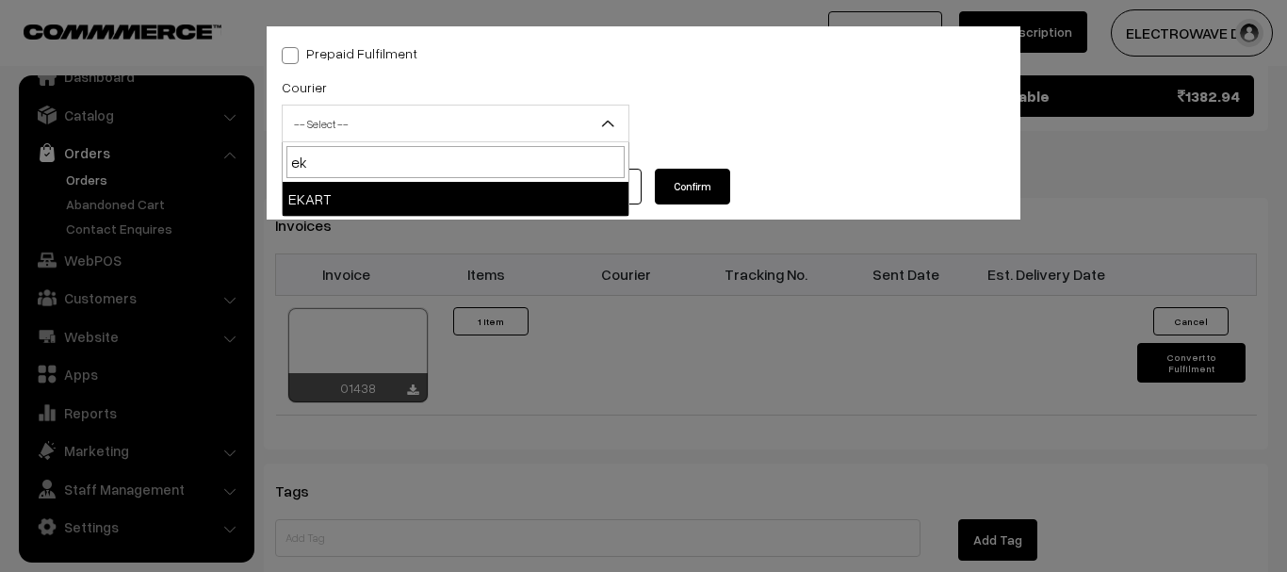
type input "ek"
select select "9"
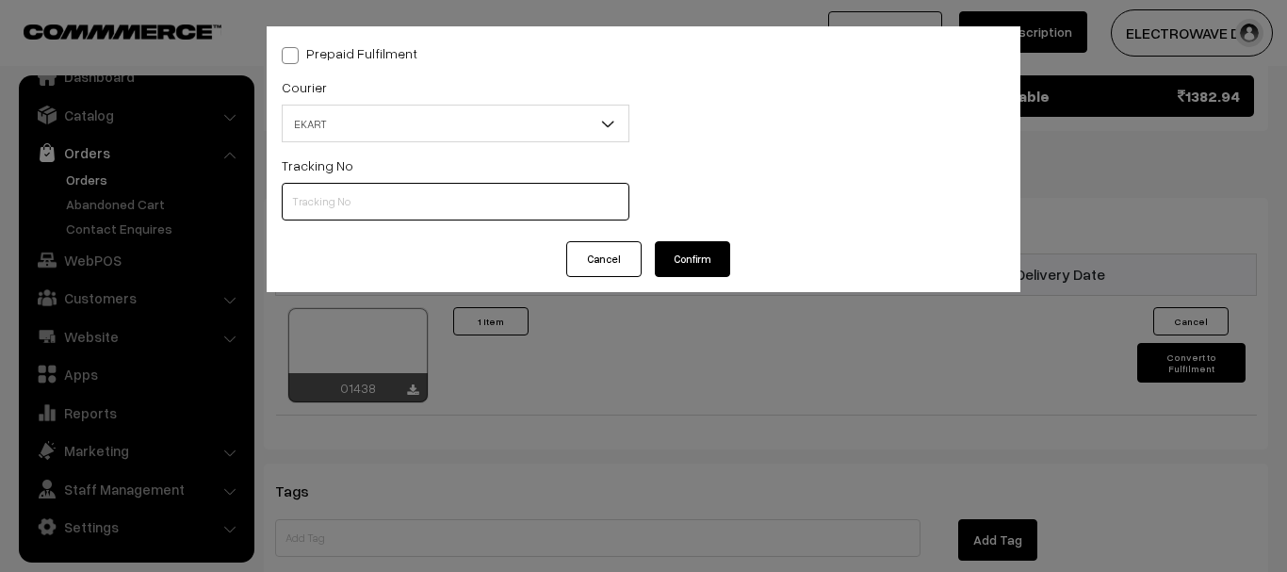
click at [347, 189] on input "text" at bounding box center [456, 202] width 348 height 38
paste input "SOSC1002087585"
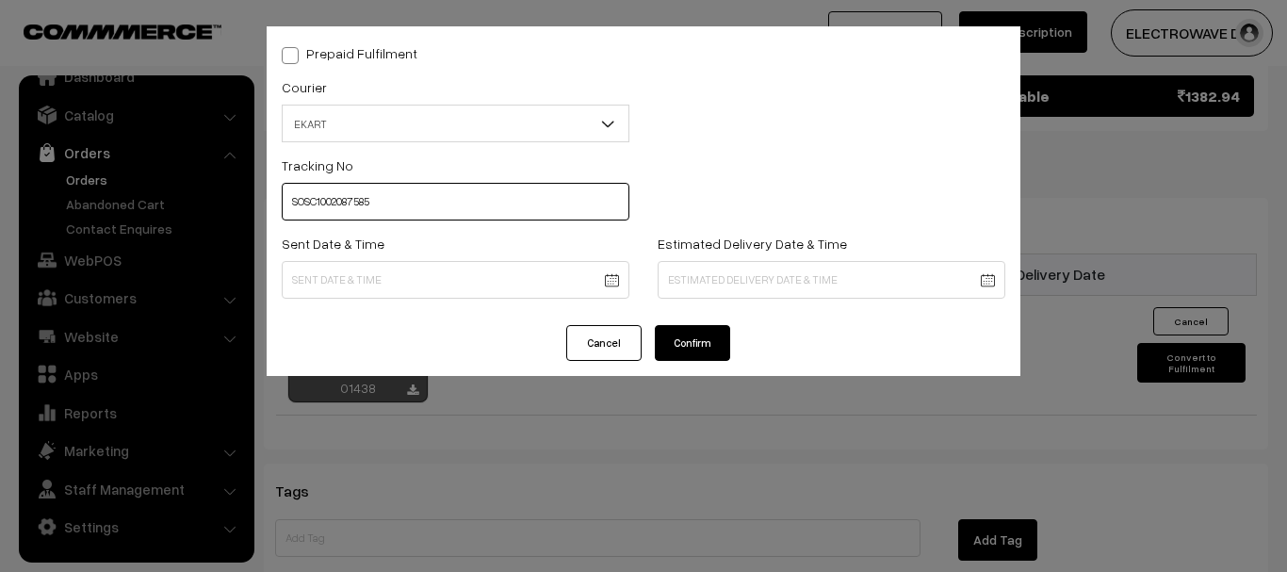
type input "SOSC1002087585"
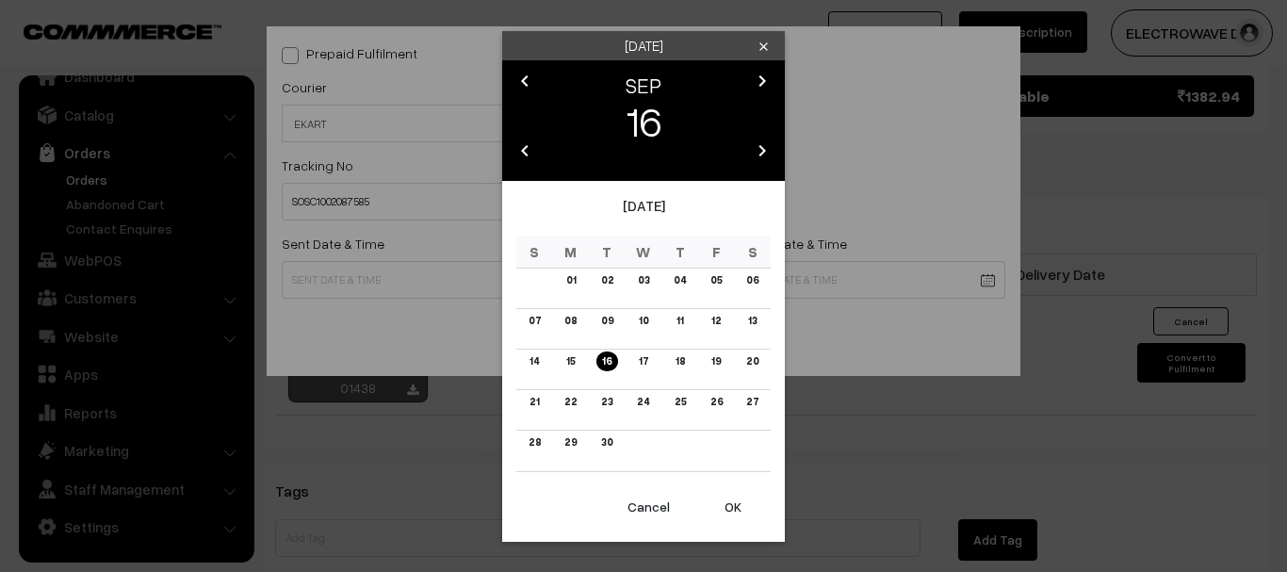
click at [722, 496] on button "OK" at bounding box center [732, 506] width 75 height 41
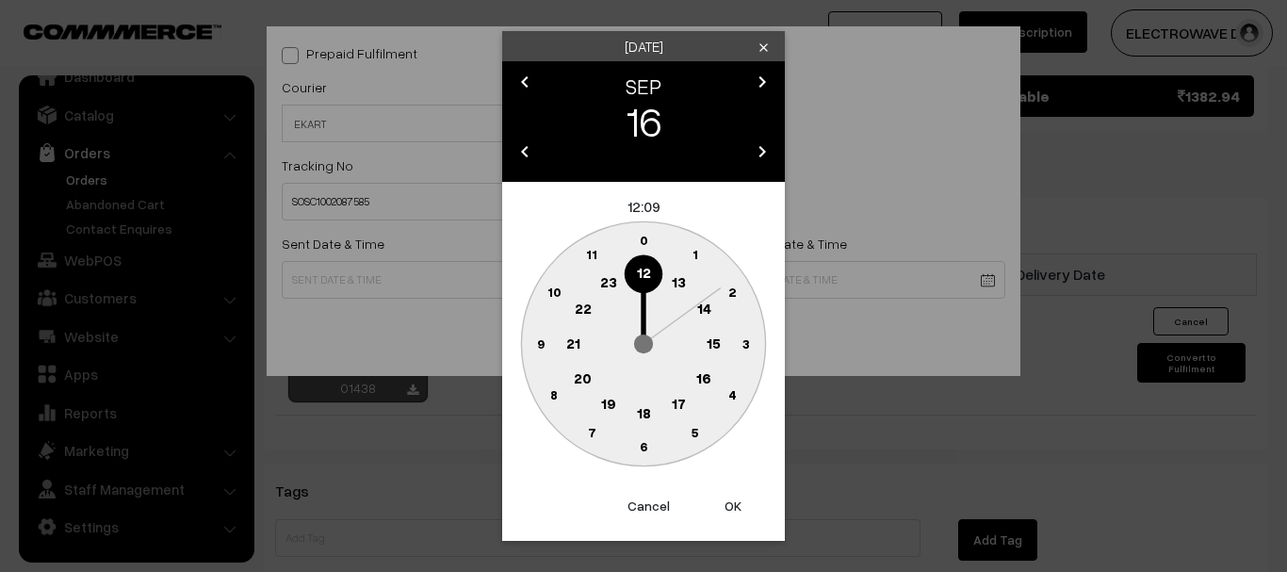
click at [723, 496] on button "OK" at bounding box center [732, 505] width 75 height 41
click at [724, 496] on button "OK" at bounding box center [732, 505] width 75 height 41
type input "16-09-2025 12:09"
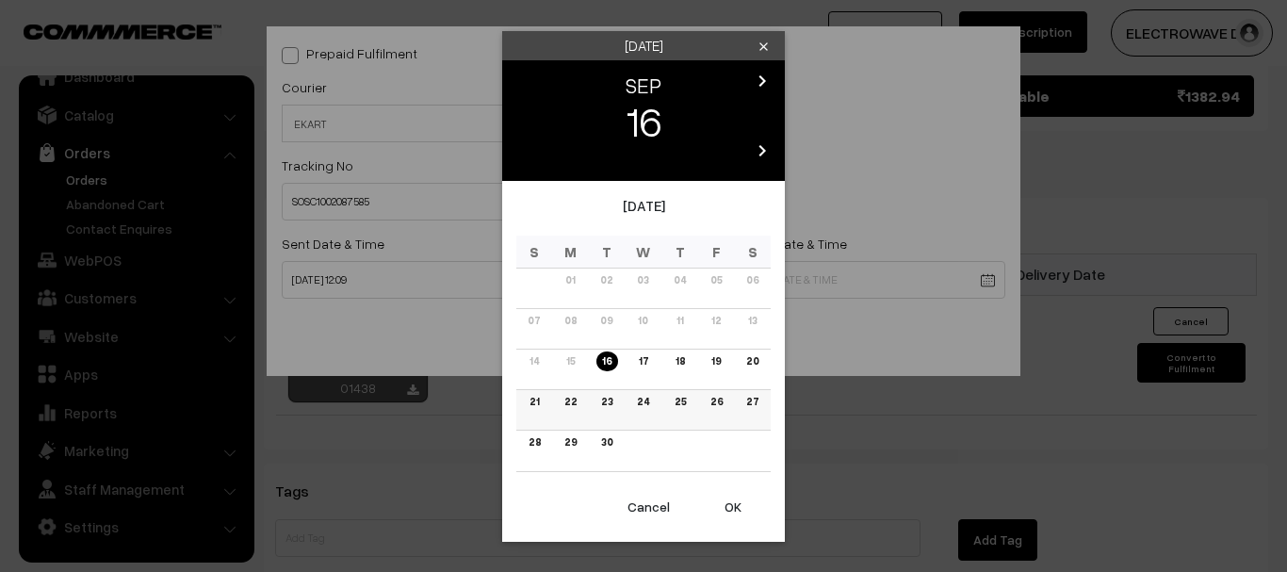
click at [537, 397] on link "21" at bounding box center [534, 402] width 21 height 20
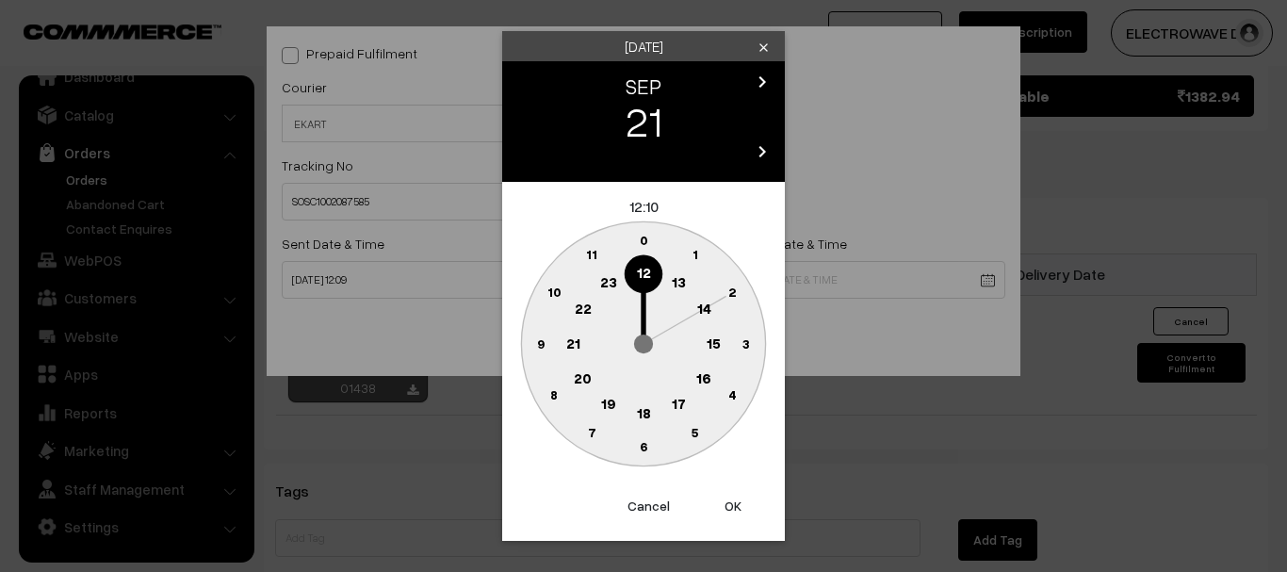
click at [724, 504] on button "OK" at bounding box center [732, 505] width 75 height 41
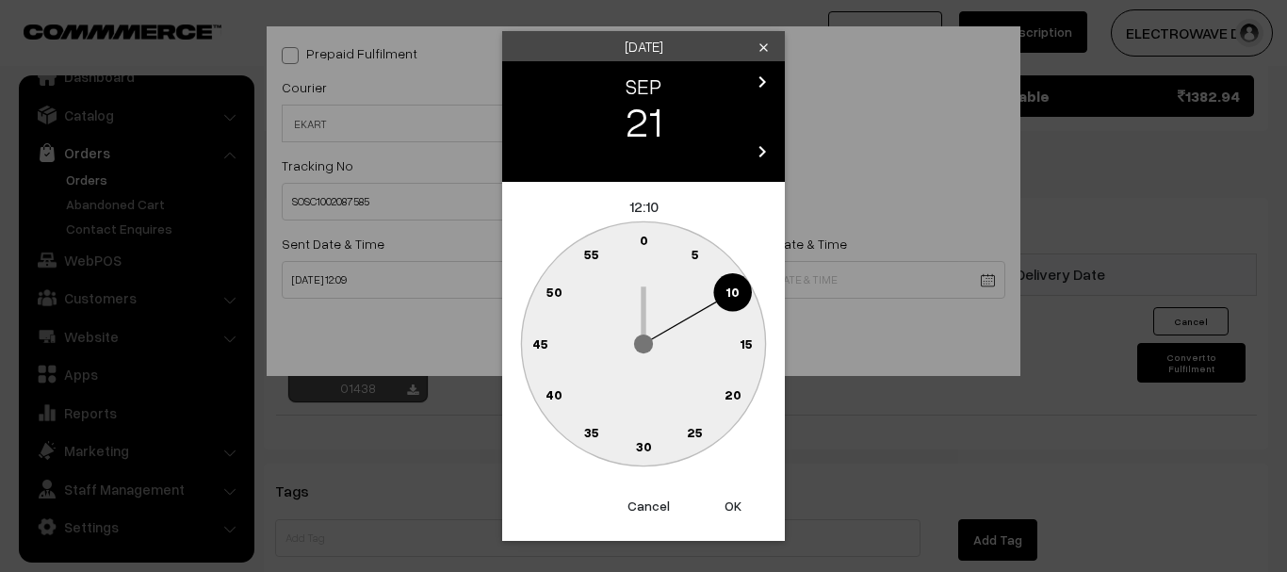
click at [725, 504] on button "OK" at bounding box center [732, 505] width 75 height 41
type input "21-09-2025 12:10"
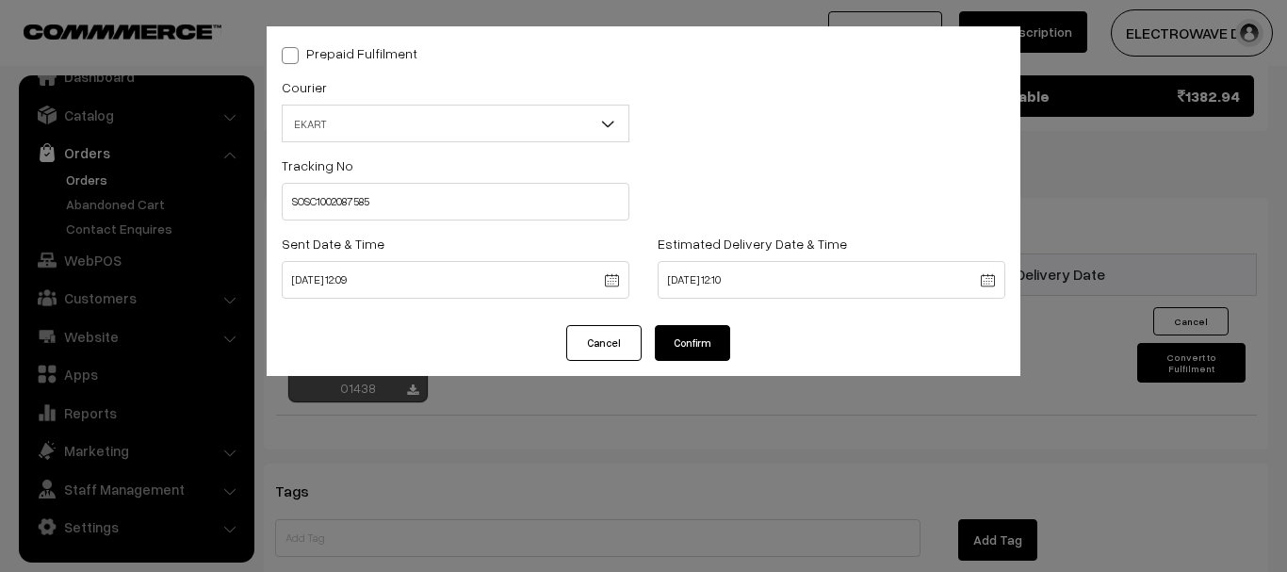
click at [688, 335] on button "Confirm" at bounding box center [692, 343] width 75 height 36
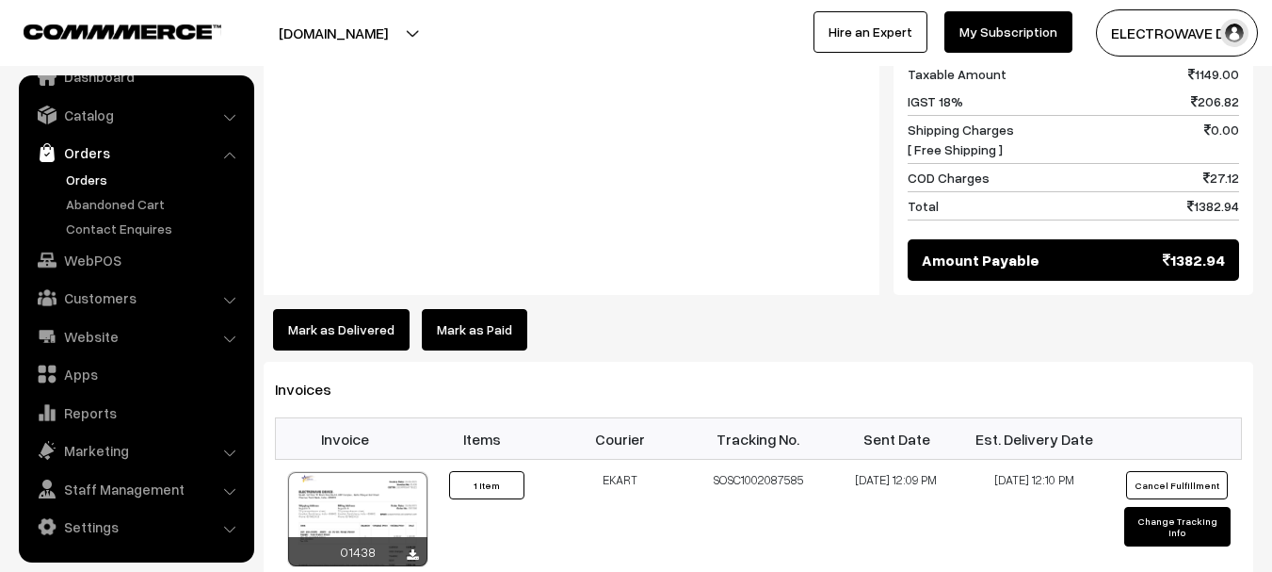
scroll to position [1038, 0]
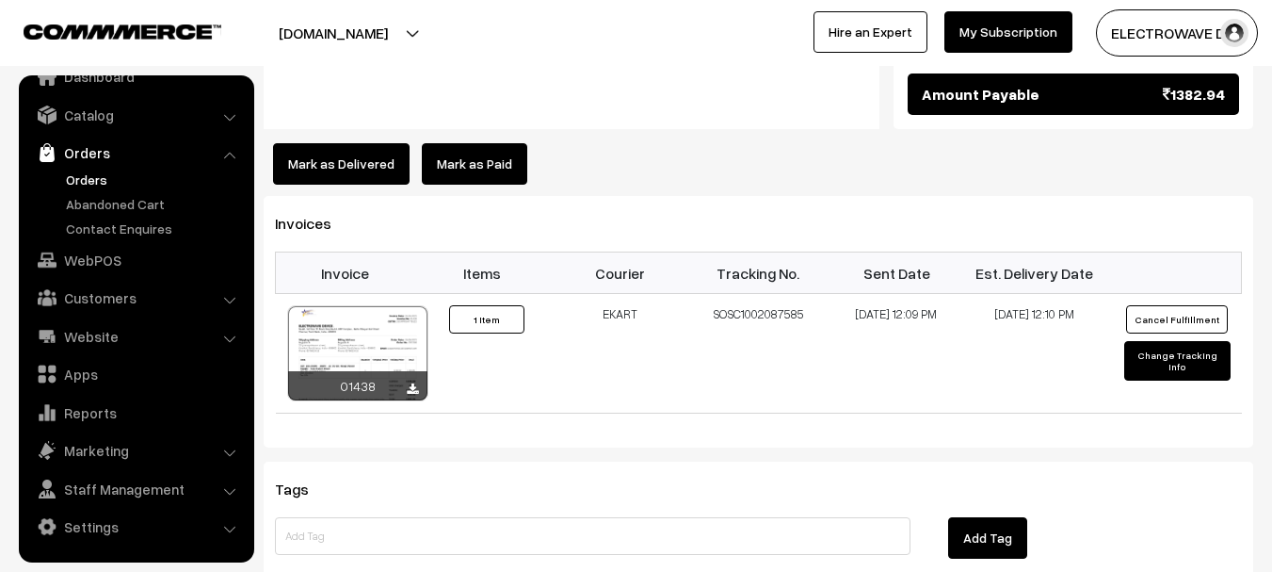
click at [91, 177] on link "Orders" at bounding box center [154, 180] width 186 height 20
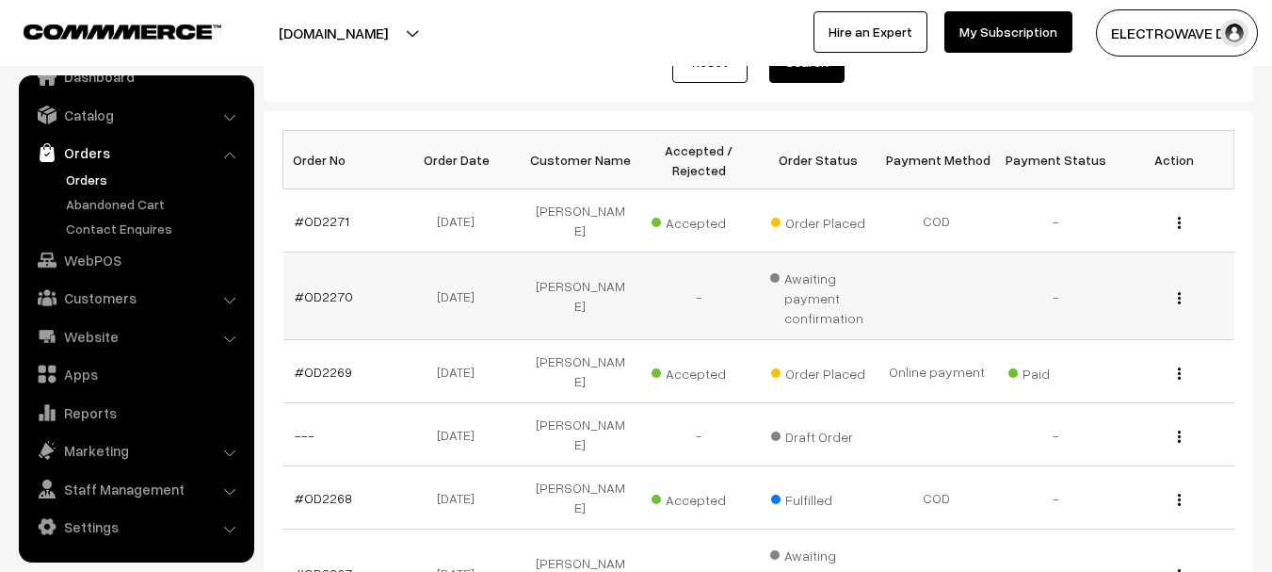
scroll to position [283, 0]
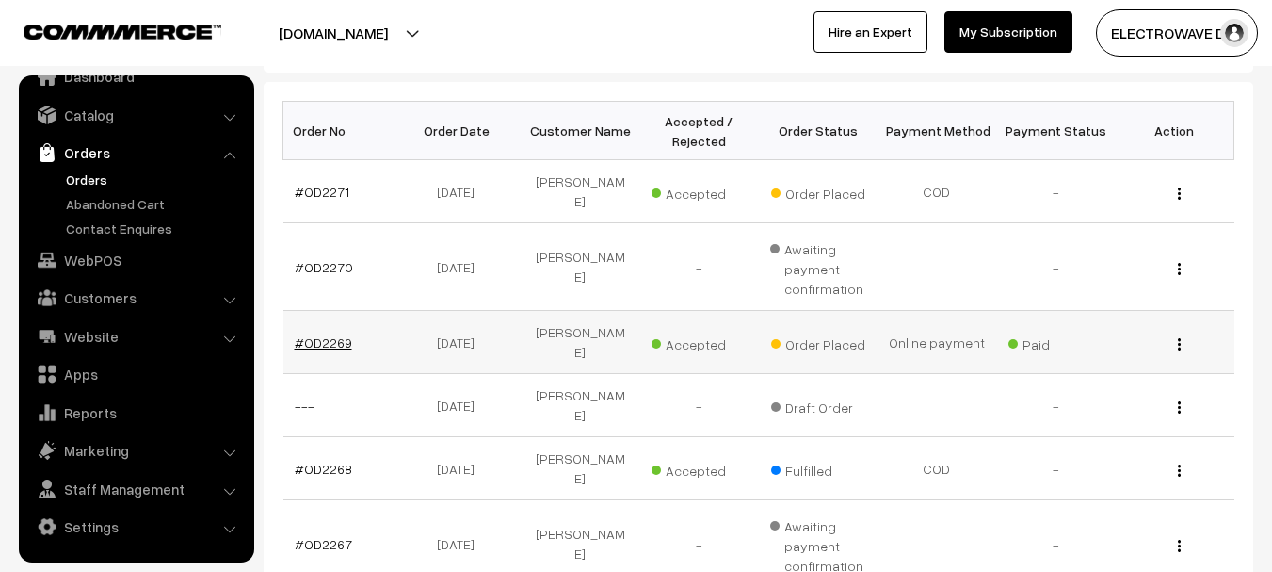
click at [332, 334] on link "#OD2269" at bounding box center [323, 342] width 57 height 16
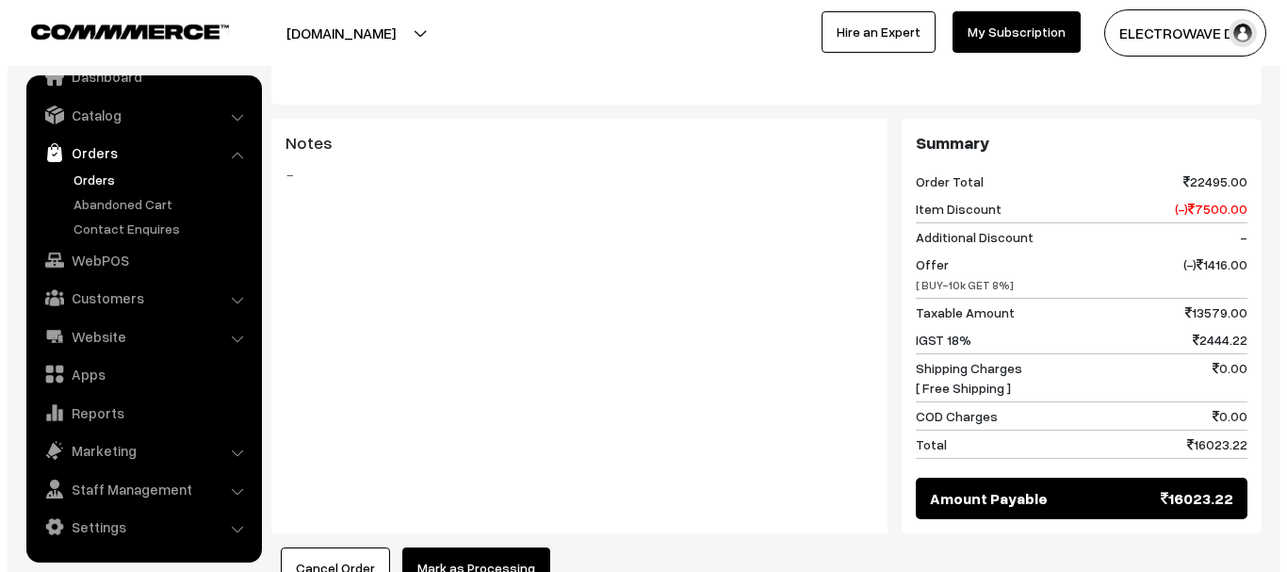
scroll to position [848, 0]
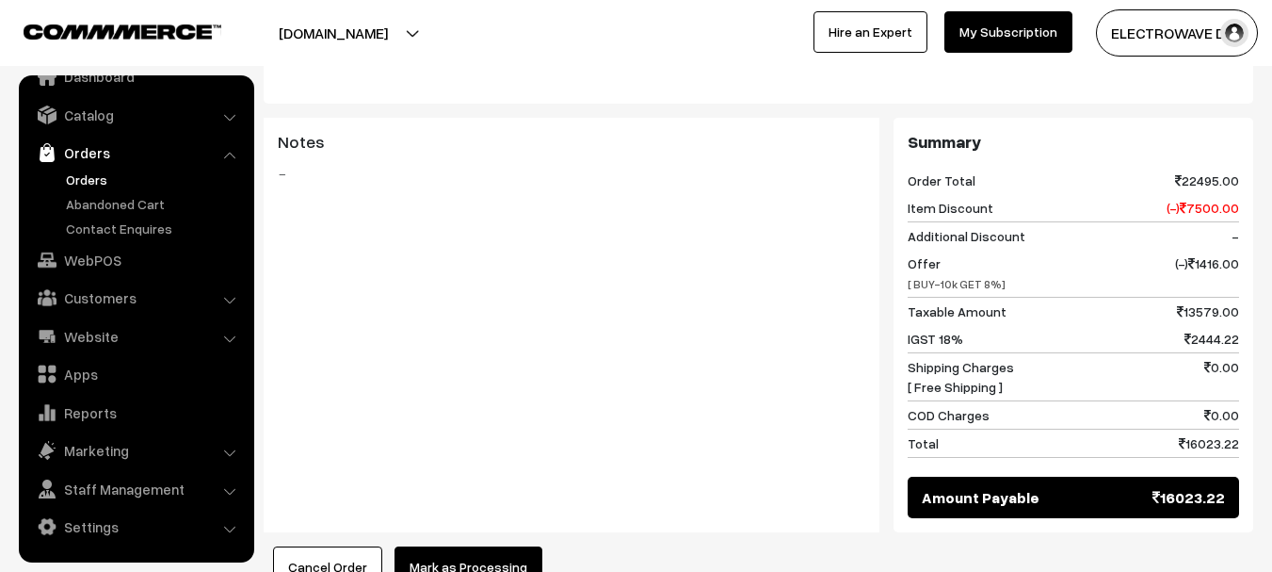
click at [446, 546] on button "Mark as Processing" at bounding box center [469, 566] width 148 height 41
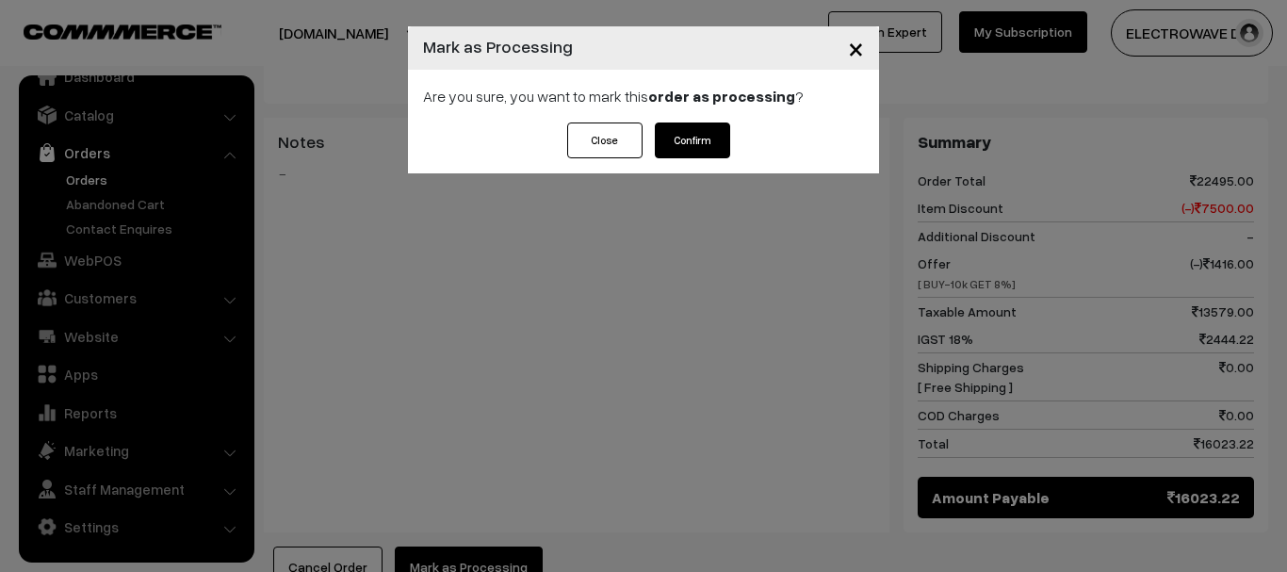
click at [708, 148] on button "Confirm" at bounding box center [692, 140] width 75 height 36
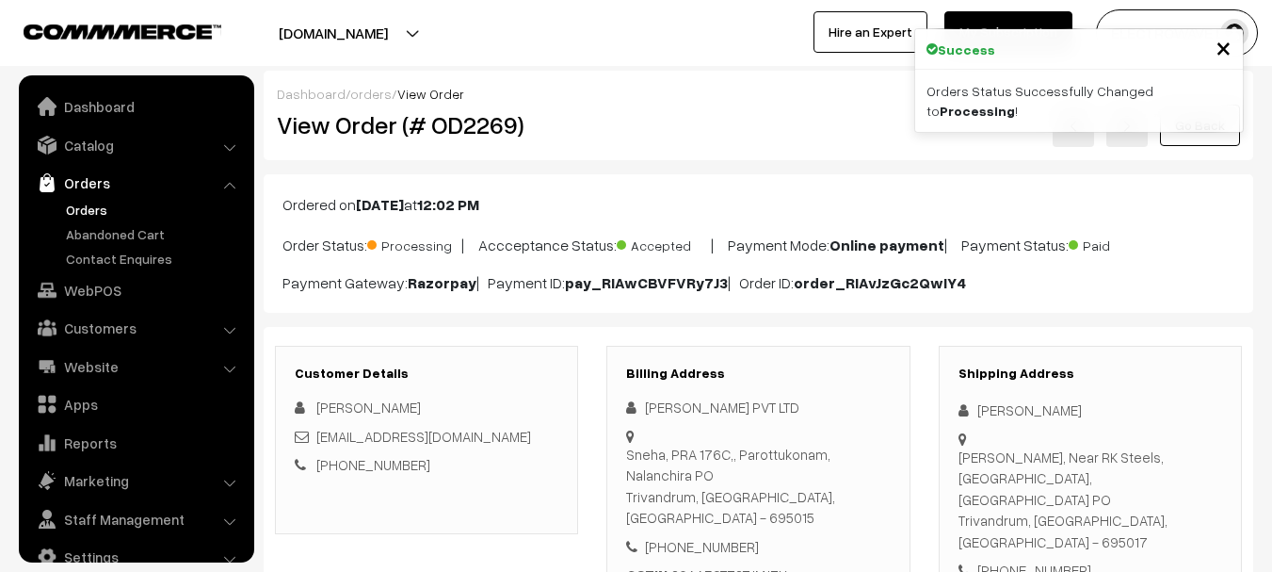
scroll to position [30, 0]
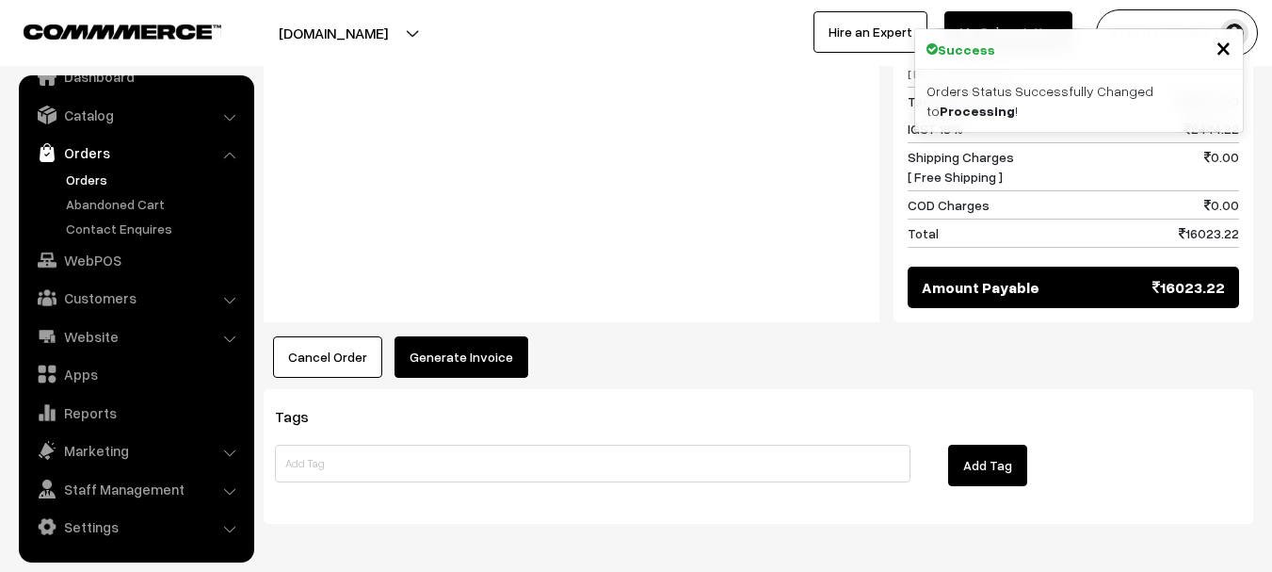
click at [462, 336] on button "Generate Invoice" at bounding box center [462, 356] width 134 height 41
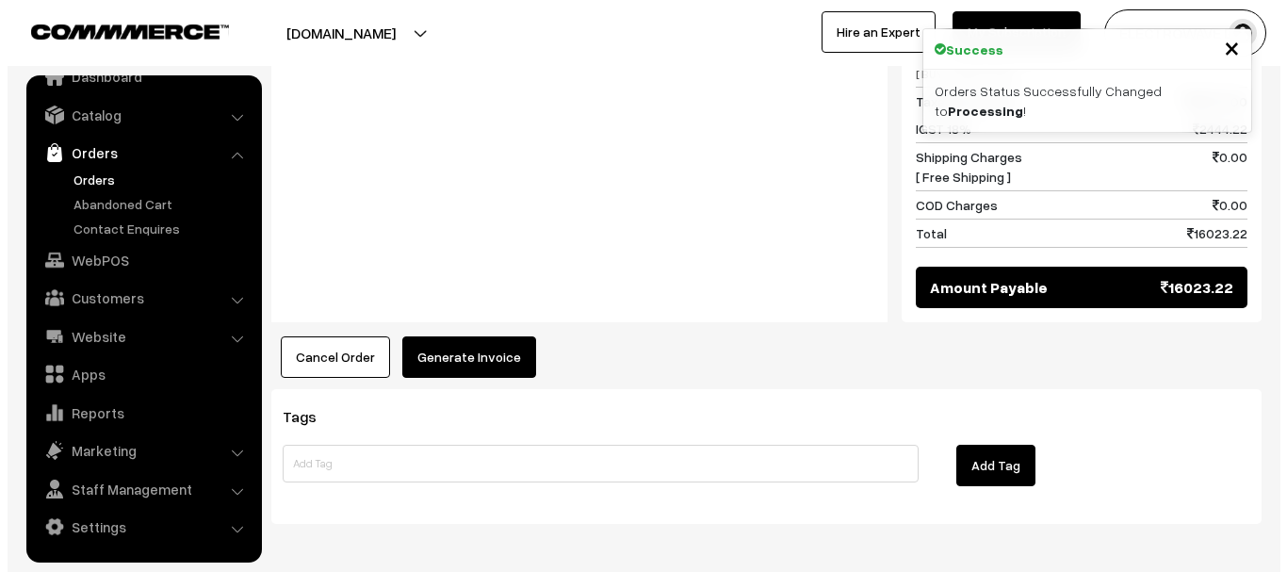
scroll to position [1038, 0]
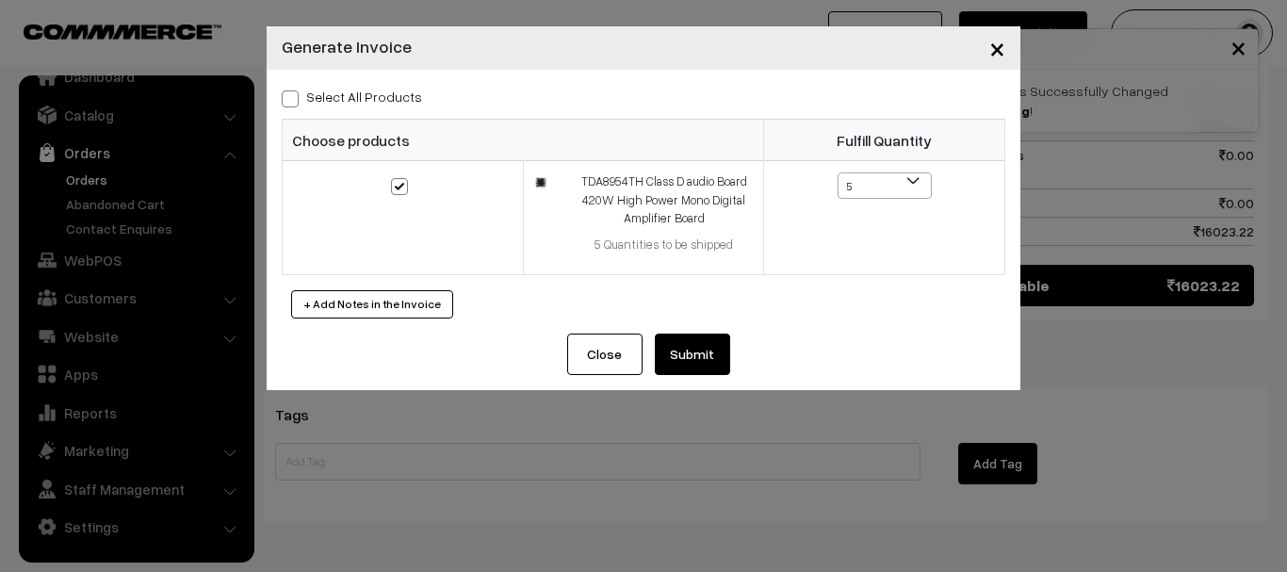
click at [678, 365] on button "Submit" at bounding box center [692, 353] width 75 height 41
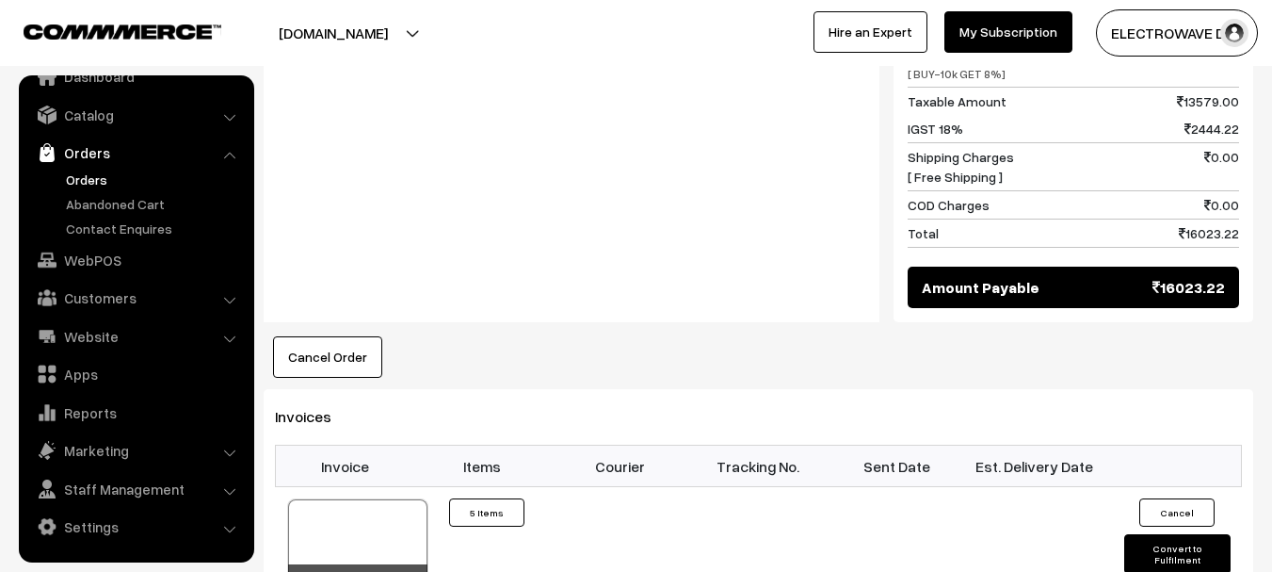
scroll to position [1038, 0]
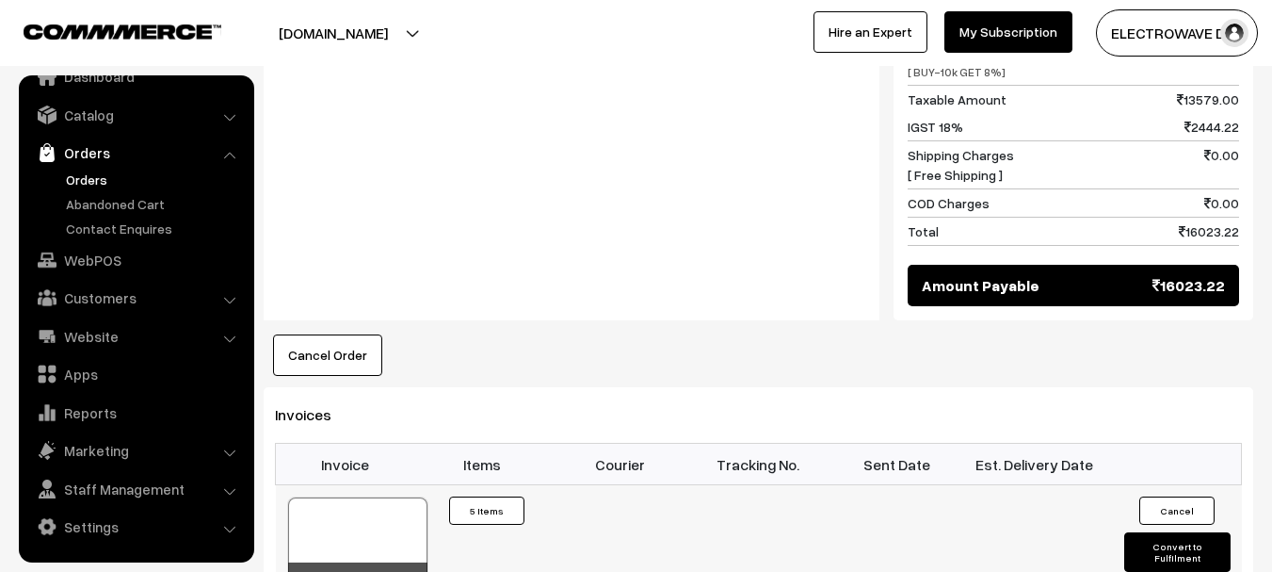
click at [291, 497] on div at bounding box center [357, 544] width 139 height 94
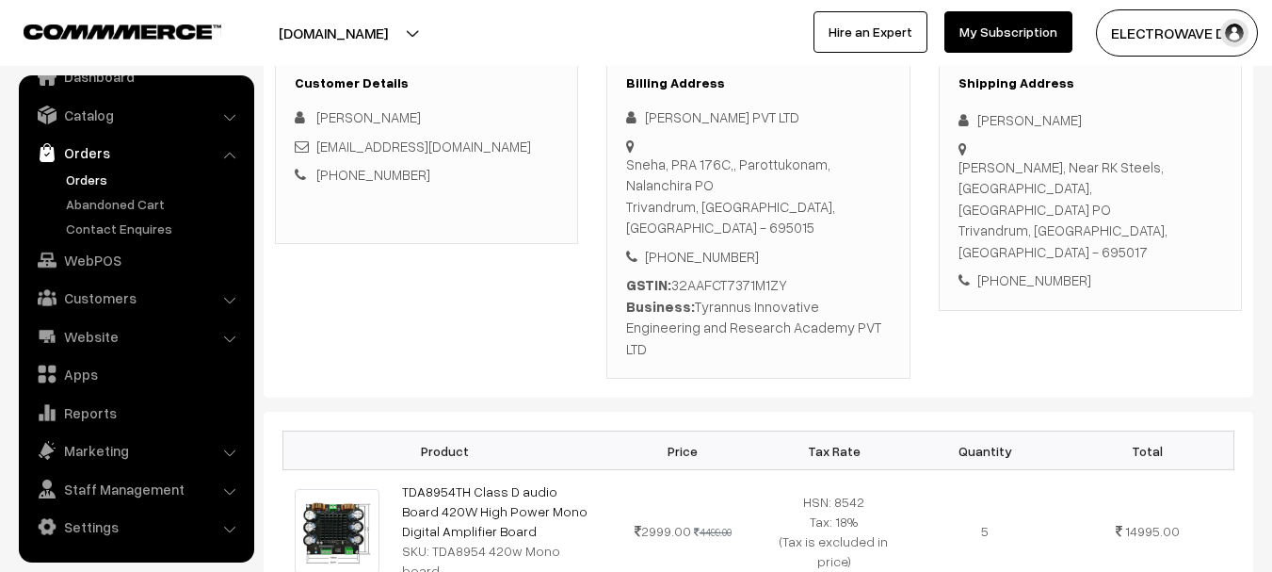
scroll to position [2, 0]
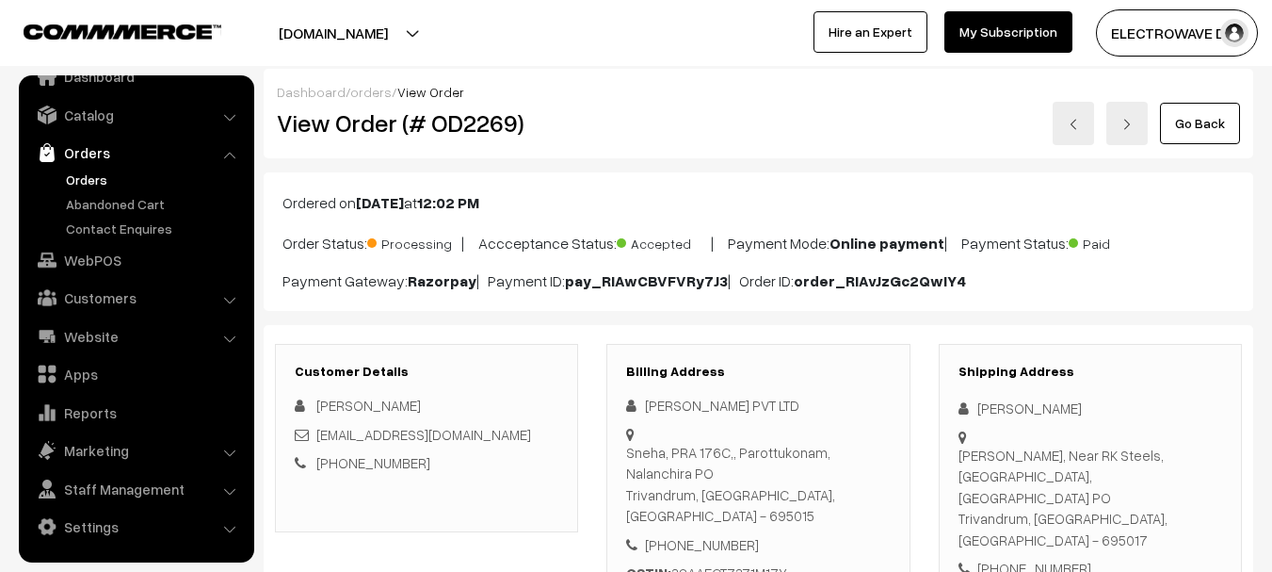
click at [709, 93] on div "Dashboard / orders / View Order" at bounding box center [759, 92] width 964 height 20
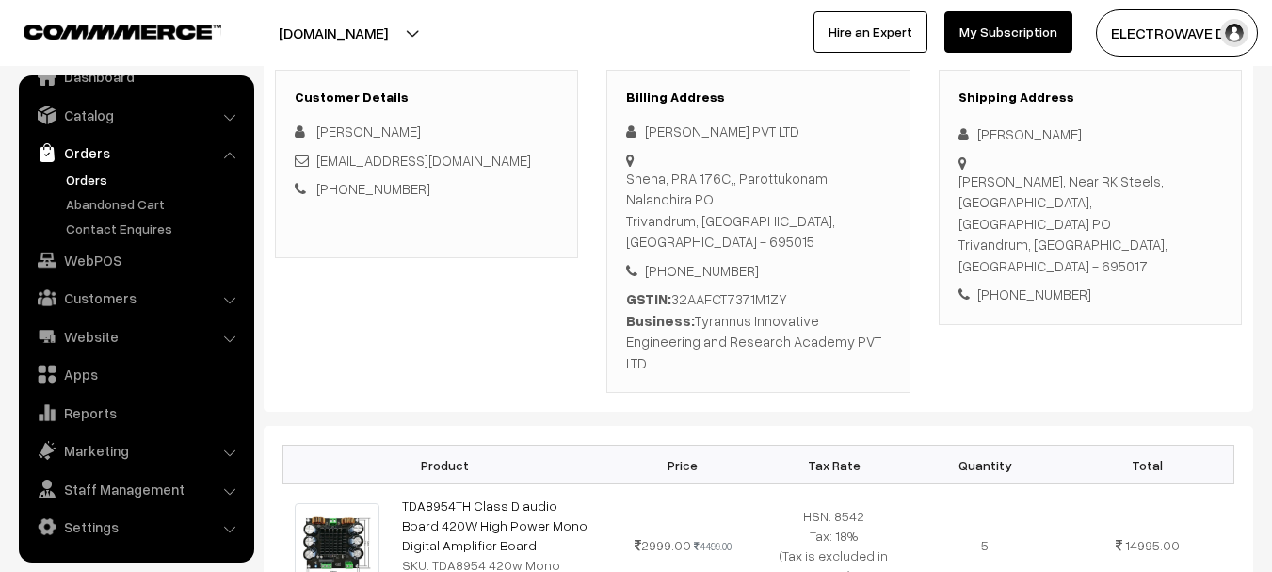
scroll to position [284, 0]
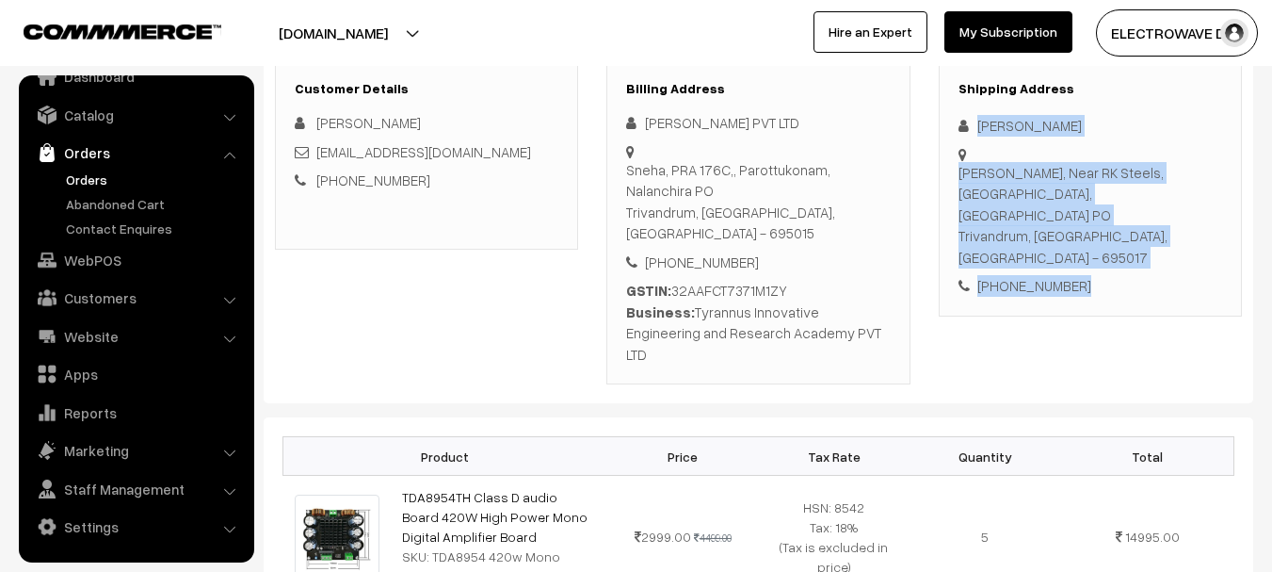
copy div "Akash Rajan Rakash, Near RK Steels, Alathara Kattela Road, Engineering College …"
drag, startPoint x: 976, startPoint y: 122, endPoint x: 1183, endPoint y: 298, distance: 272.0
click at [1183, 298] on div "Shipping Address Akash Rajan Rakash, Near RK Steels, Alathara Kattela Road, Eng…" at bounding box center [1091, 223] width 332 height 324
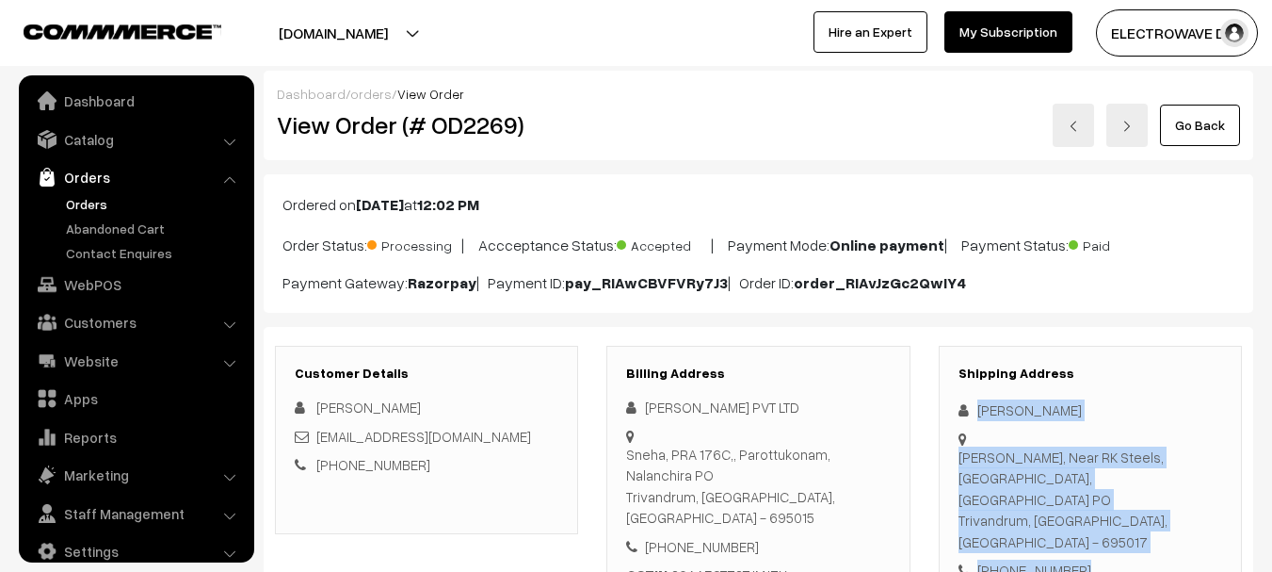
scroll to position [0, 0]
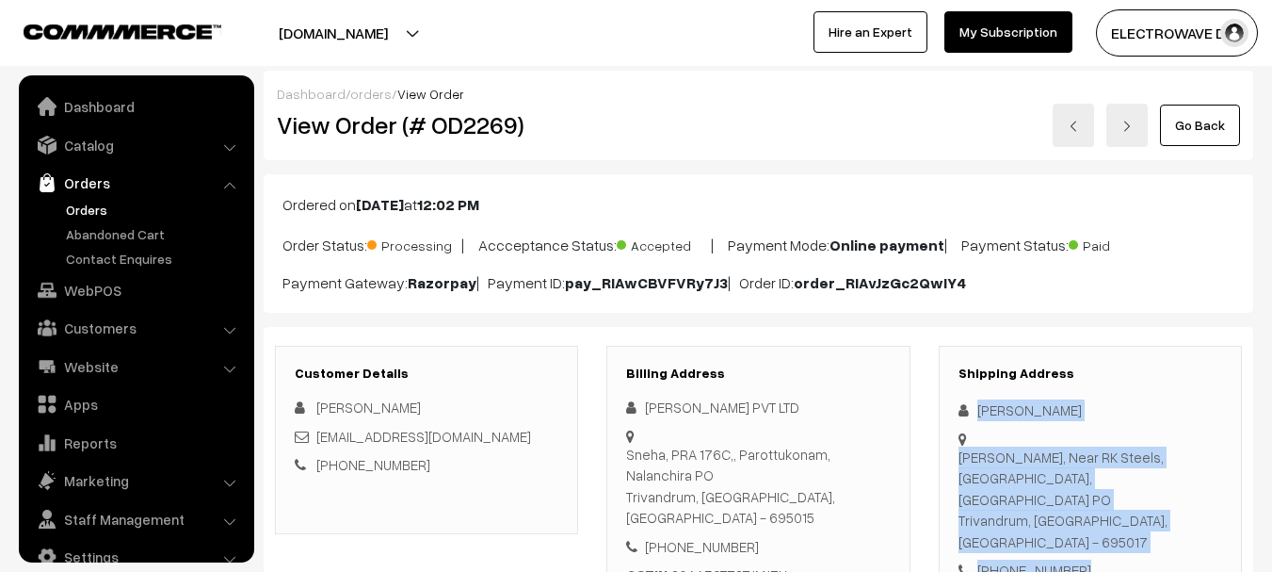
click at [98, 209] on link "Orders" at bounding box center [154, 210] width 186 height 20
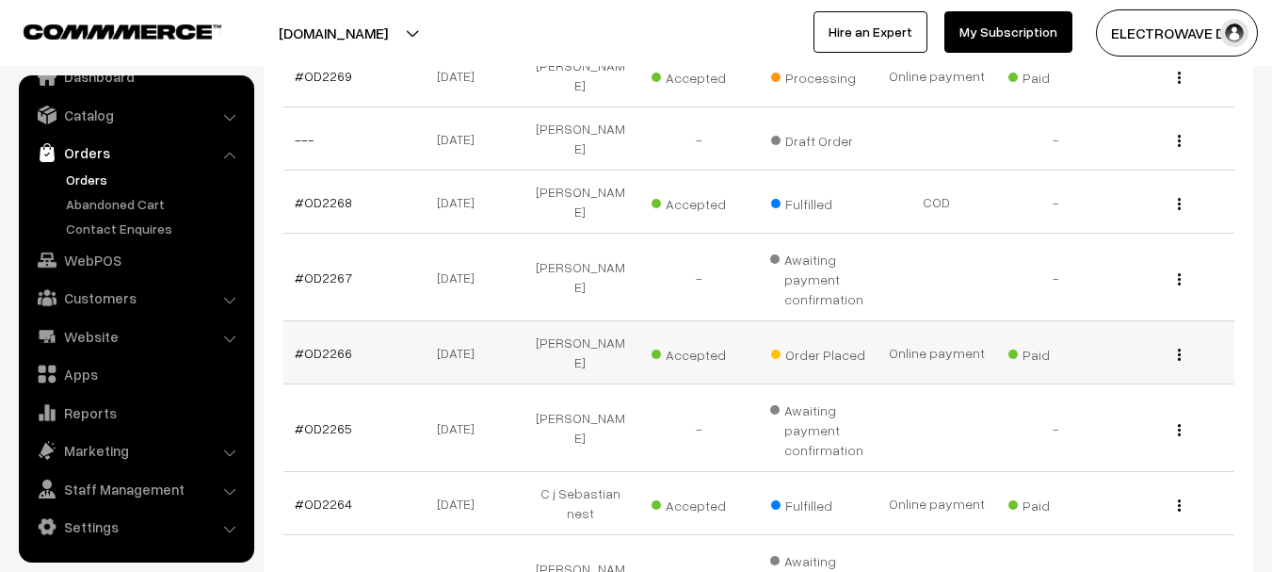
scroll to position [188, 0]
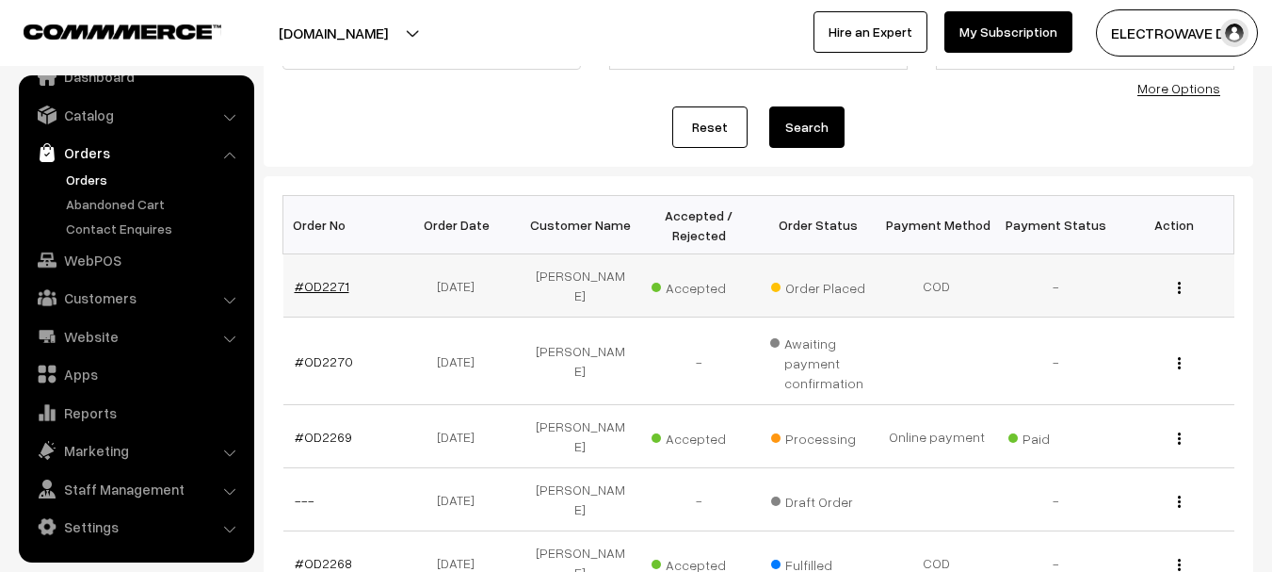
click at [321, 287] on link "#OD2271" at bounding box center [322, 286] width 55 height 16
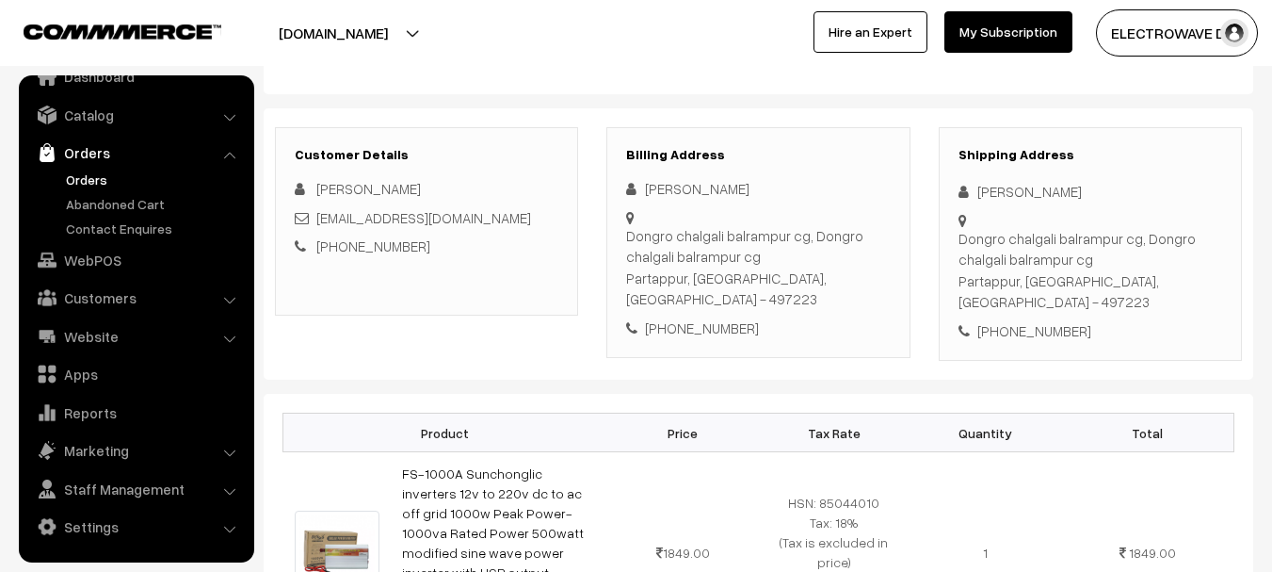
scroll to position [188, 0]
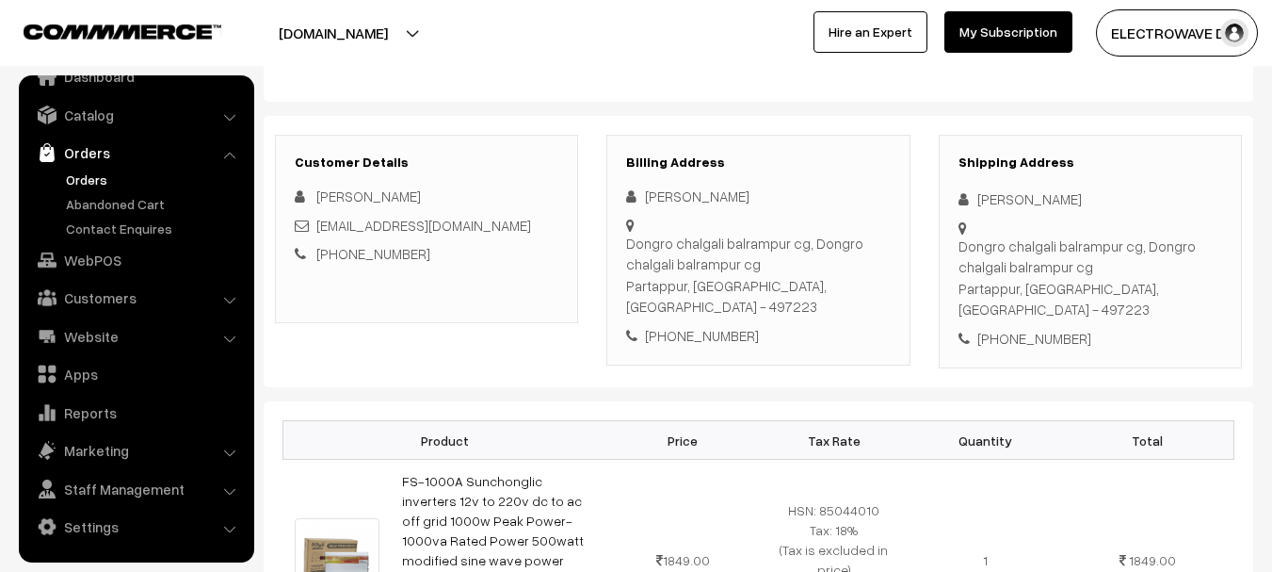
click at [1035, 328] on div "[PHONE_NUMBER]" at bounding box center [1091, 339] width 264 height 22
copy div "7725833045"
click at [1004, 198] on div "[PERSON_NAME]" at bounding box center [1091, 199] width 264 height 22
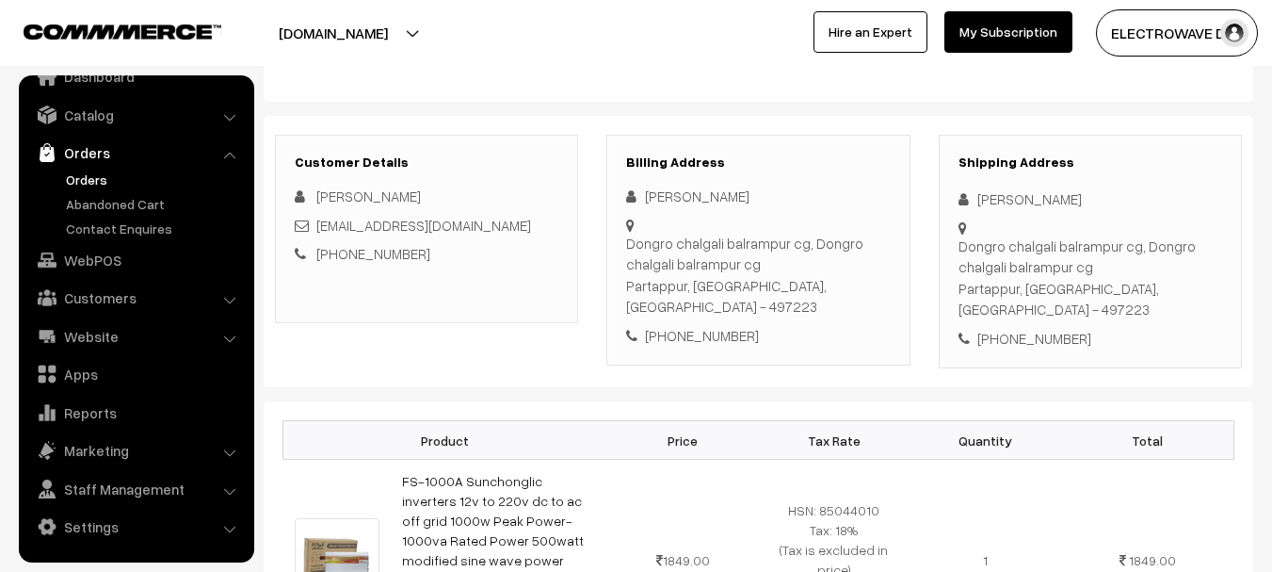
copy div "Chandrashekhar"
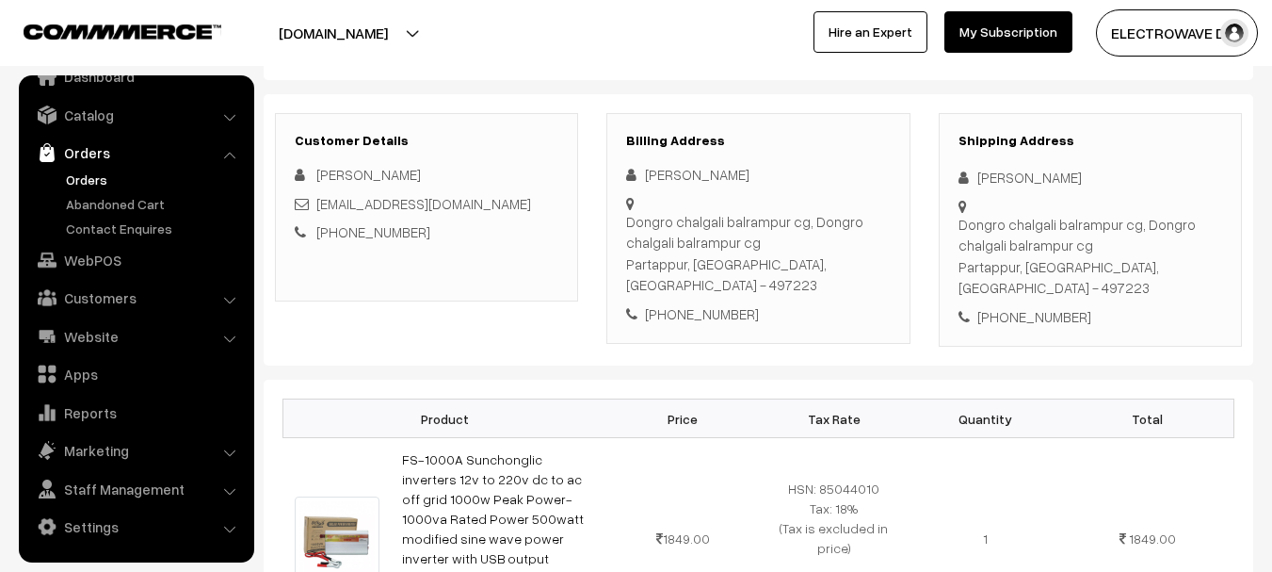
scroll to position [0, 0]
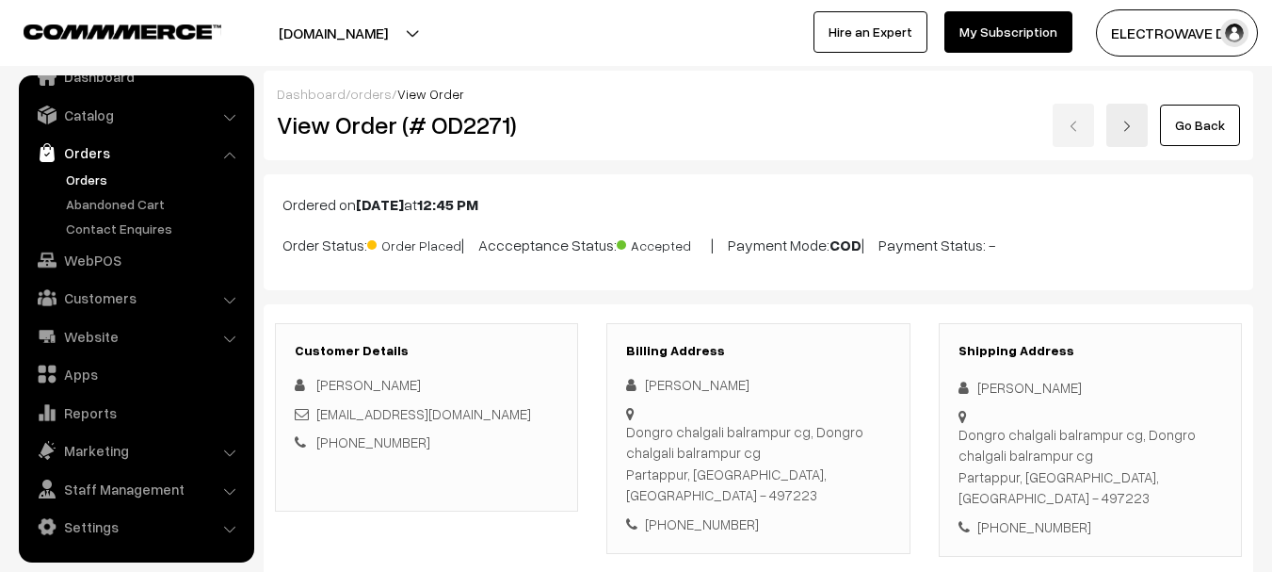
copy div "Chandrashekhar"
click at [1079, 389] on div "[PERSON_NAME]" at bounding box center [1091, 388] width 264 height 22
drag, startPoint x: 459, startPoint y: 411, endPoint x: 317, endPoint y: 415, distance: 141.4
click at [317, 415] on div "[EMAIL_ADDRESS][DOMAIN_NAME]" at bounding box center [427, 414] width 264 height 22
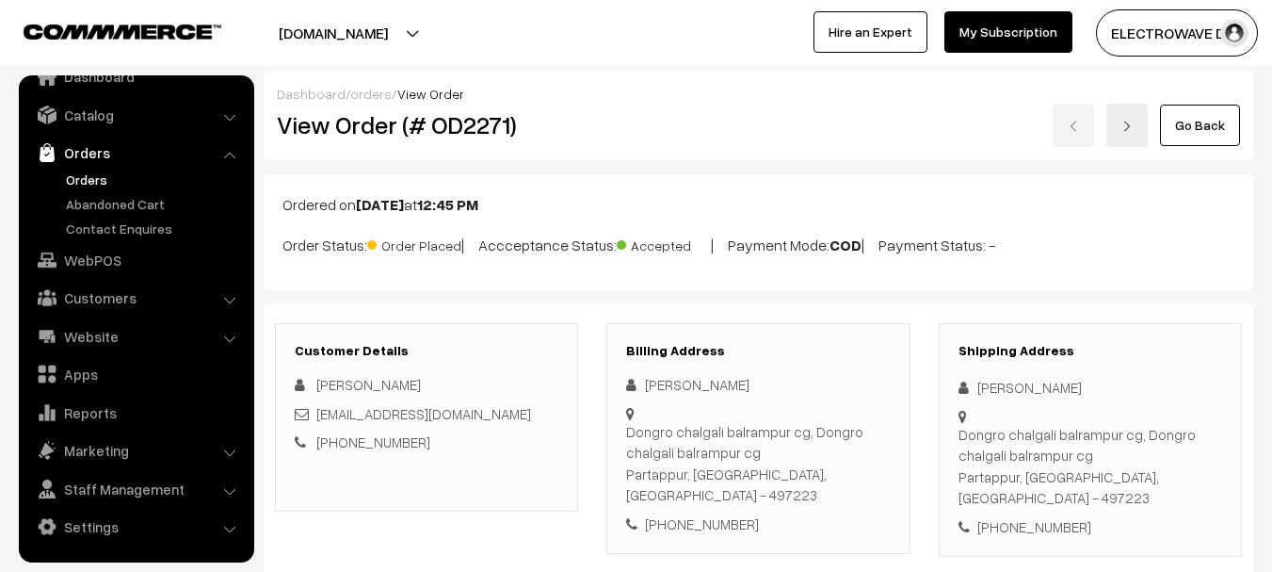
click at [1051, 516] on div "[PHONE_NUMBER]" at bounding box center [1091, 527] width 264 height 22
copy div "7725833045"
copy div "Chandrashekhar Singh Dongro chalgali balrampur cg, Dongro chalgali balrampur cg"
drag, startPoint x: 971, startPoint y: 381, endPoint x: 1097, endPoint y: 447, distance: 142.4
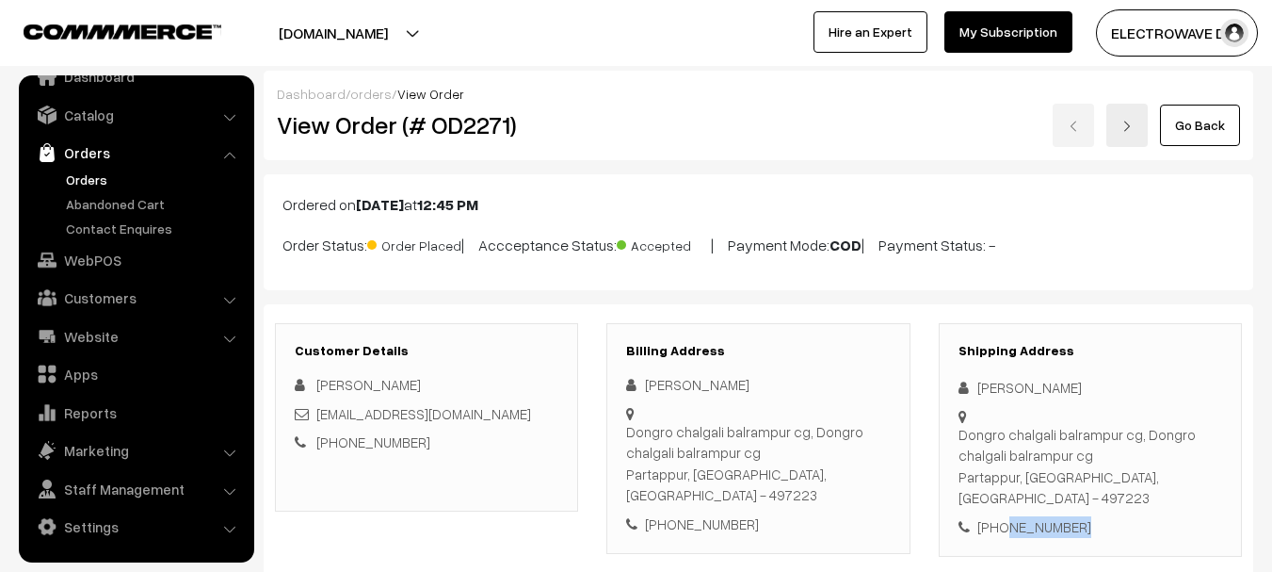
click at [1097, 447] on div "Shipping Address Chandrashekhar Singh Dongro chalgali balrampur cg, Dongro chal…" at bounding box center [1090, 440] width 303 height 235
click at [946, 494] on div "Shipping Address Chandrashekhar Singh Dongro chalgali balrampur cg, Dongro chal…" at bounding box center [1090, 440] width 303 height 235
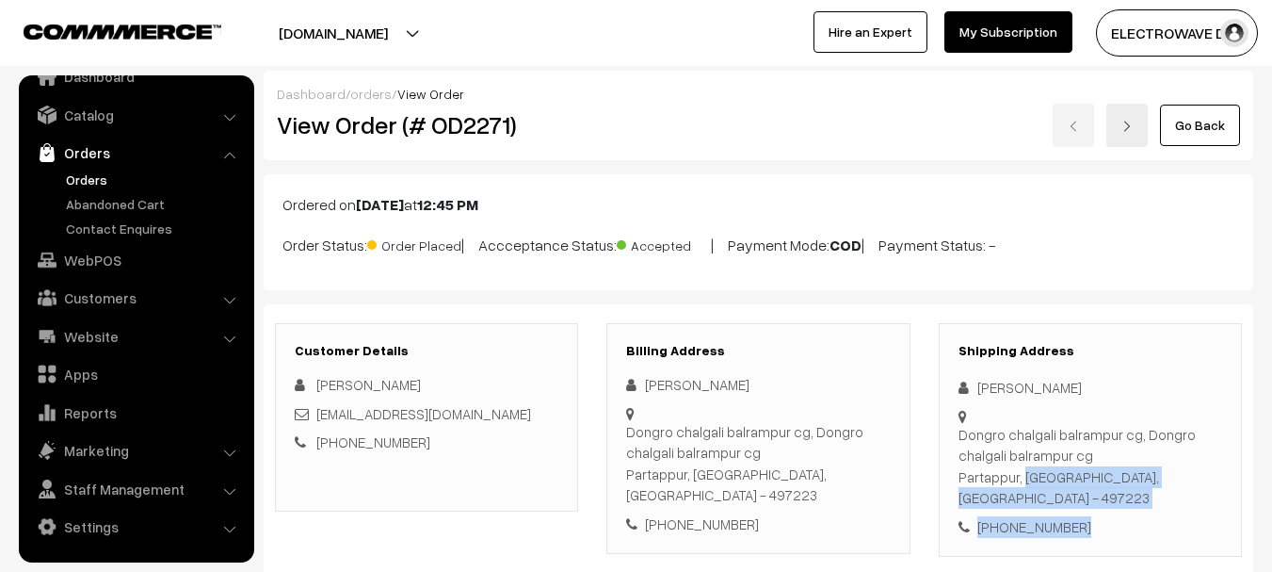
copy div "Partappur, Chattisgarh, India - 497223 +91 7725833045"
drag, startPoint x: 961, startPoint y: 478, endPoint x: 1112, endPoint y: 503, distance: 153.6
click at [1112, 505] on div "Shipping Address Chandrashekhar Singh Dongro chalgali balrampur cg, Dongro chal…" at bounding box center [1090, 440] width 303 height 235
click at [1153, 484] on div "Dongro chalgali balrampur cg, Dongro chalgali balrampur cg Partappur, Chattisga…" at bounding box center [1091, 466] width 264 height 85
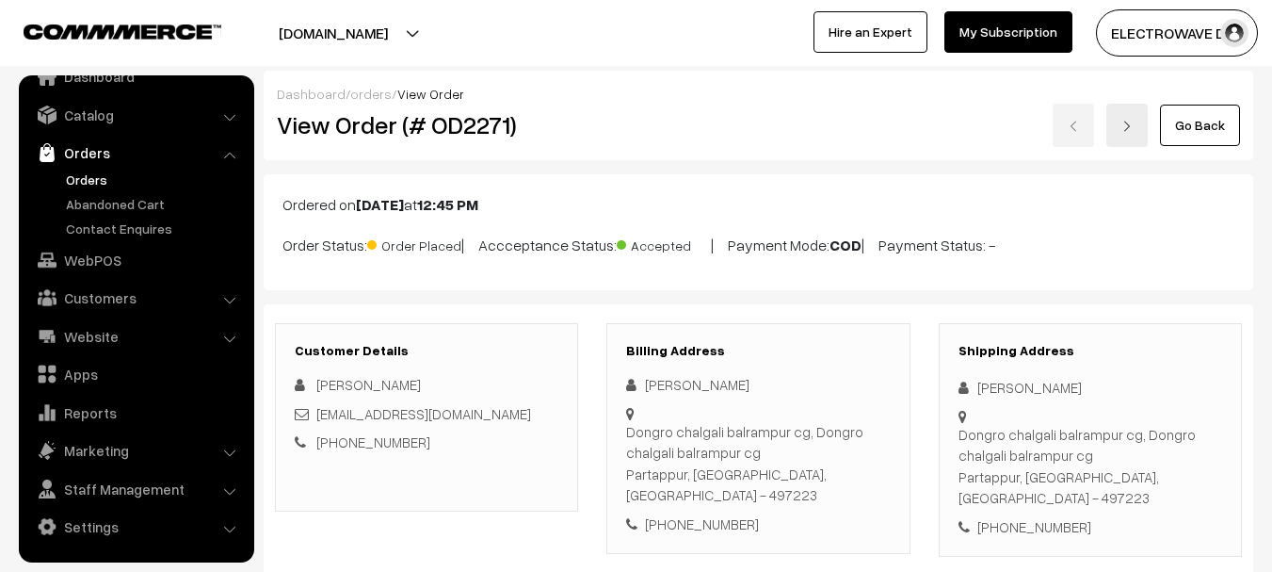
click at [1153, 484] on div "Dongro chalgali balrampur cg, Dongro chalgali balrampur cg Partappur, Chattisga…" at bounding box center [1091, 466] width 264 height 85
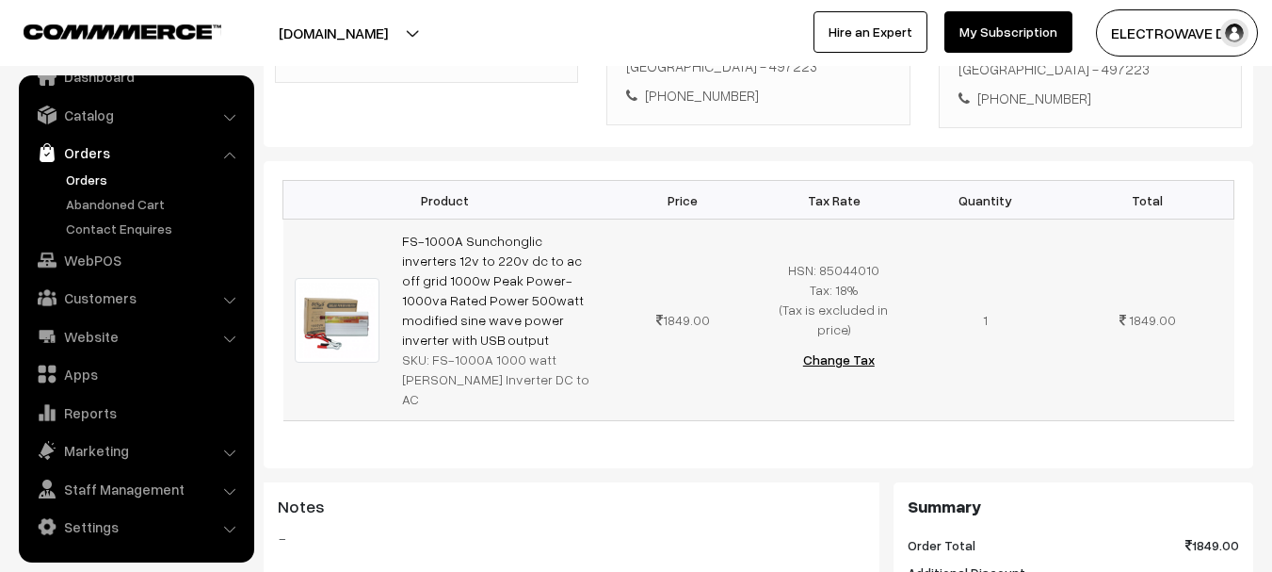
scroll to position [471, 0]
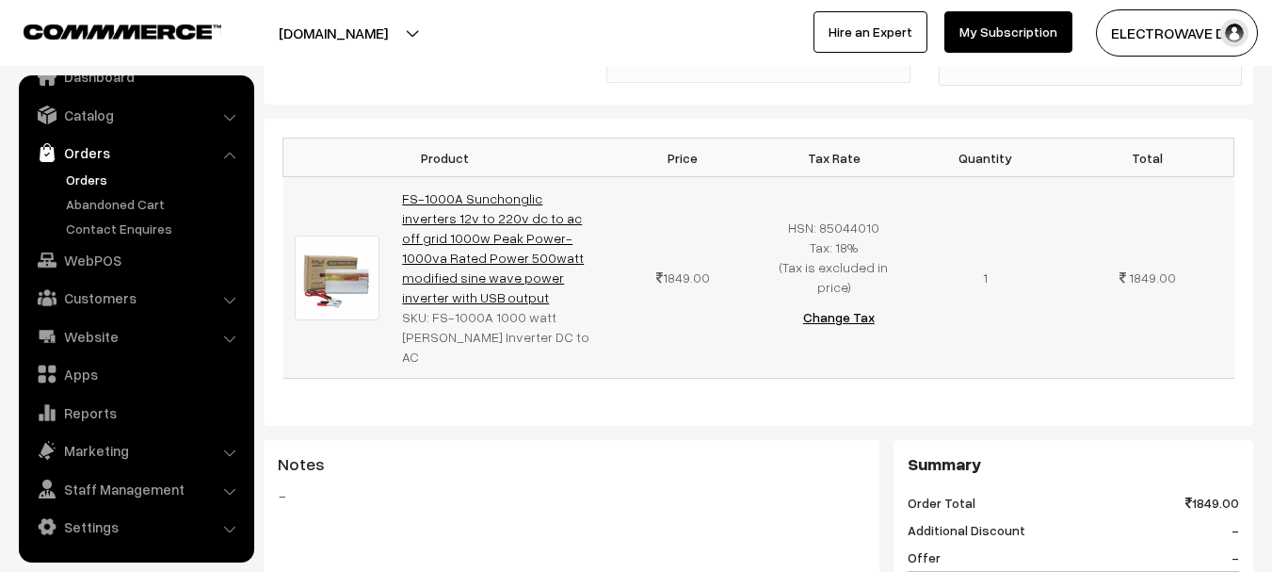
copy link "S-1000A Sunchonglic inverters 12v to 220v dc to ac off grid 1000w Peak Power-10…"
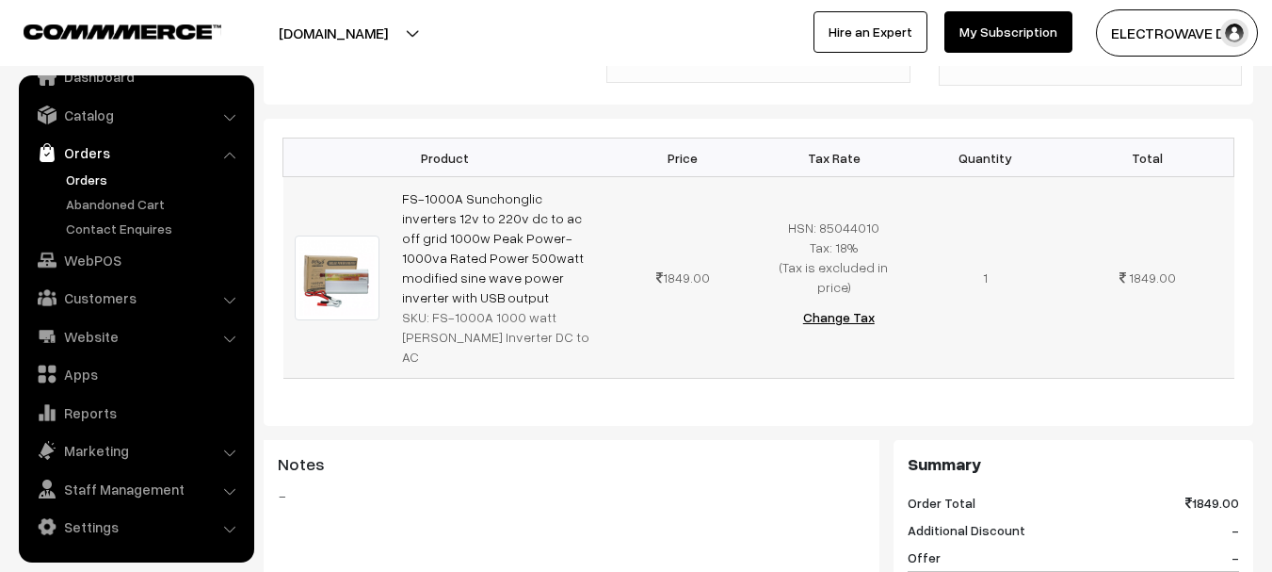
copy link "FS-1000A Sunchonglic inverters 12v to 220v dc to ac off grid 1000w Peak Power-1…"
drag, startPoint x: 538, startPoint y: 257, endPoint x: 401, endPoint y: 175, distance: 159.3
click at [401, 177] on td "FS-1000A Sunchonglic inverters 12v to 220v dc to ac off grid 1000w Peak Power-1…" at bounding box center [499, 278] width 217 height 202
copy div "FS-1000A 1000 watt Soler Inverter DC to AC"
drag, startPoint x: 430, startPoint y: 277, endPoint x: 558, endPoint y: 312, distance: 131.8
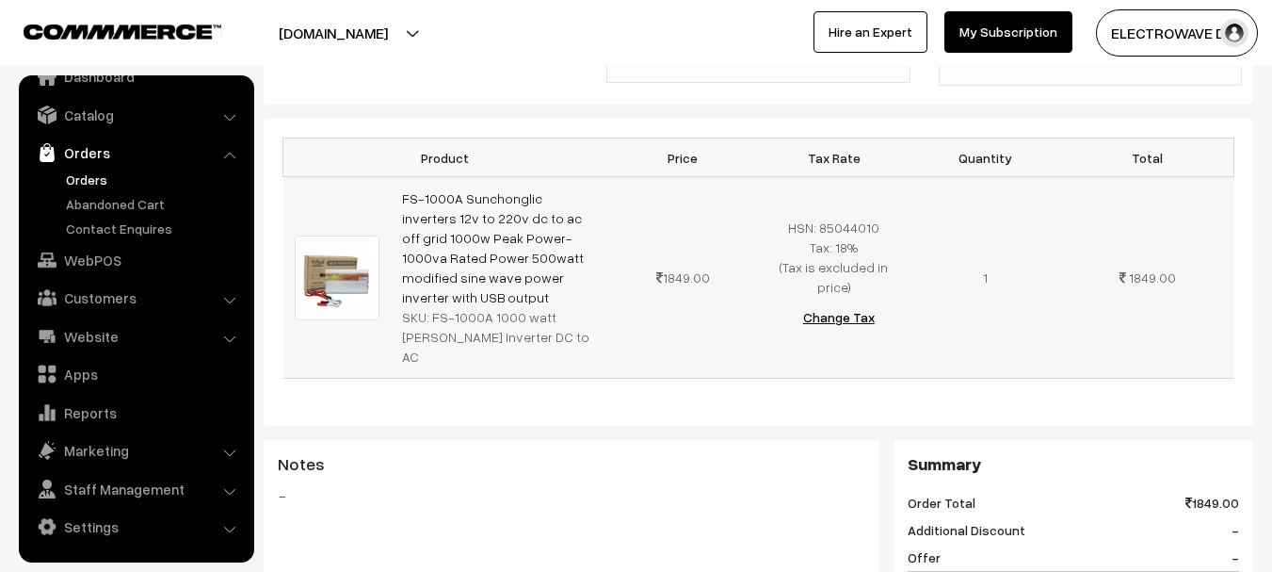
click at [558, 312] on td "FS-1000A Sunchonglic inverters 12v to 220v dc to ac off grid 1000w Peak Power-1…" at bounding box center [499, 278] width 217 height 202
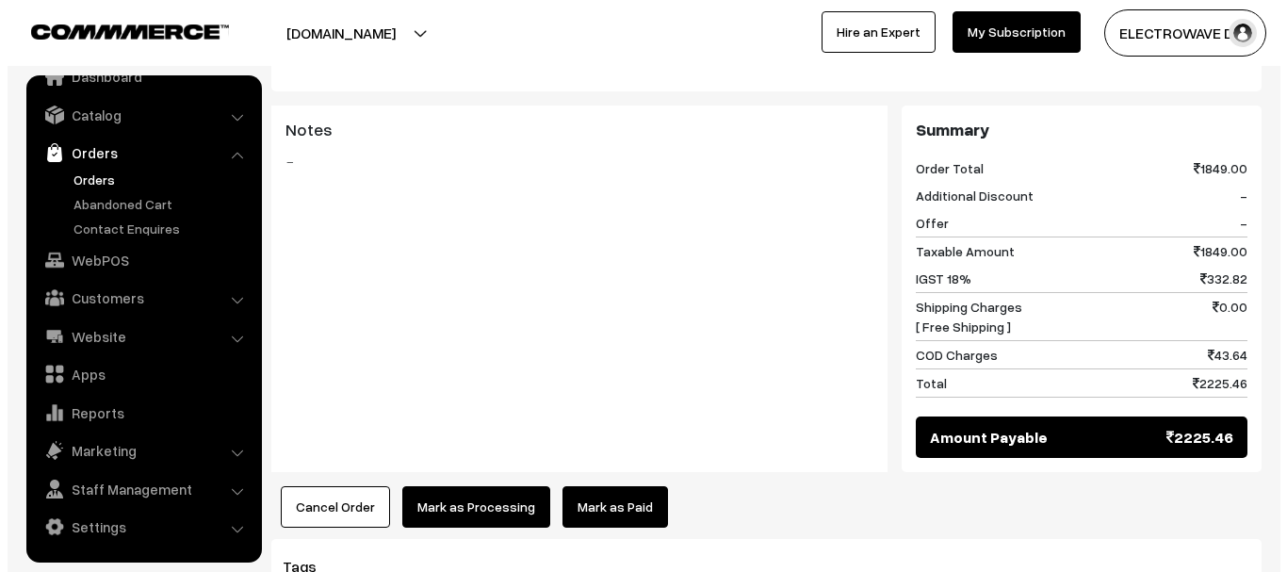
scroll to position [848, 0]
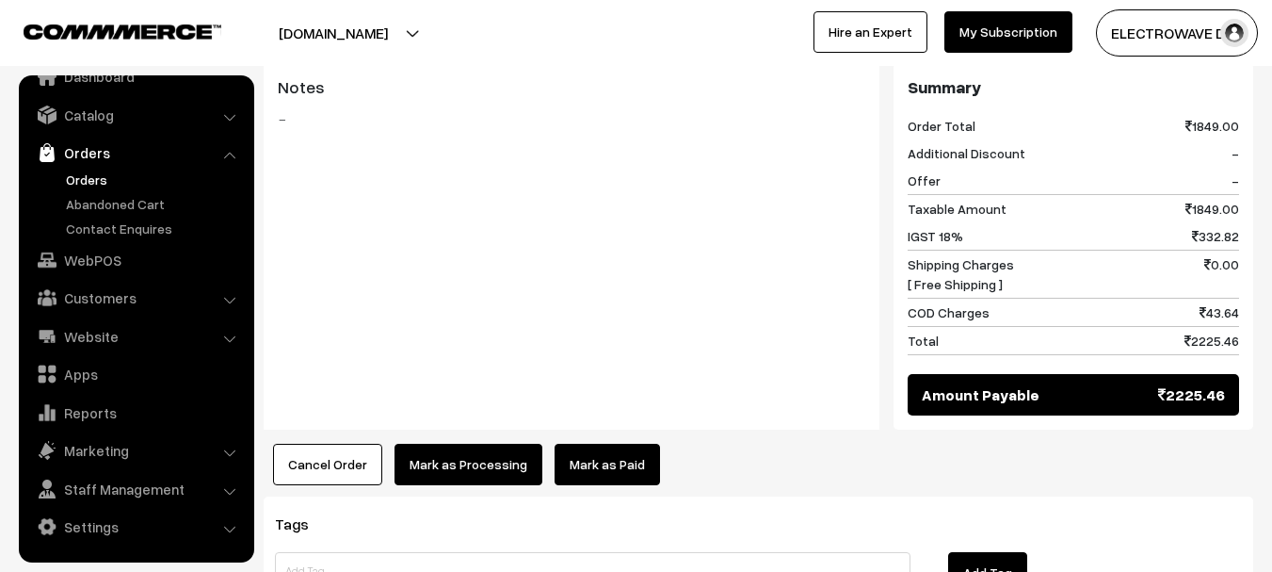
click at [484, 444] on button "Mark as Processing" at bounding box center [469, 464] width 148 height 41
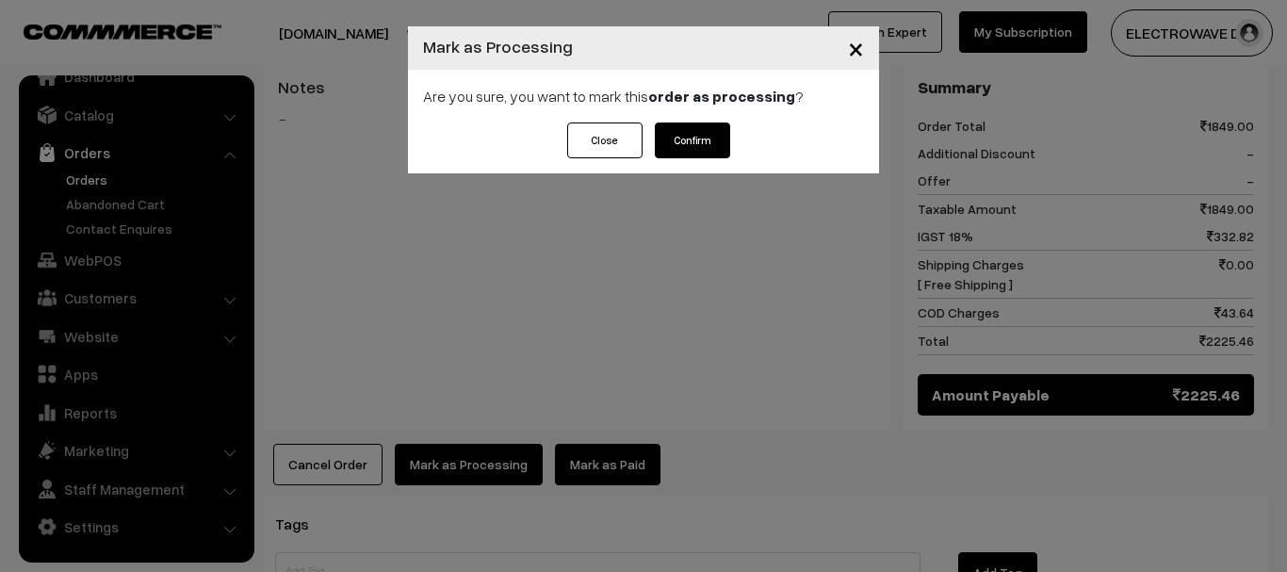
click at [697, 150] on button "Confirm" at bounding box center [692, 140] width 75 height 36
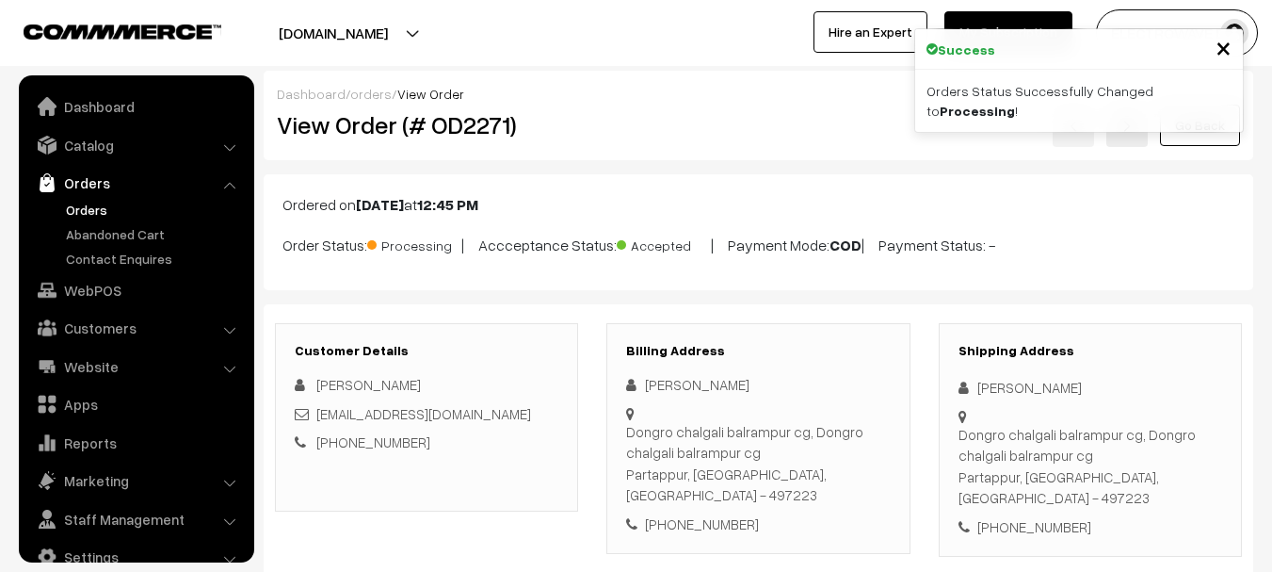
scroll to position [30, 0]
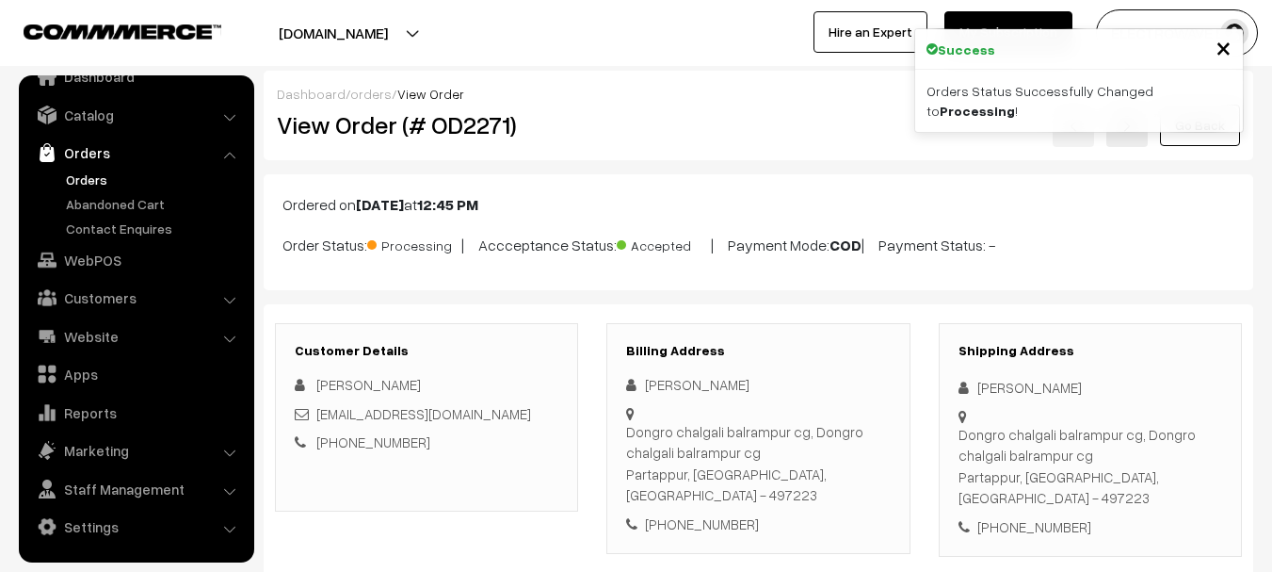
click at [486, 132] on h2 "View Order (# OD2271)" at bounding box center [428, 124] width 302 height 29
copy h2 "OD2271"
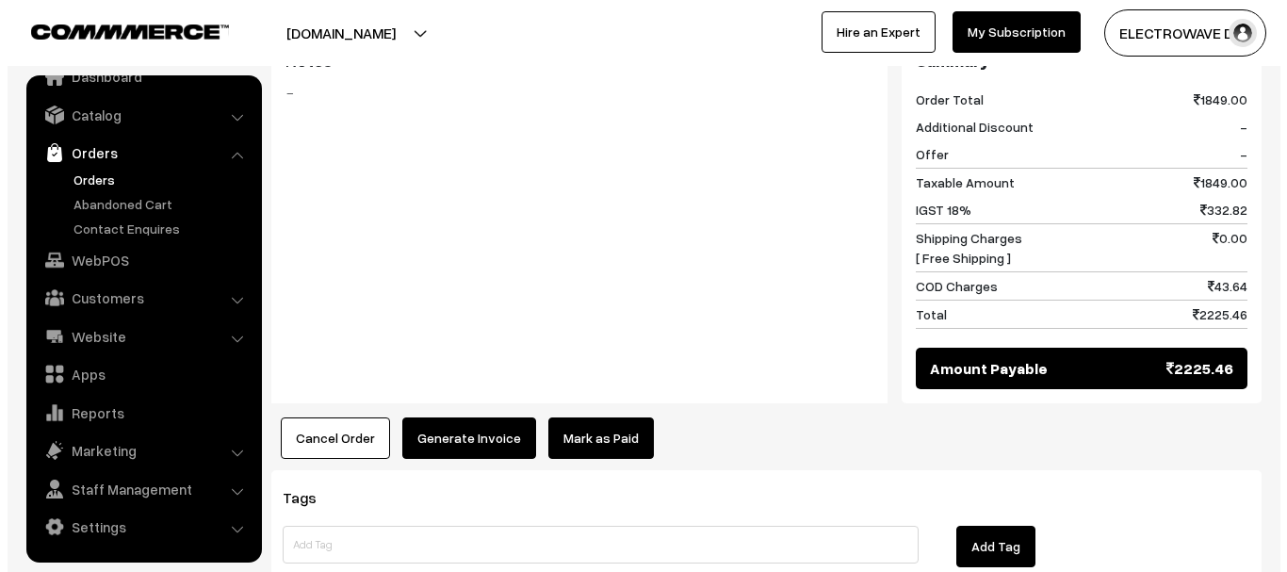
scroll to position [942, 0]
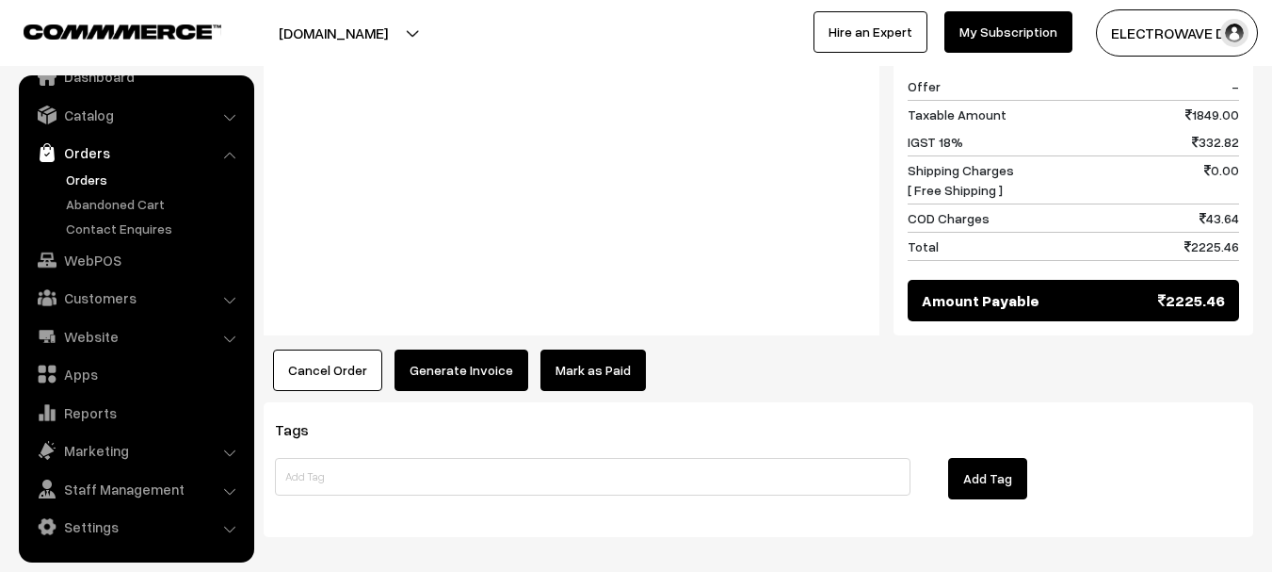
click at [446, 349] on button "Generate Invoice" at bounding box center [462, 369] width 134 height 41
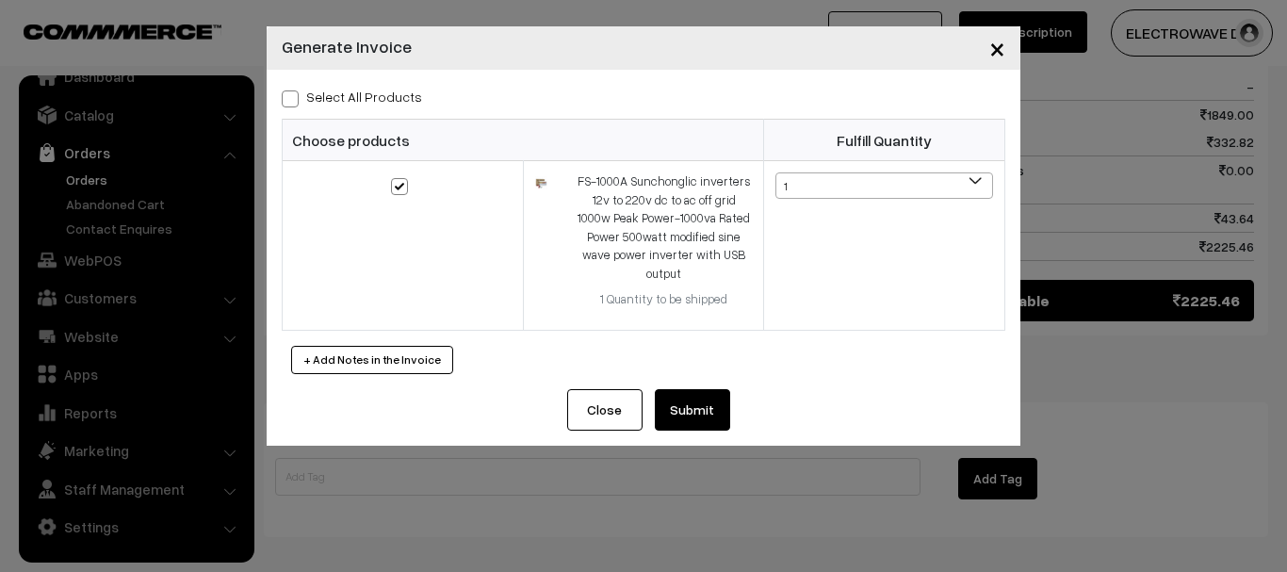
click at [686, 430] on div "Close Submit Back Fulfill Items" at bounding box center [644, 417] width 754 height 57
click at [697, 414] on button "Submit" at bounding box center [692, 409] width 75 height 41
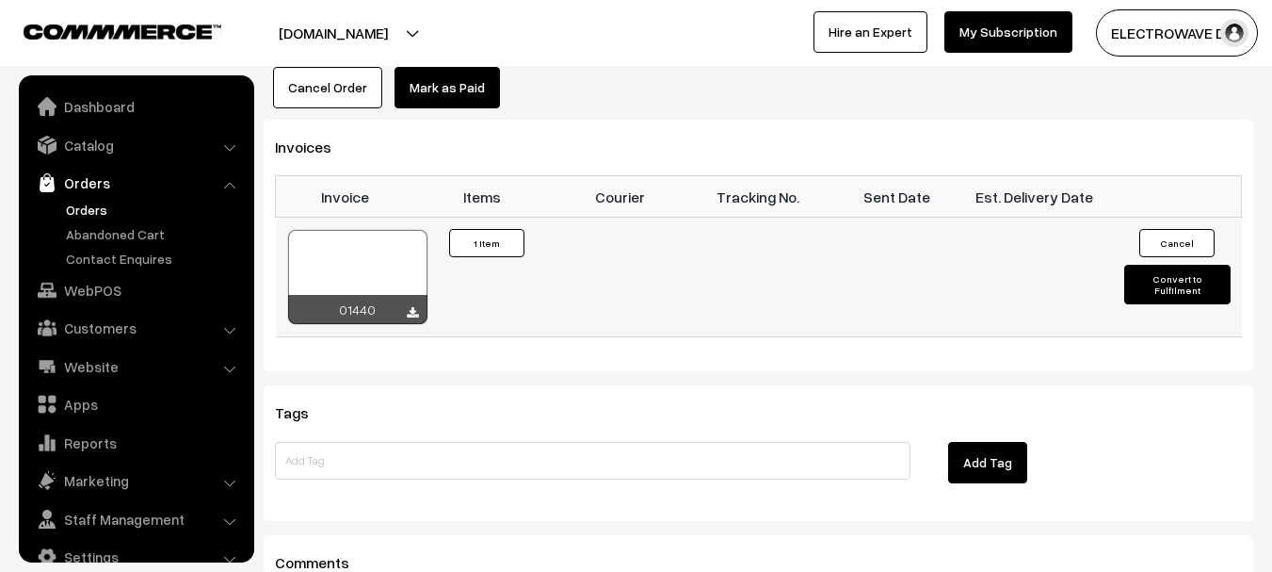
click at [378, 230] on div at bounding box center [357, 277] width 139 height 94
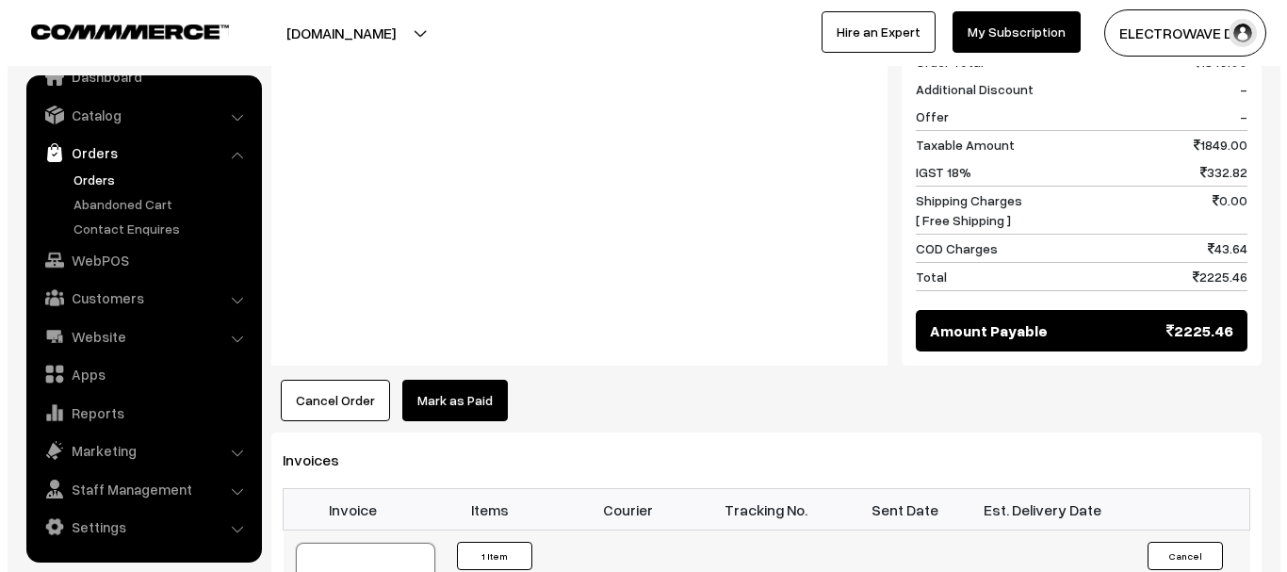
scroll to position [1036, 0]
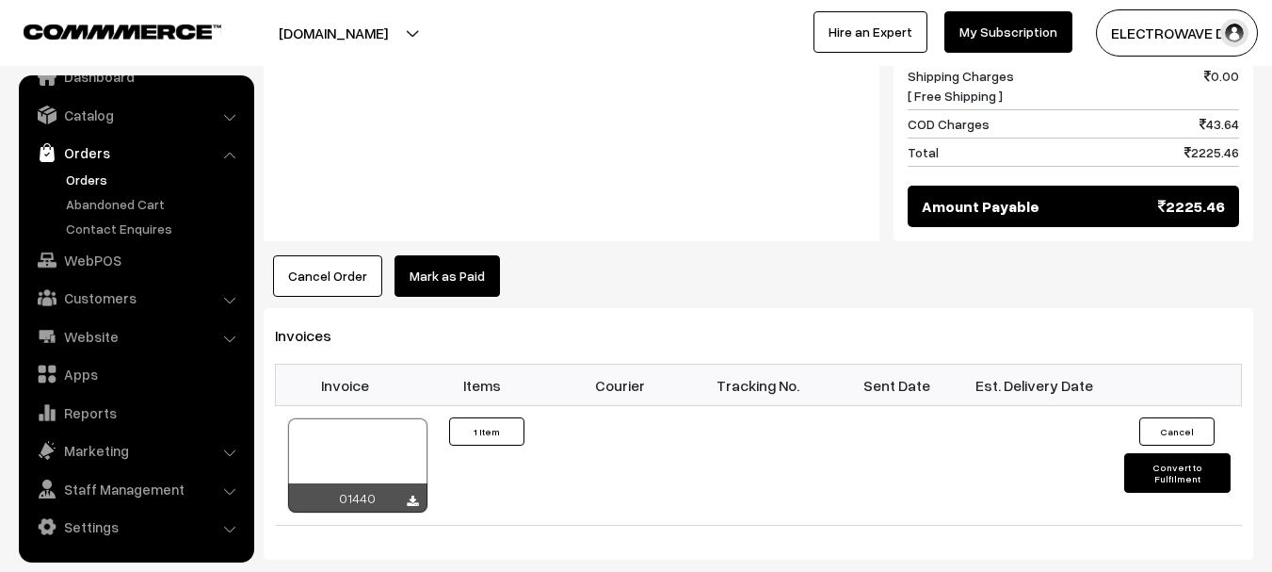
click at [342, 255] on button "Cancel Order" at bounding box center [327, 275] width 109 height 41
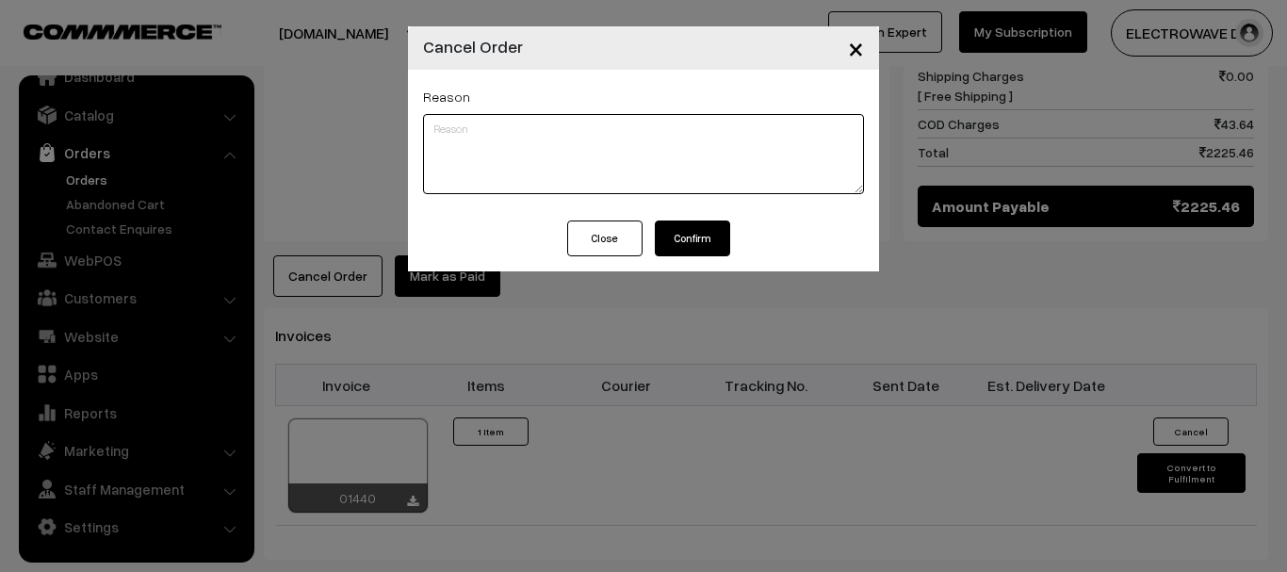
click at [655, 160] on textarea at bounding box center [643, 154] width 441 height 80
paste textarea "Delivery pincode not serviceable (497223)"
type textarea "Delivery pincode not serviceable (497223)"
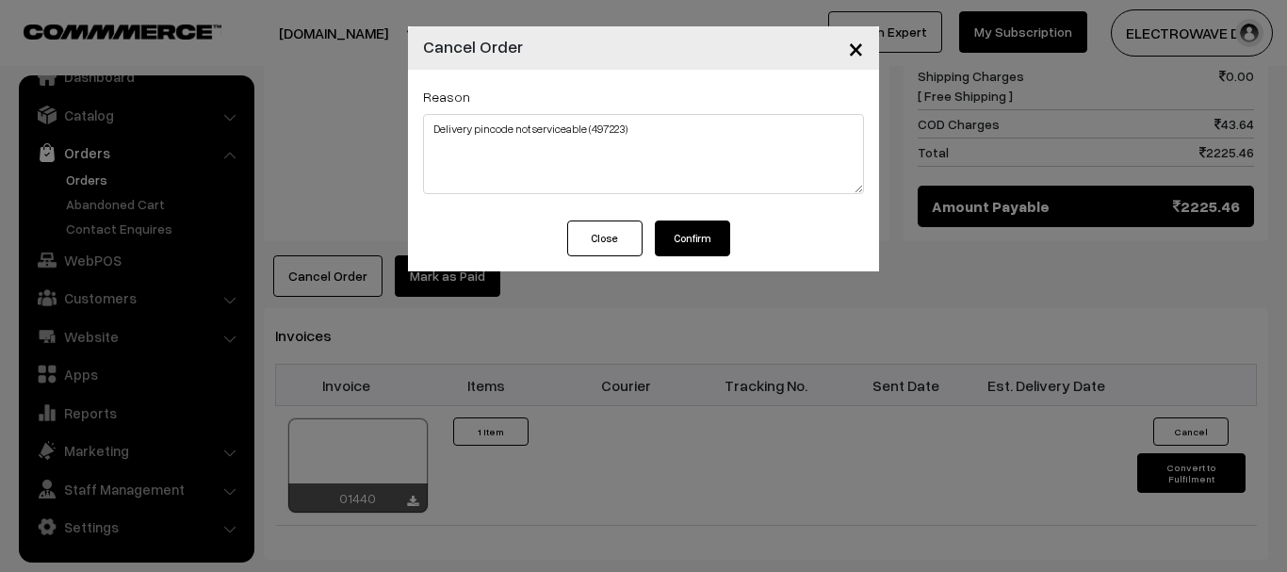
click at [719, 239] on button "Confirm" at bounding box center [692, 238] width 75 height 36
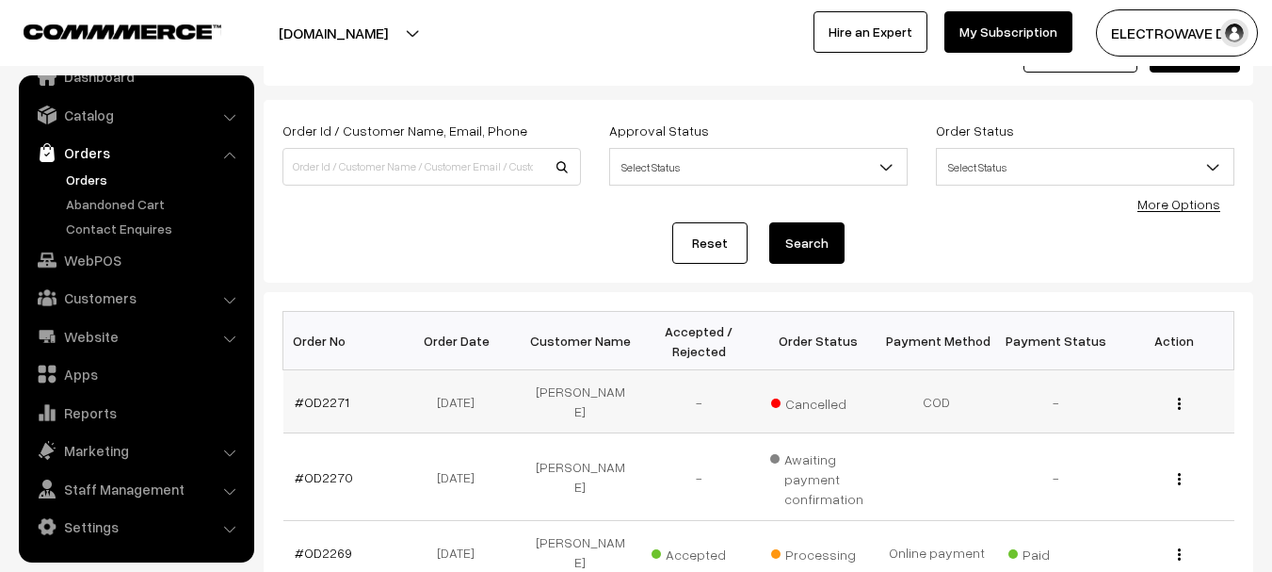
scroll to position [188, 0]
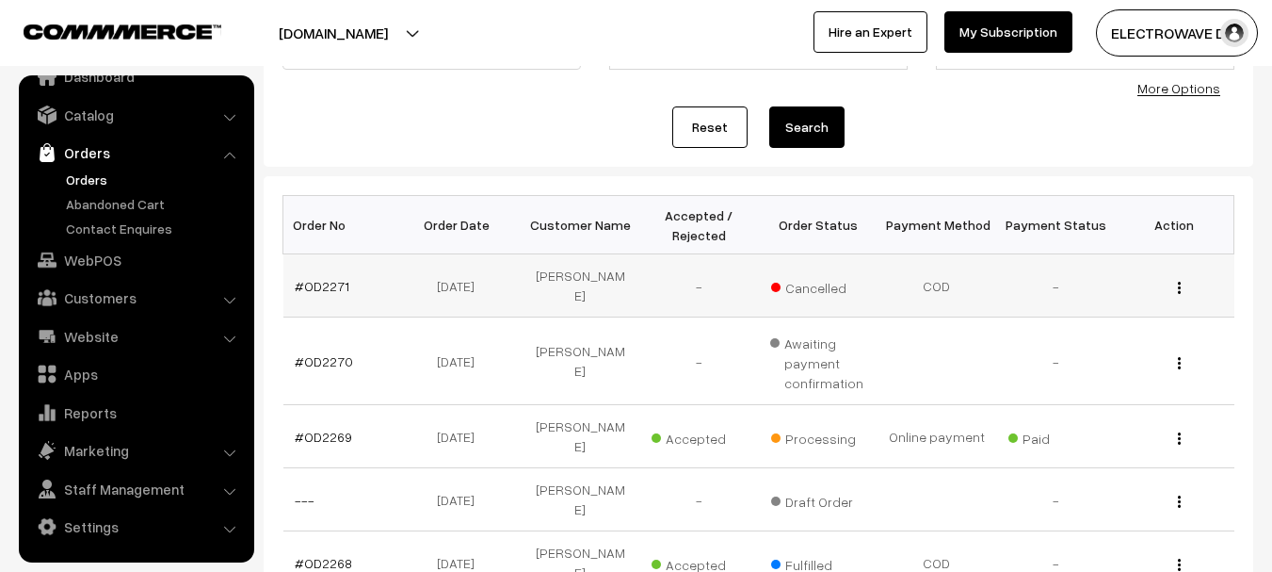
click at [352, 292] on td "#OD2271" at bounding box center [343, 285] width 119 height 63
click at [327, 292] on link "#OD2271" at bounding box center [322, 286] width 55 height 16
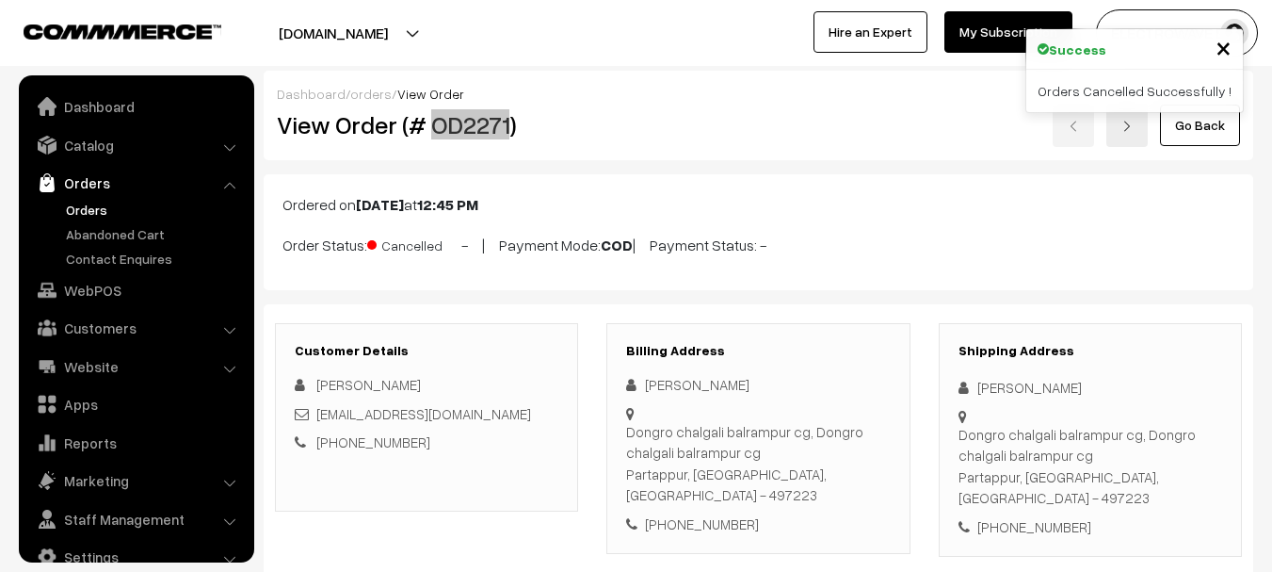
scroll to position [30, 0]
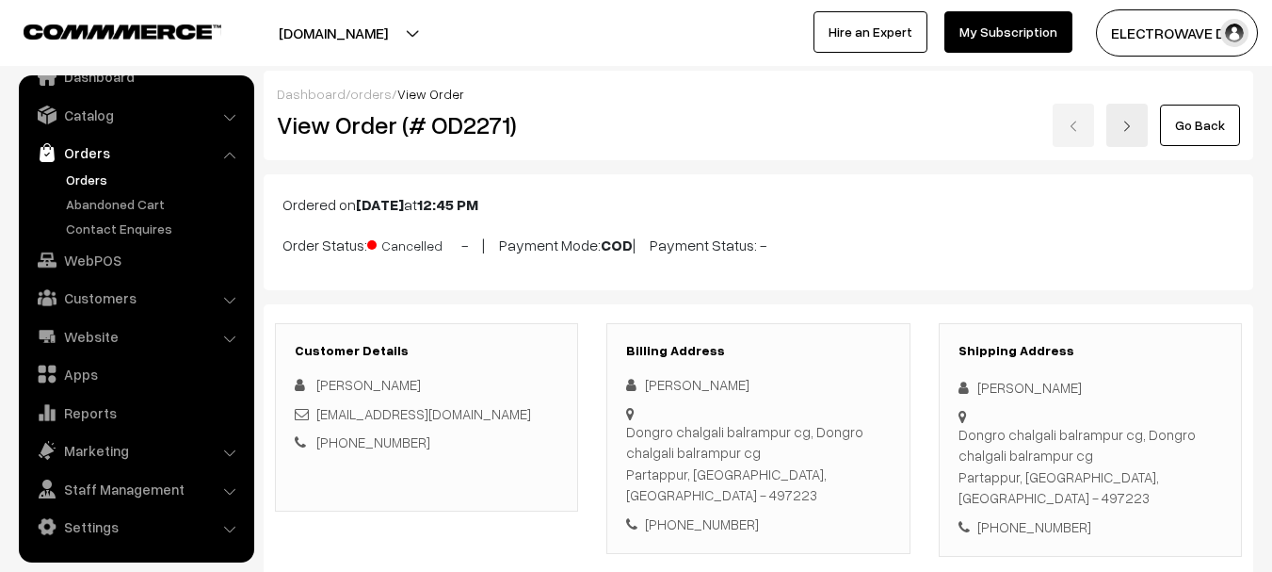
click at [394, 242] on span "Cancelled" at bounding box center [414, 243] width 94 height 24
copy span "Cancelled"
click at [117, 180] on link "Orders" at bounding box center [154, 180] width 186 height 20
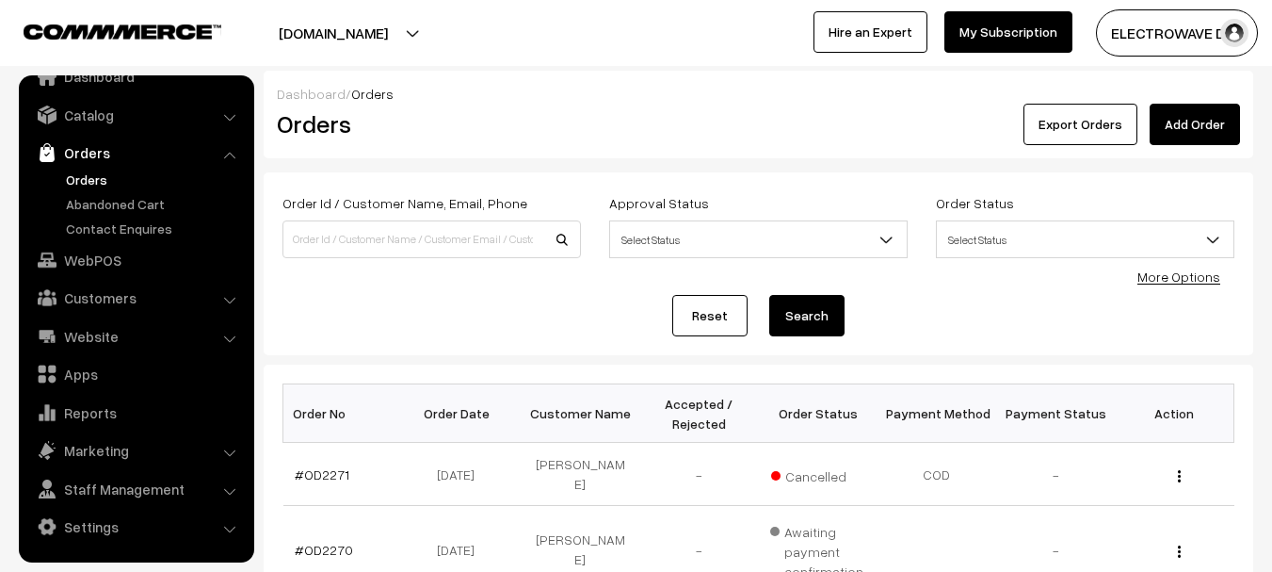
click at [101, 179] on link "Orders" at bounding box center [154, 180] width 186 height 20
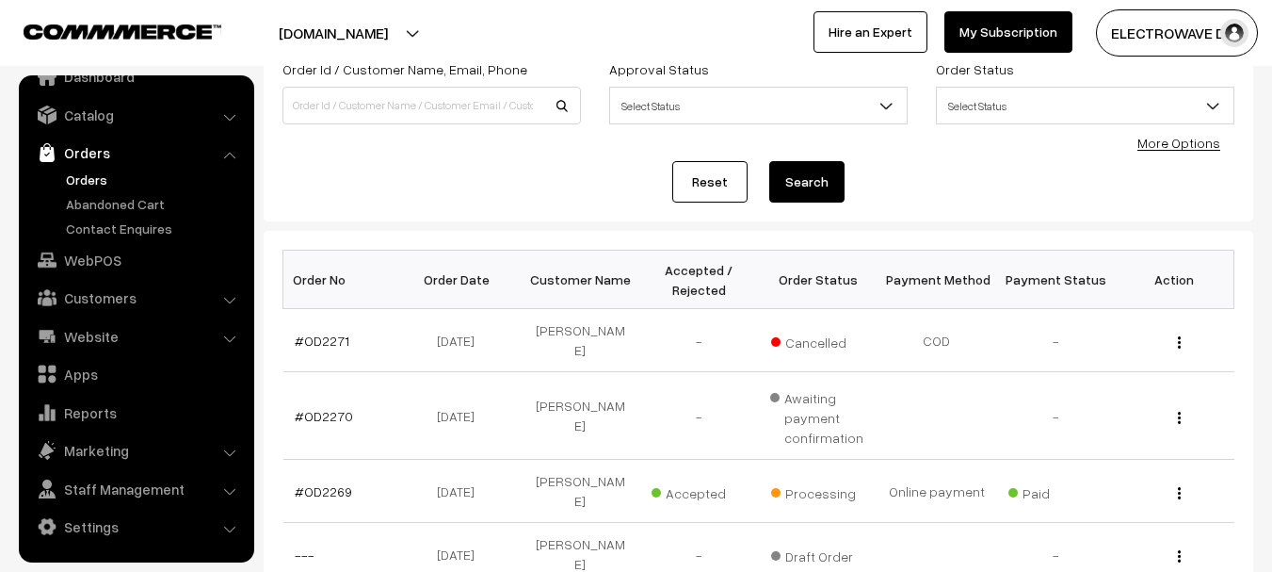
scroll to position [94, 0]
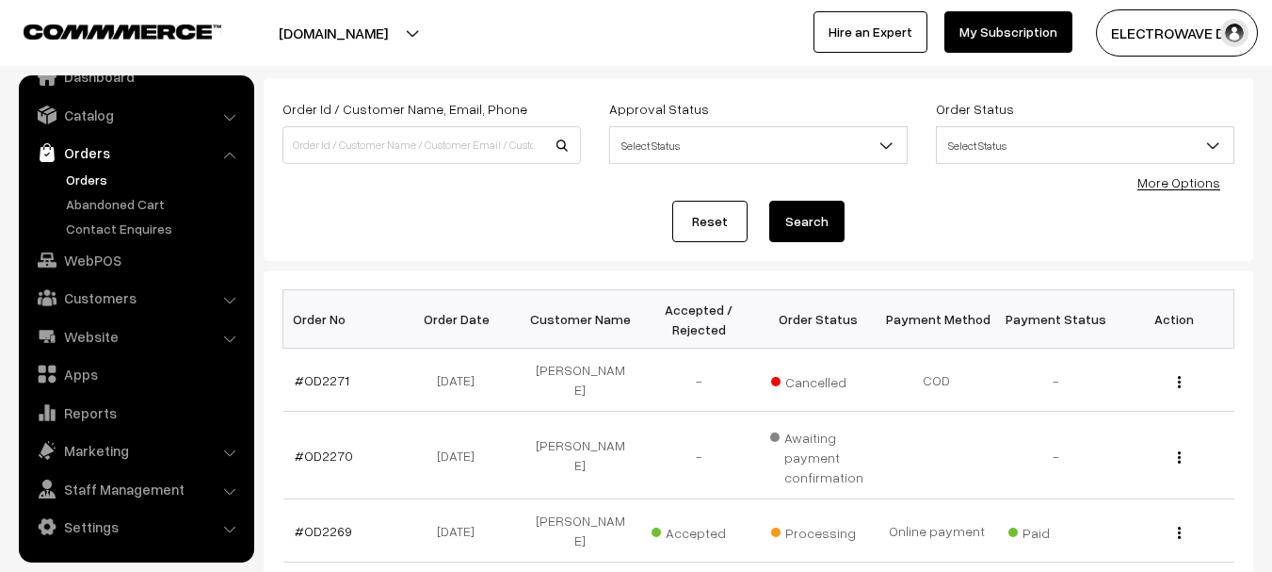
click at [73, 182] on link "Orders" at bounding box center [154, 180] width 186 height 20
